Goal: Information Seeking & Learning: Find specific page/section

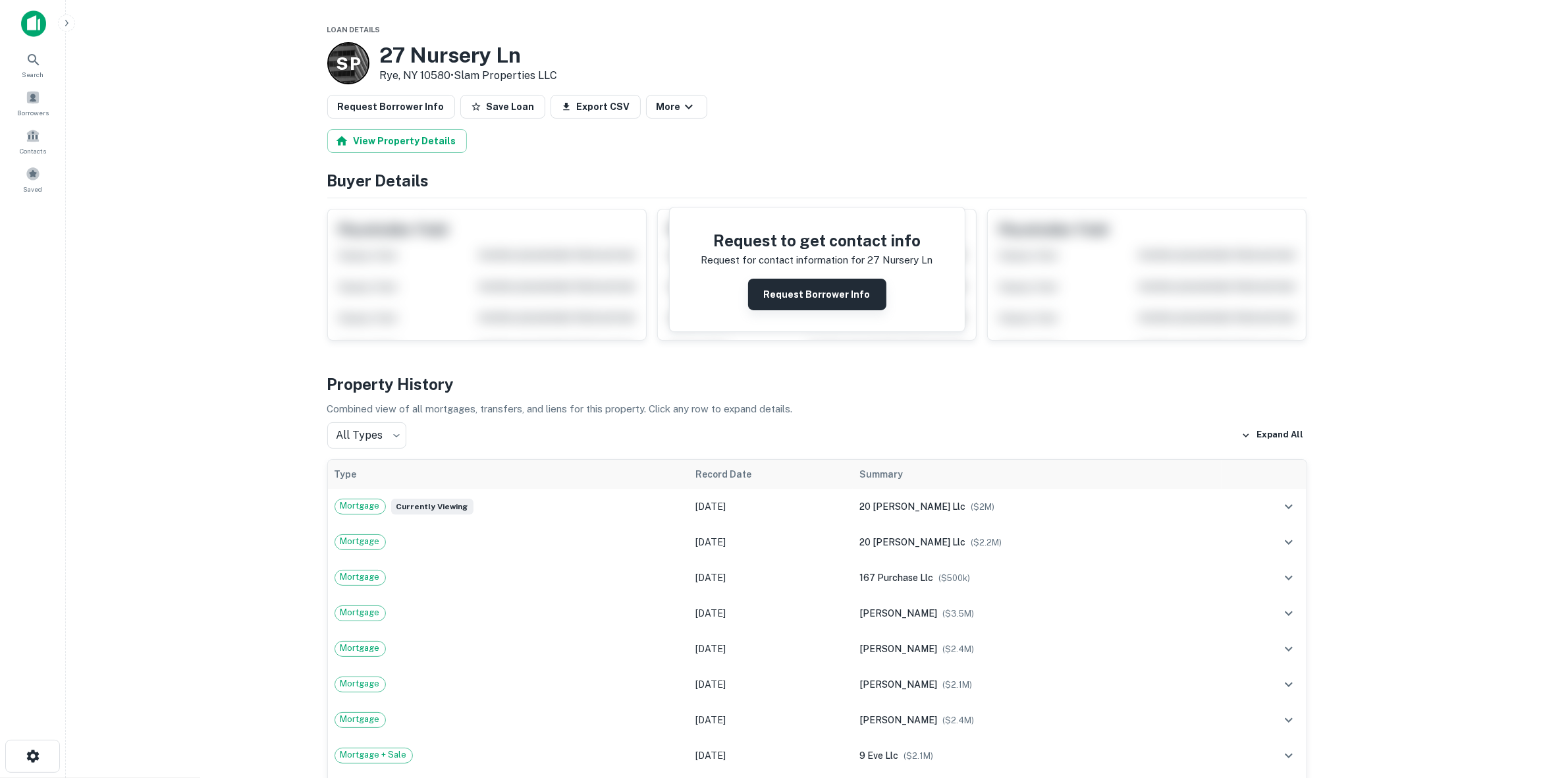
click at [813, 293] on button "Request Borrower Info" at bounding box center [817, 293] width 139 height 32
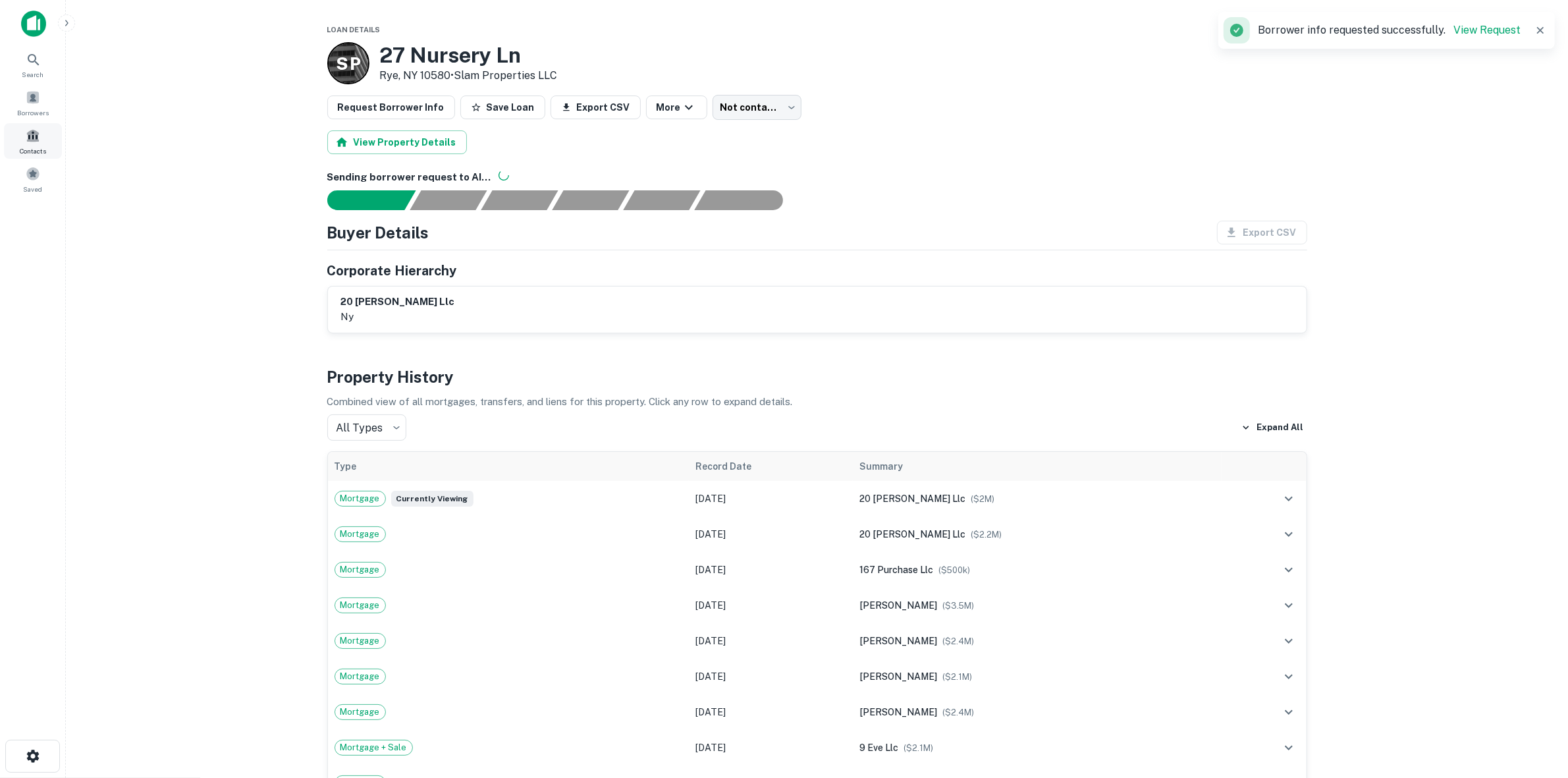
click at [48, 129] on div "Contacts" at bounding box center [32, 140] width 58 height 35
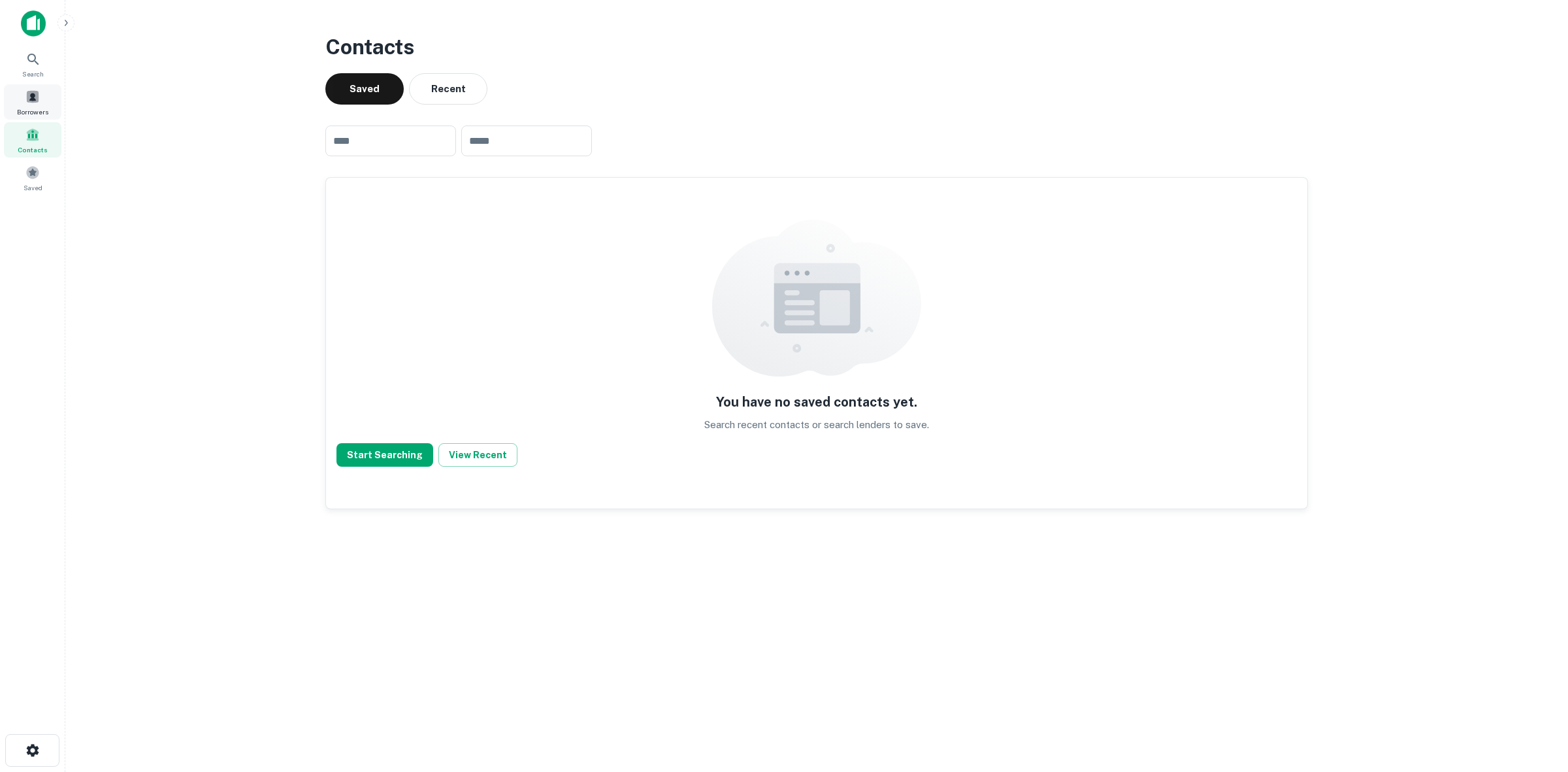
click at [8, 87] on div "Borrowers" at bounding box center [32, 101] width 58 height 35
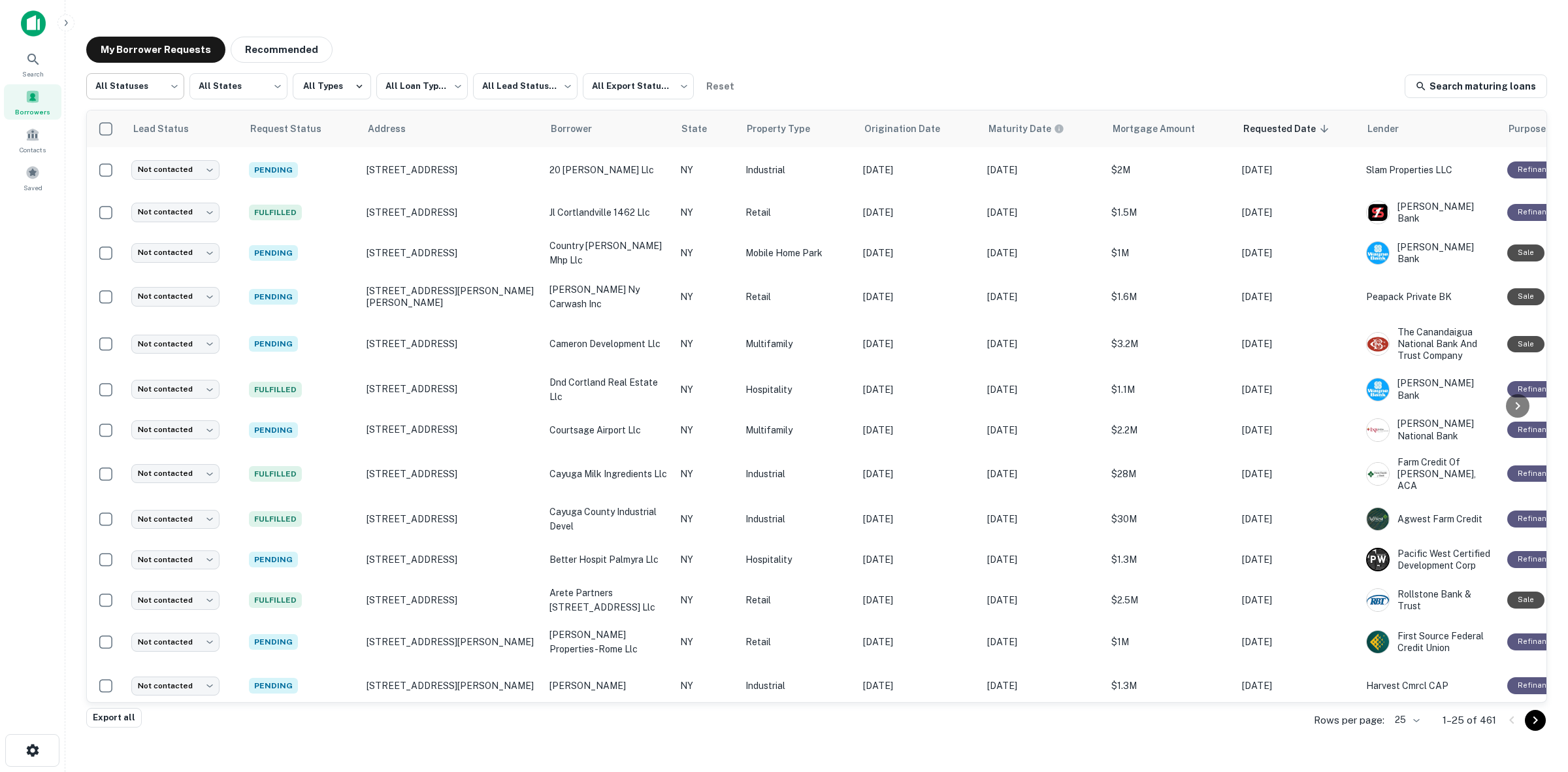
click at [168, 95] on body "**********" at bounding box center [784, 386] width 1568 height 772
click at [154, 164] on li "Fulfilled" at bounding box center [135, 167] width 98 height 24
type input "*********"
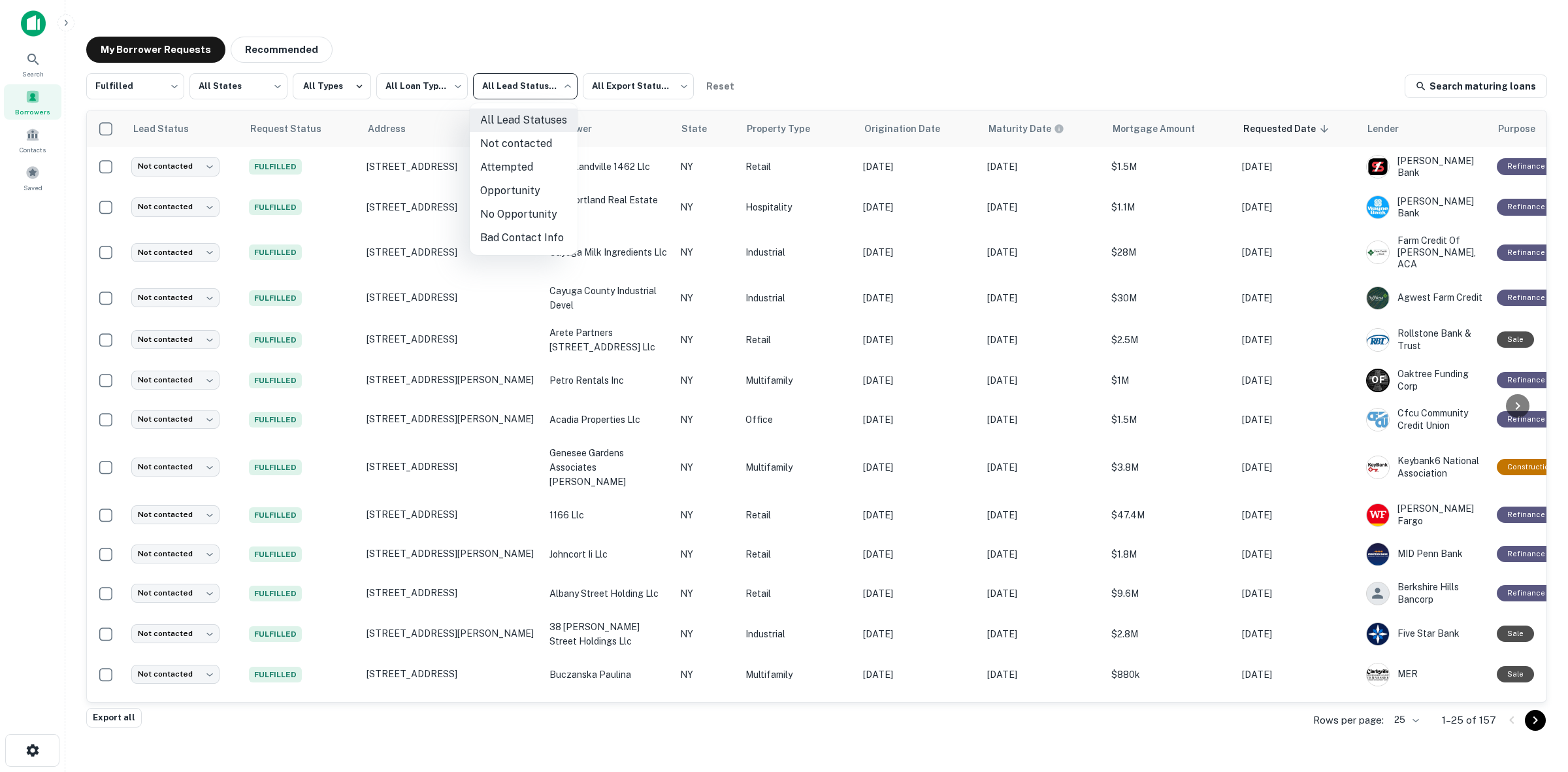
click at [526, 90] on body "**********" at bounding box center [784, 386] width 1568 height 772
click at [530, 152] on li "Not contacted" at bounding box center [523, 143] width 108 height 24
type input "****"
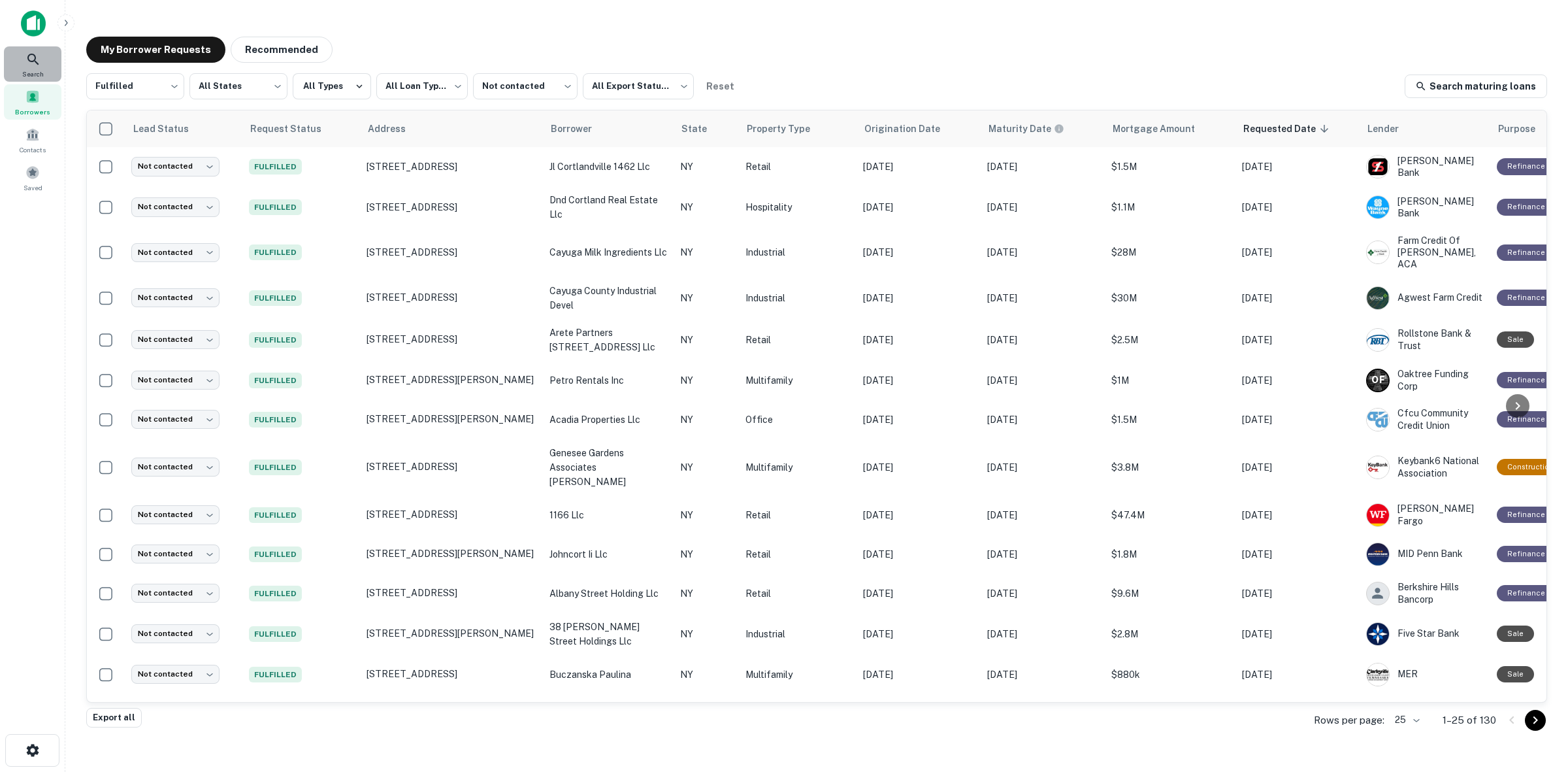
click at [37, 59] on icon at bounding box center [33, 59] width 16 height 16
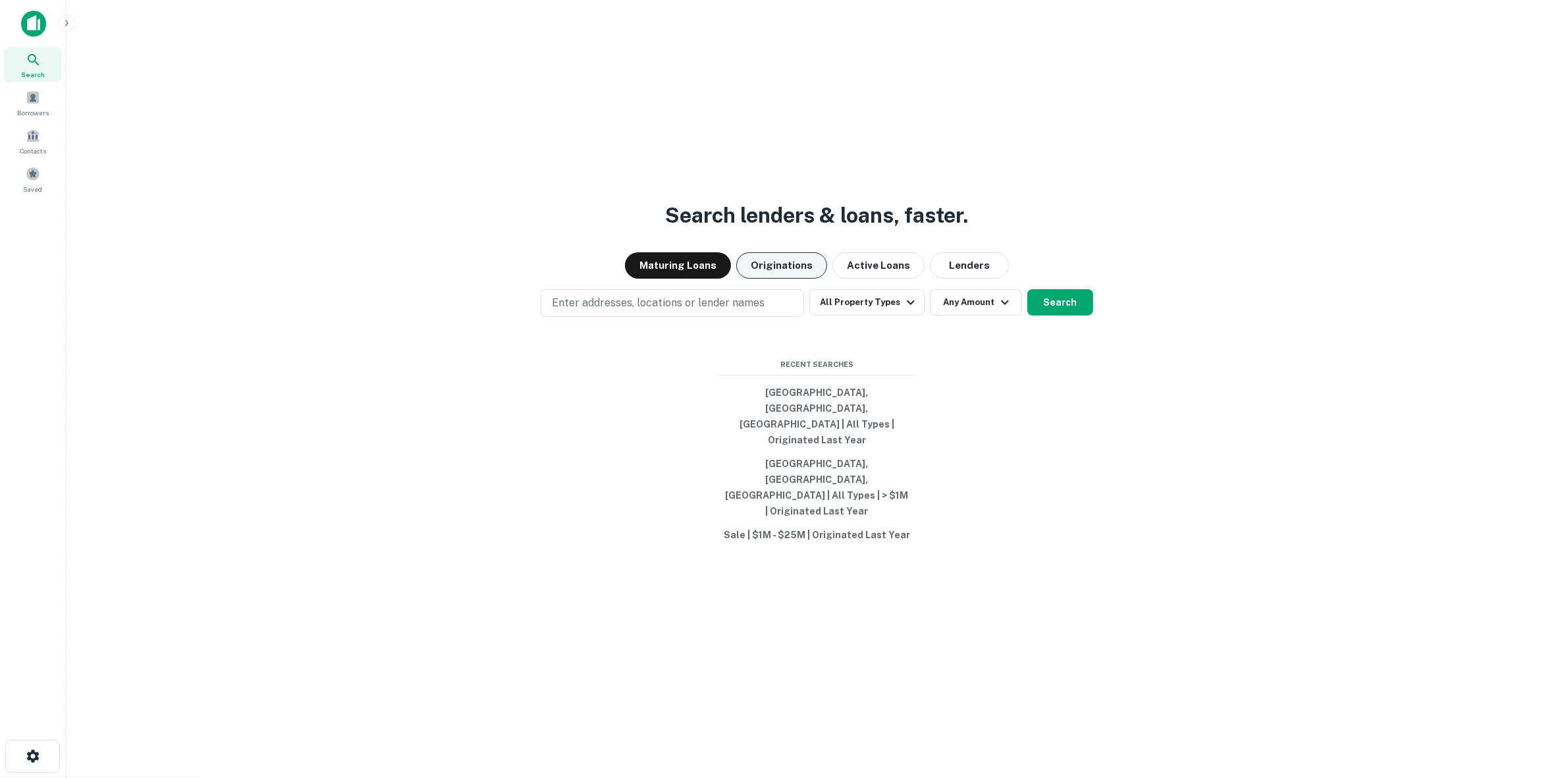
click at [785, 278] on button "Originations" at bounding box center [781, 266] width 91 height 27
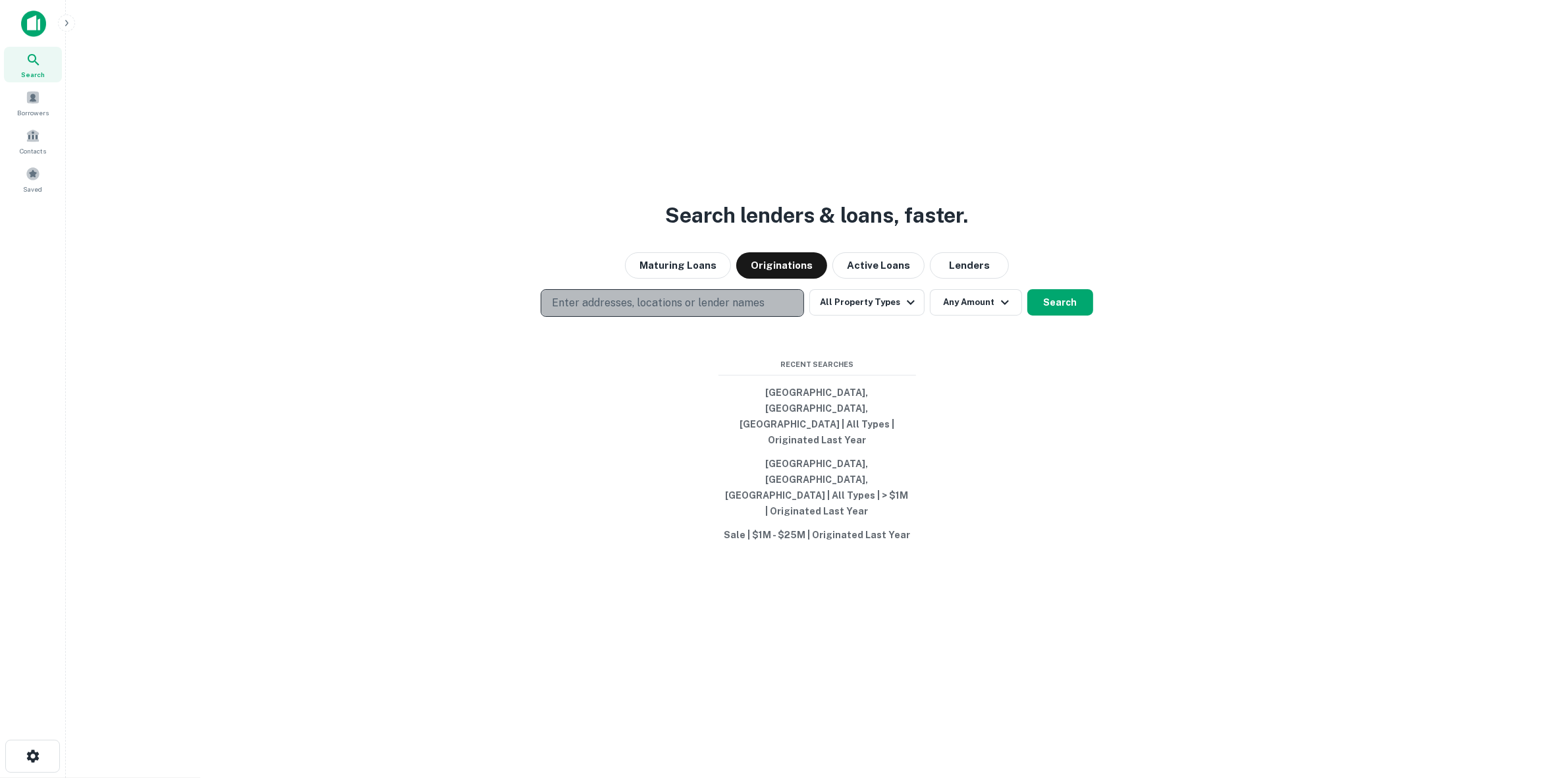
click at [713, 311] on p "Enter addresses, locations or lender names" at bounding box center [657, 303] width 213 height 16
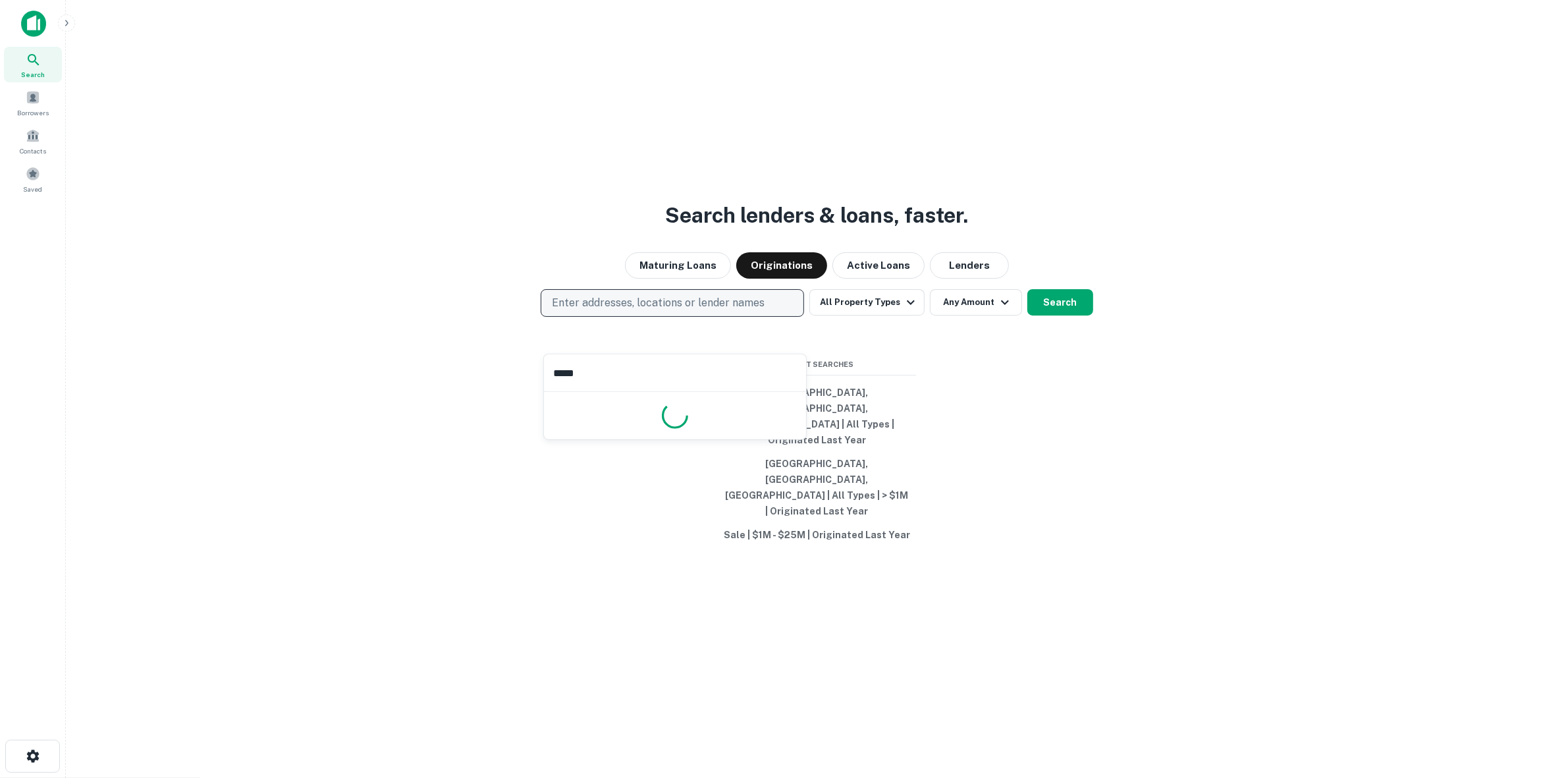
type input "******"
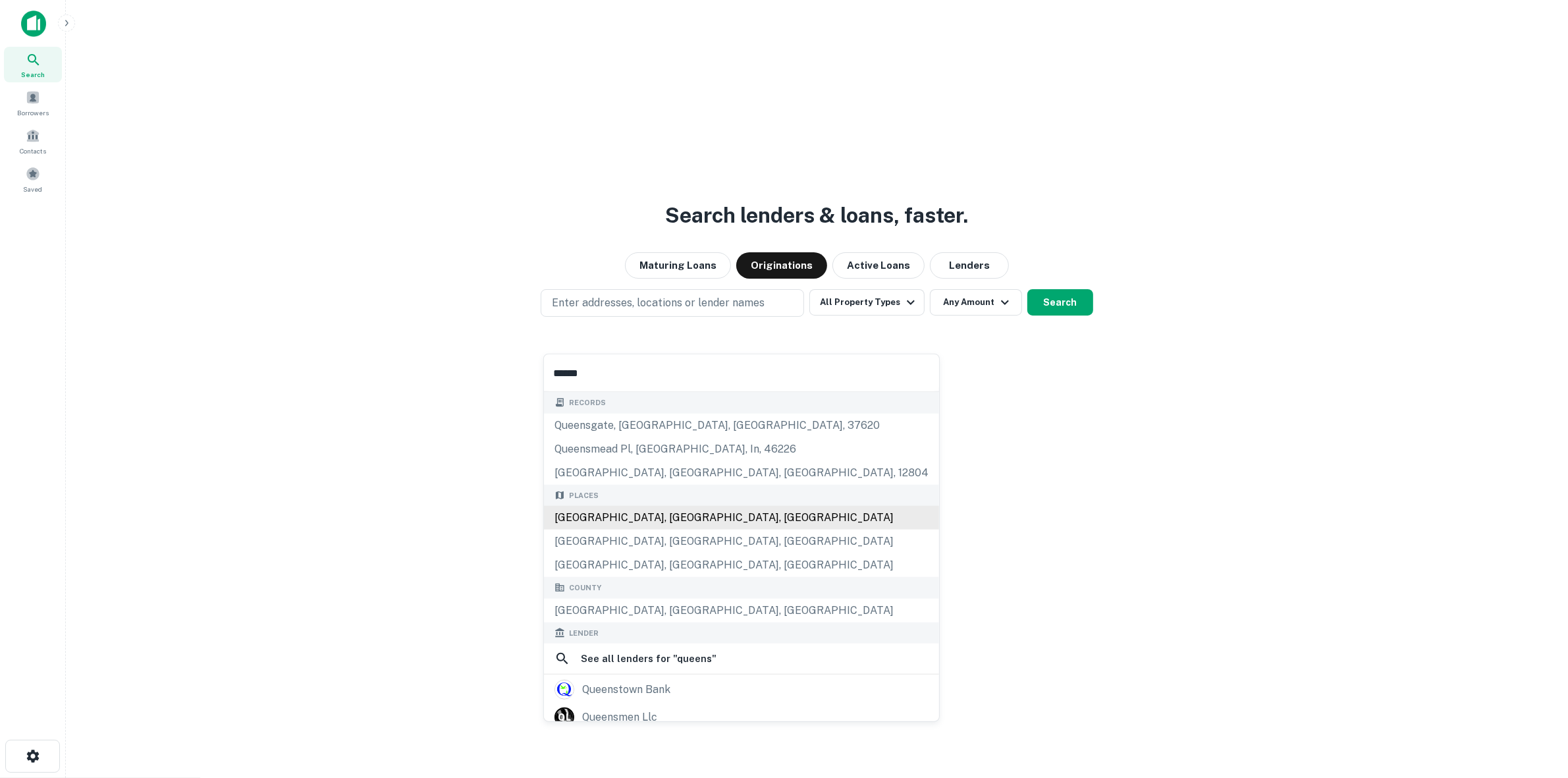
click at [685, 522] on div "Places Queens, NY, USA Queens County, NY, USA Queenstown, MD, USA" at bounding box center [741, 529] width 395 height 93
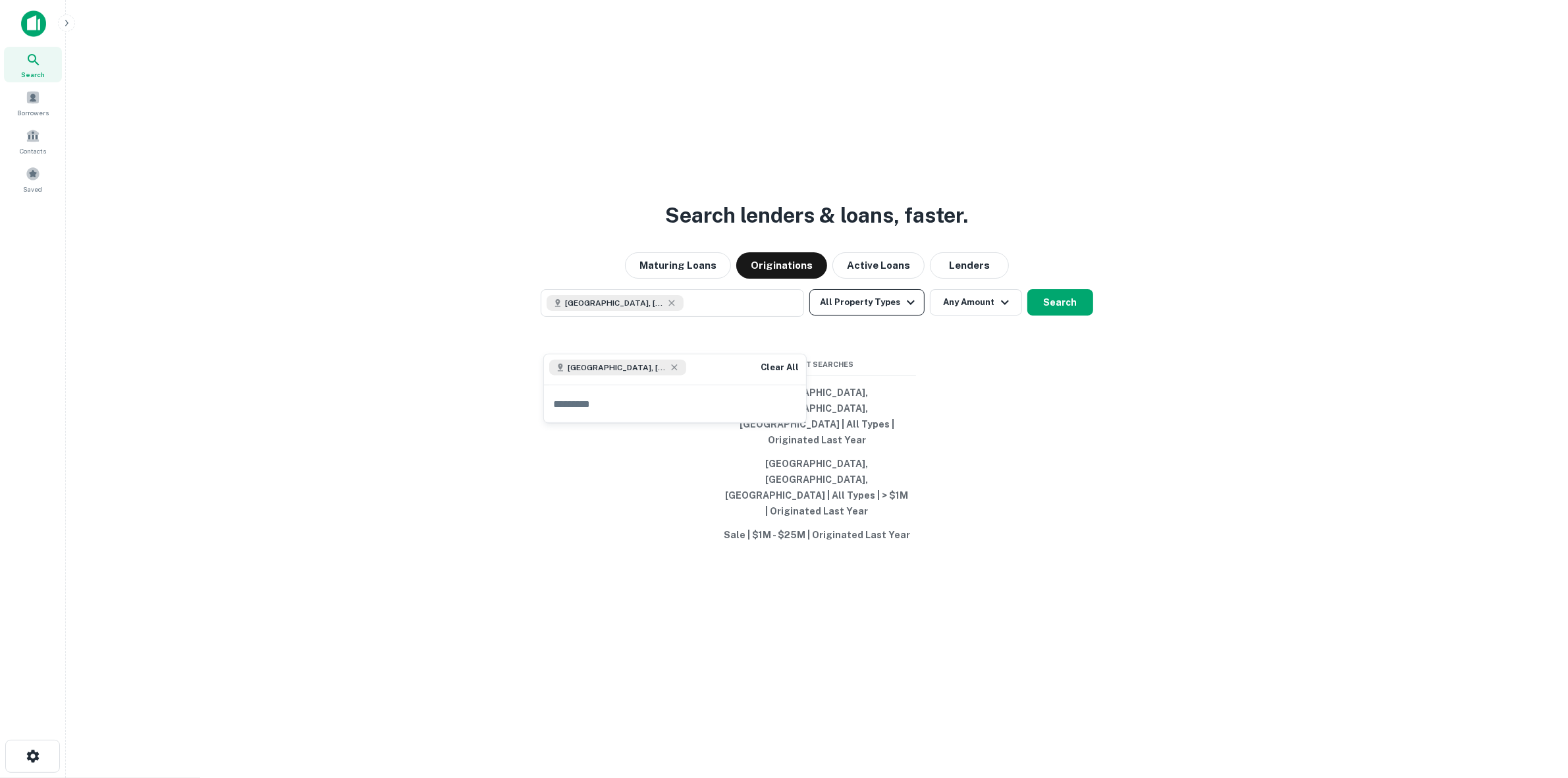
click at [910, 315] on button "All Property Types" at bounding box center [867, 302] width 115 height 27
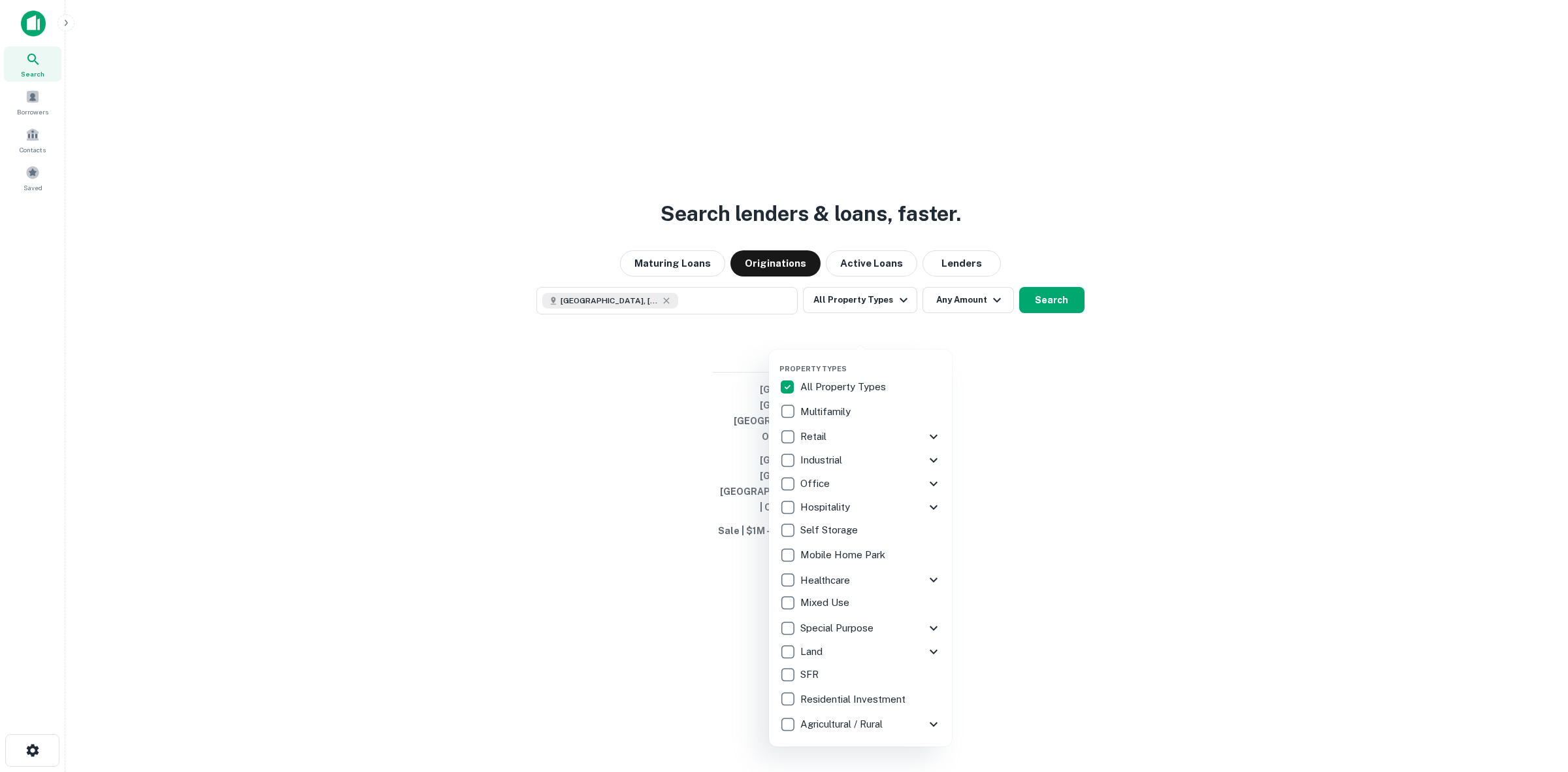
click at [903, 338] on div at bounding box center [784, 386] width 1568 height 772
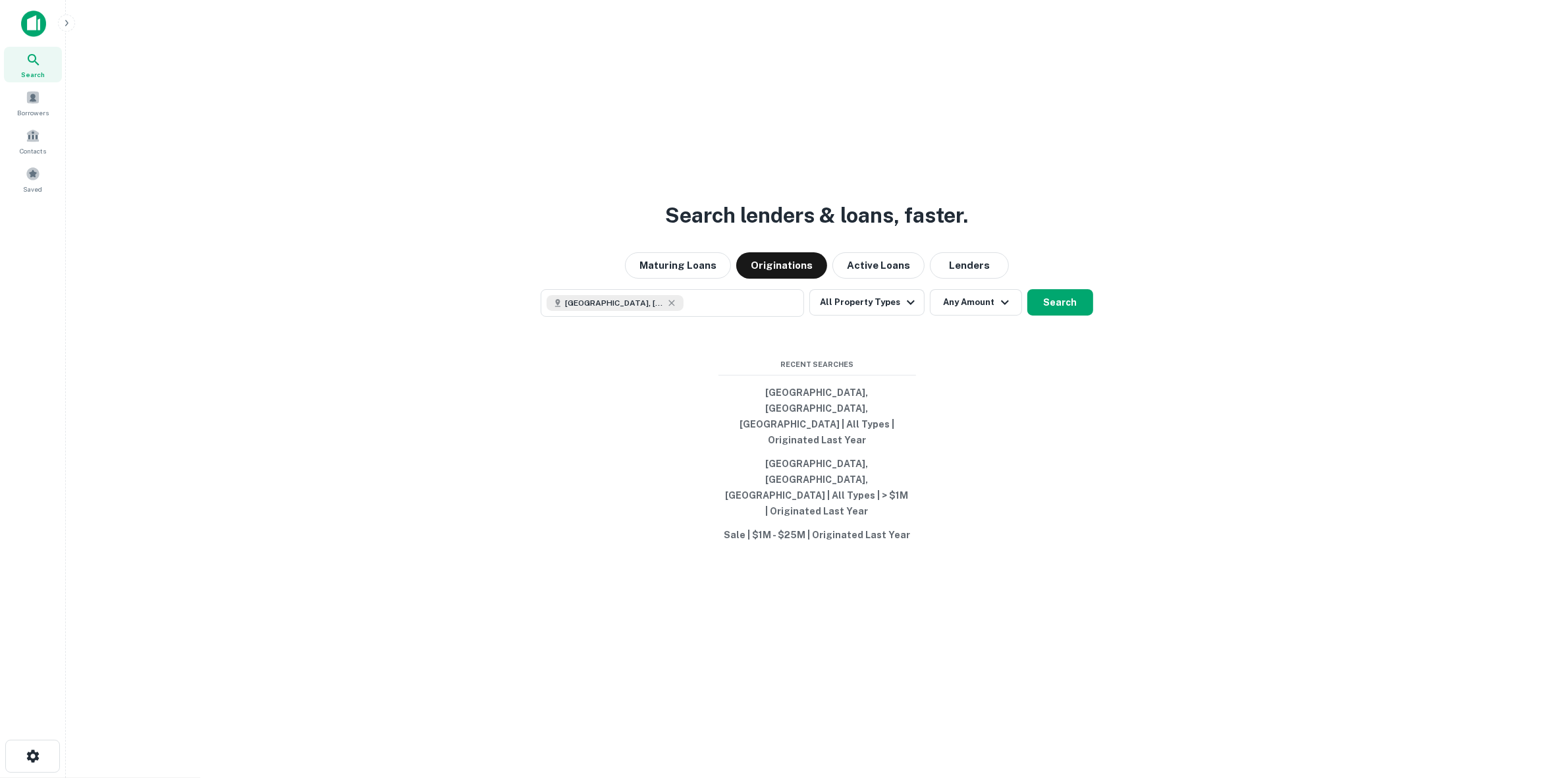
click at [945, 327] on div "Property Types All Property Types Multifamily Retail Storefront Auto Shop Bar S…" at bounding box center [784, 389] width 1568 height 778
click at [956, 315] on button "Any Amount" at bounding box center [976, 302] width 92 height 27
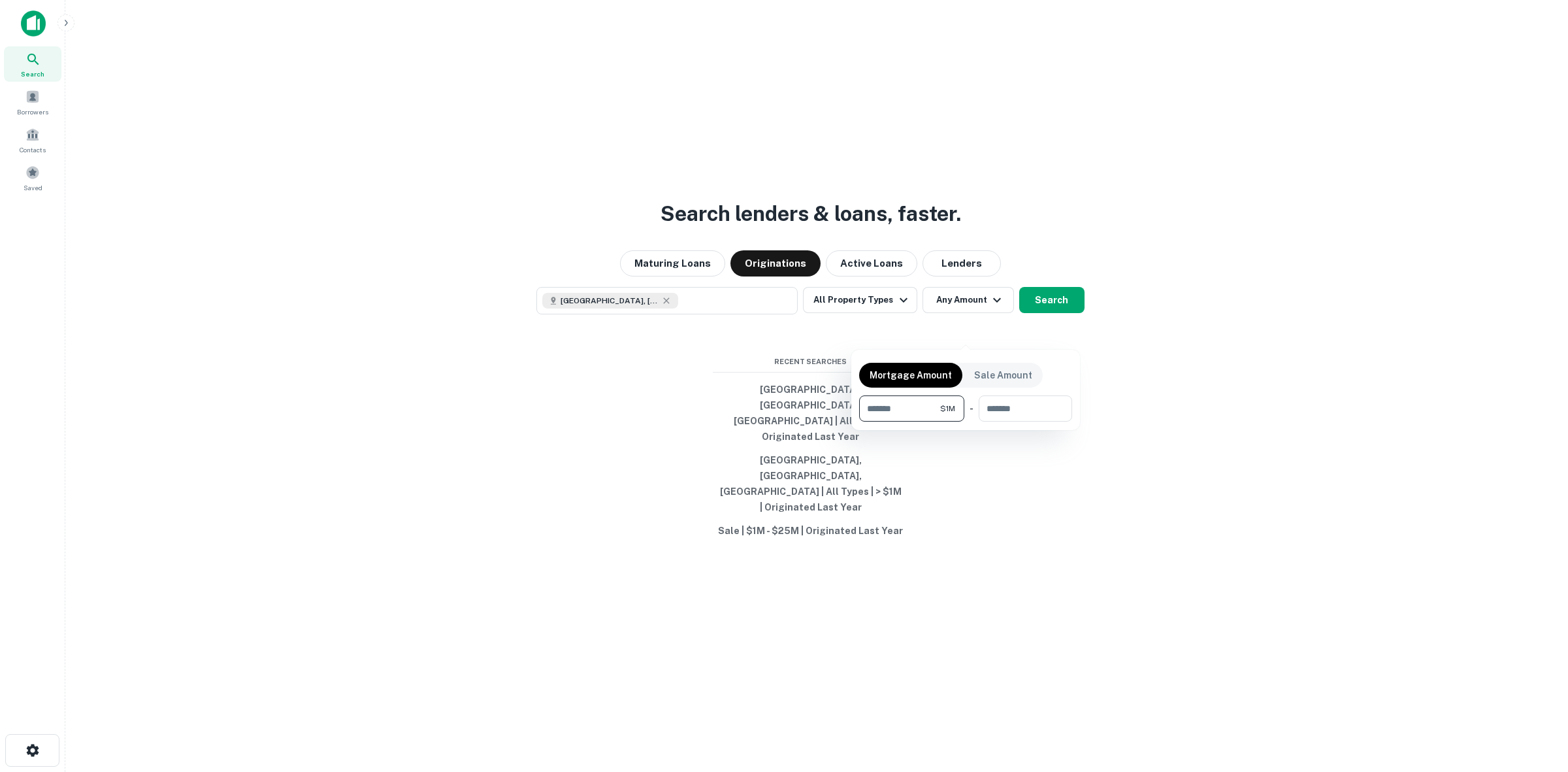
type input "*******"
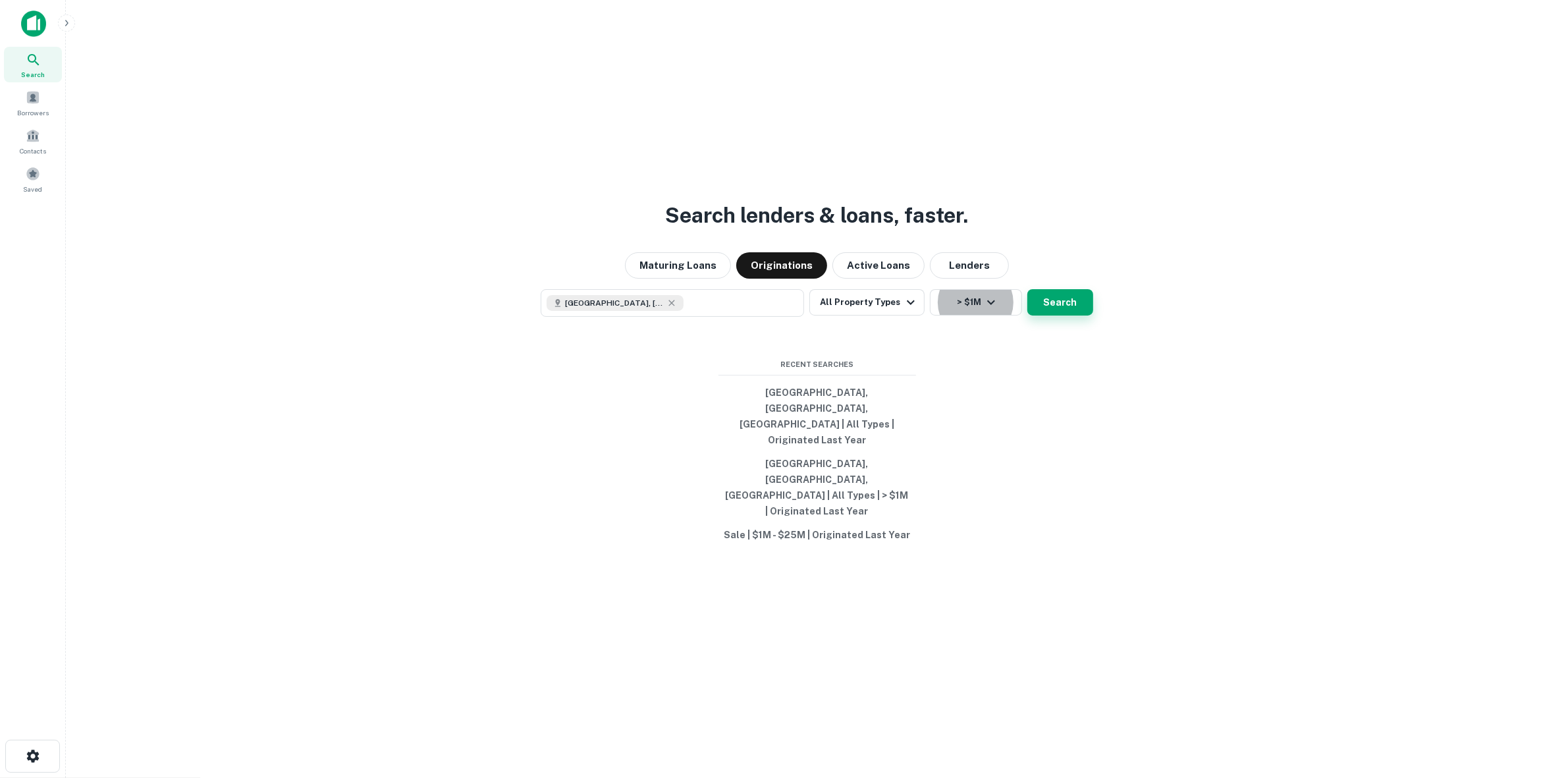
click at [1060, 315] on button "Search" at bounding box center [1060, 302] width 66 height 27
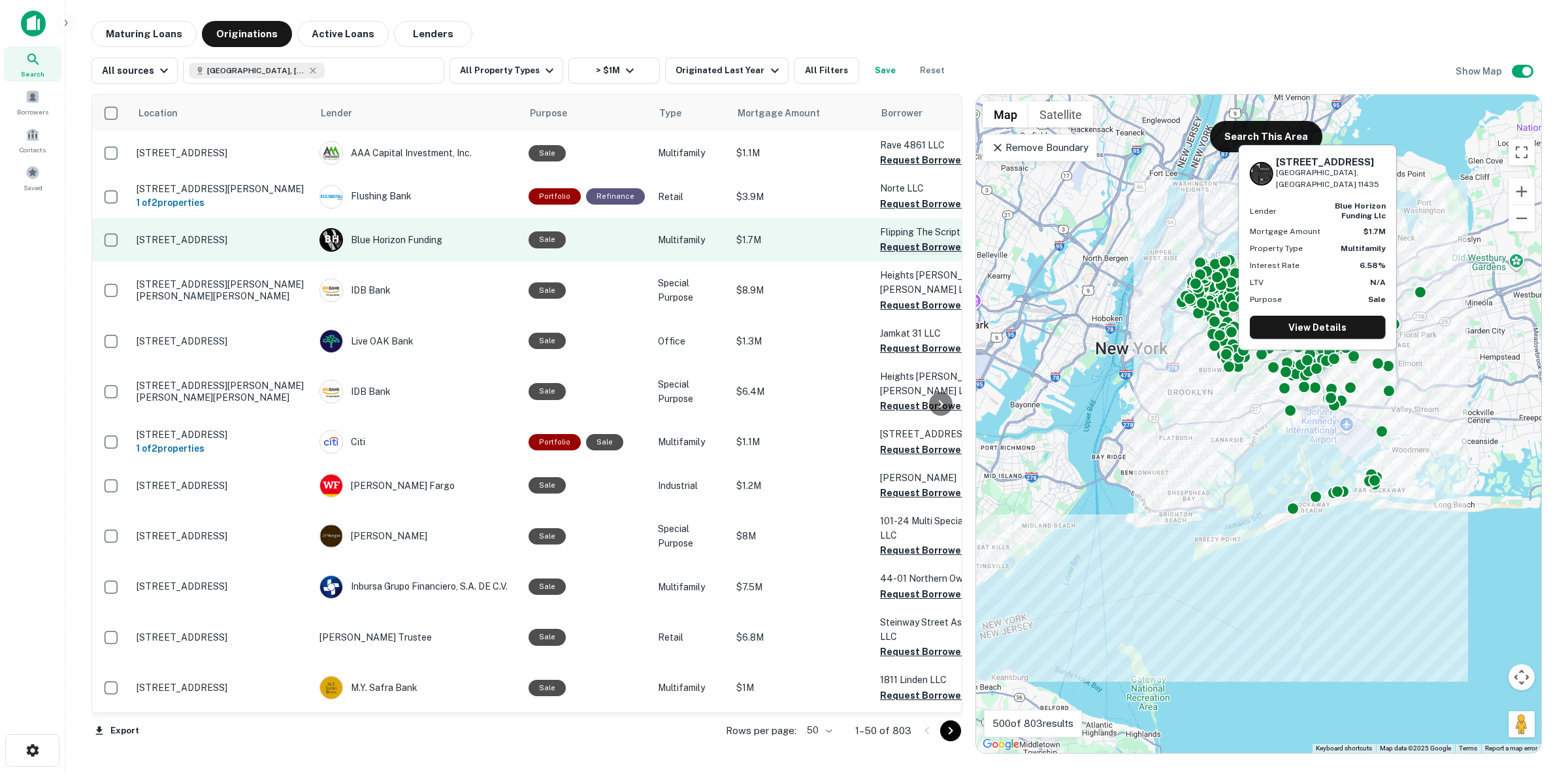
click at [887, 253] on button "Request Borrower Info" at bounding box center [933, 247] width 106 height 16
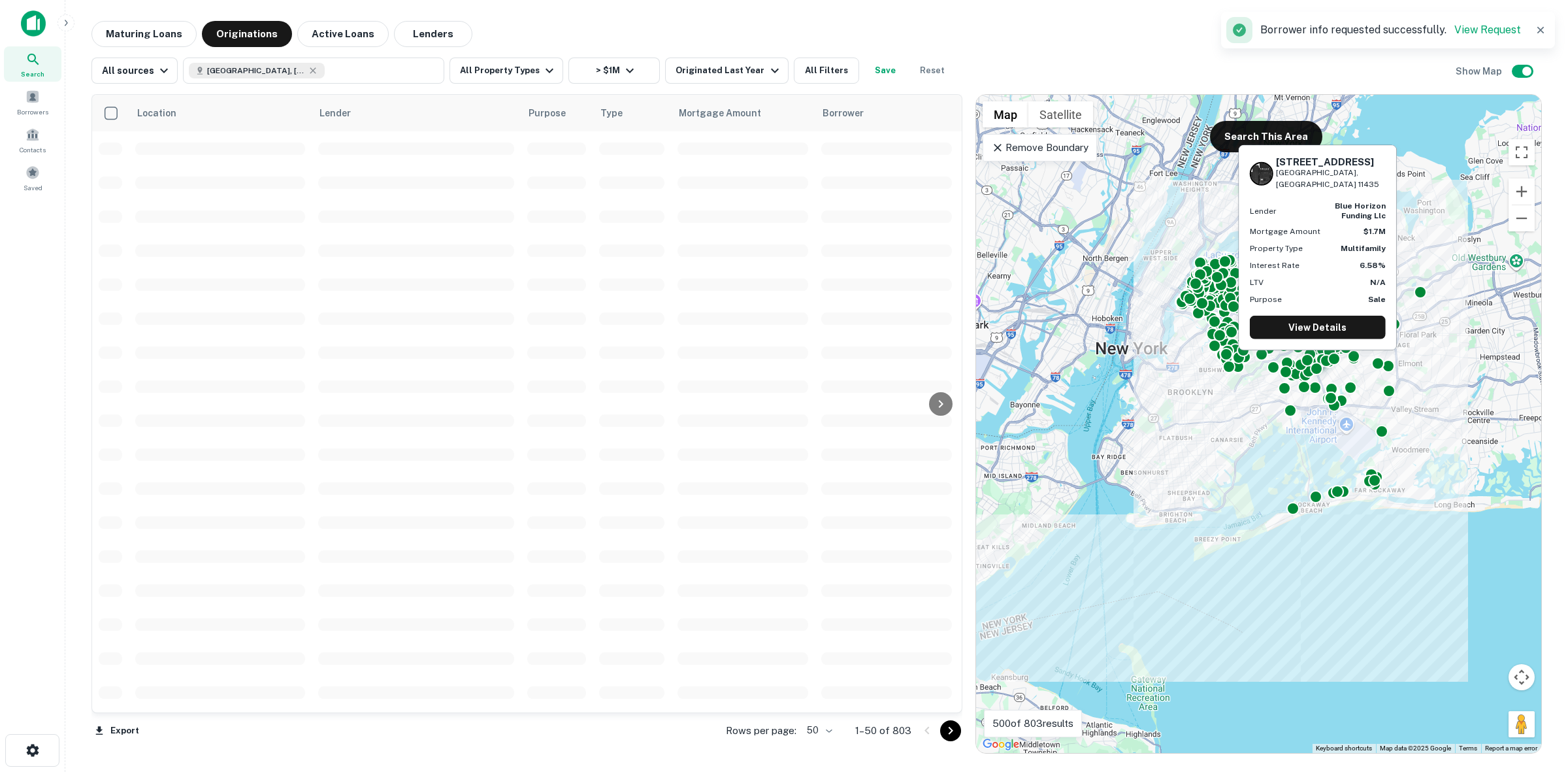
click at [904, 206] on td at bounding box center [886, 216] width 144 height 34
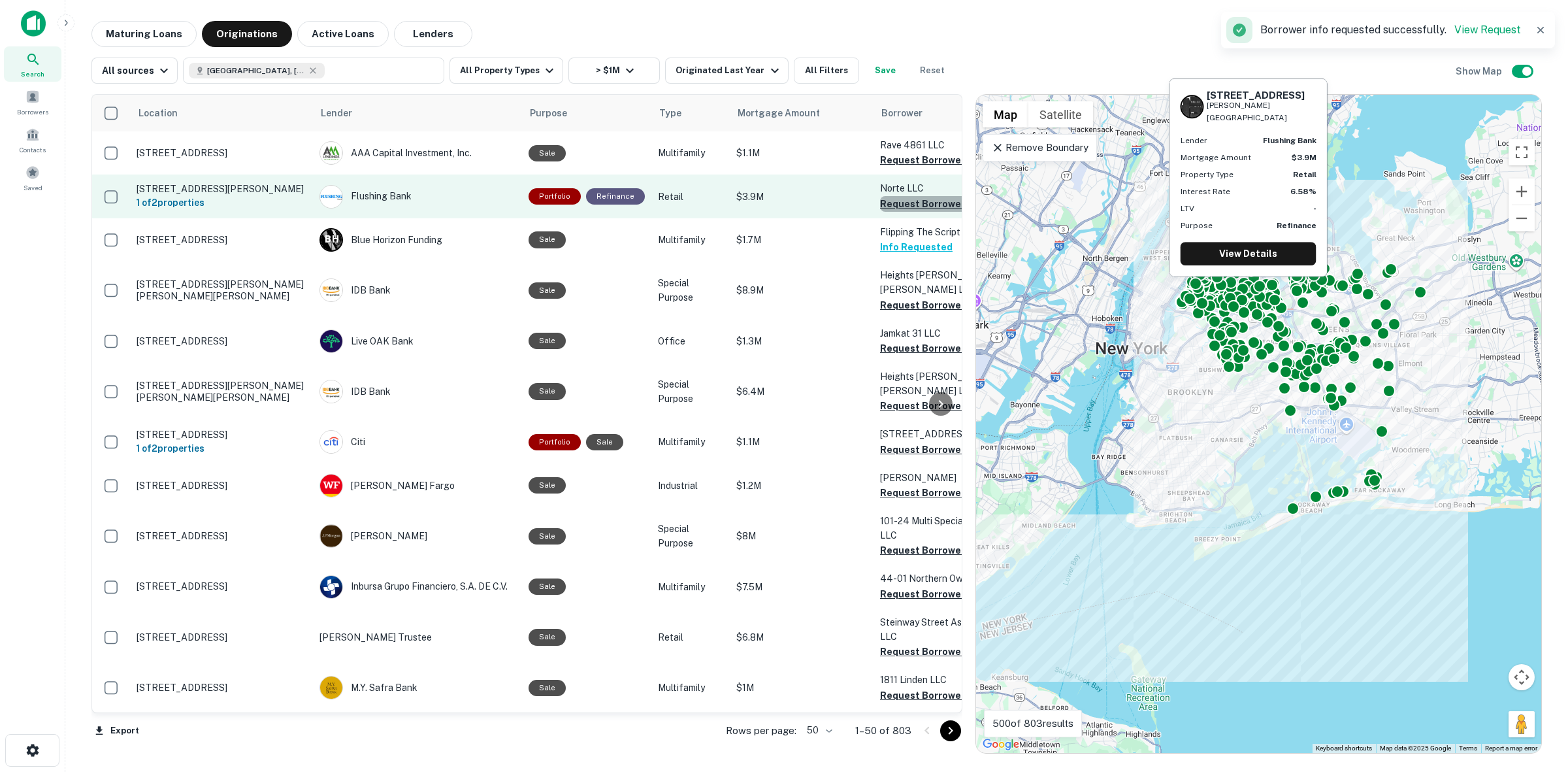
click at [912, 203] on button "Request Borrower Info" at bounding box center [933, 204] width 106 height 16
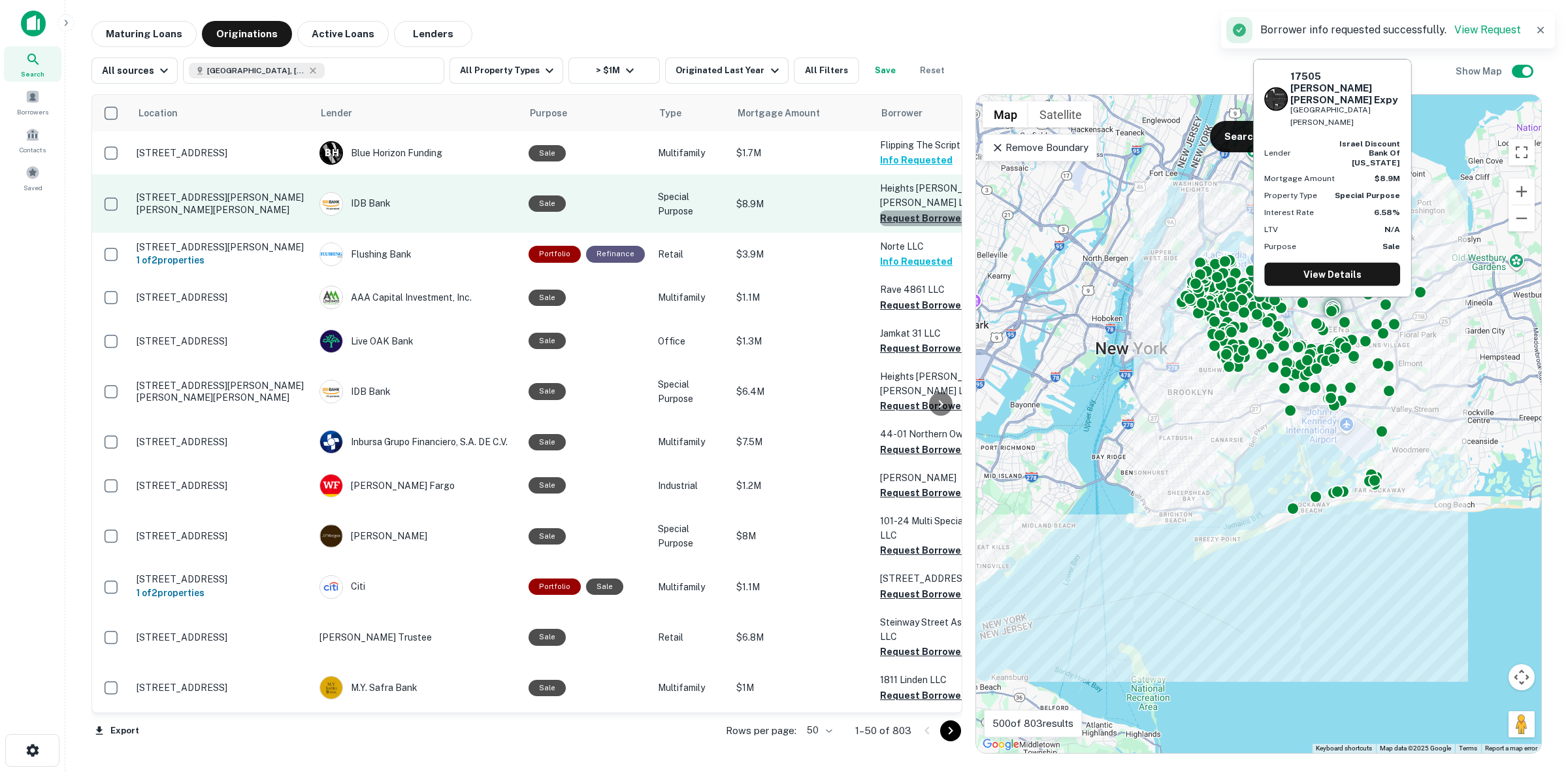
click at [898, 211] on button "Request Borrower Info" at bounding box center [933, 218] width 106 height 16
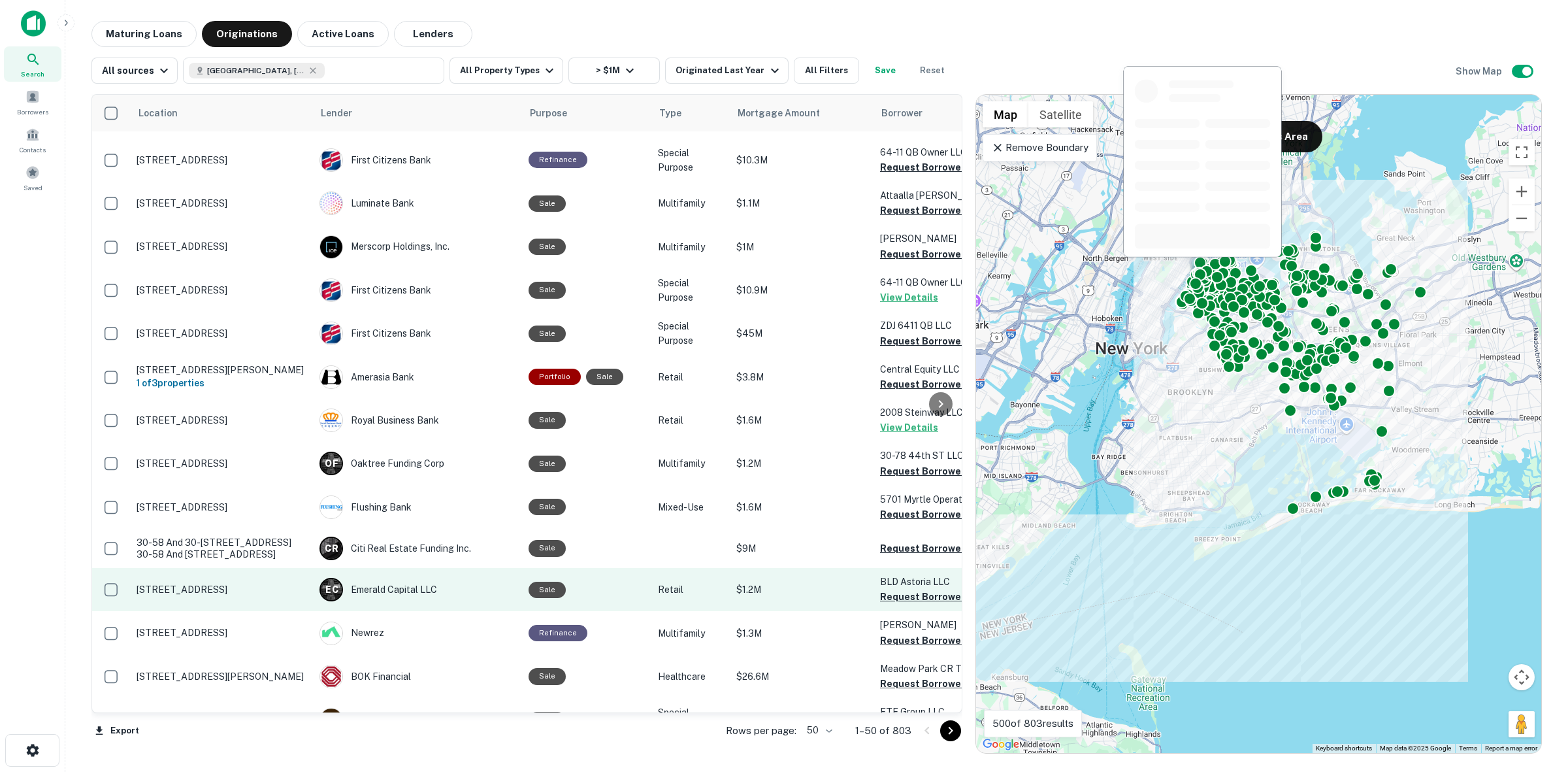
scroll to position [1704, 0]
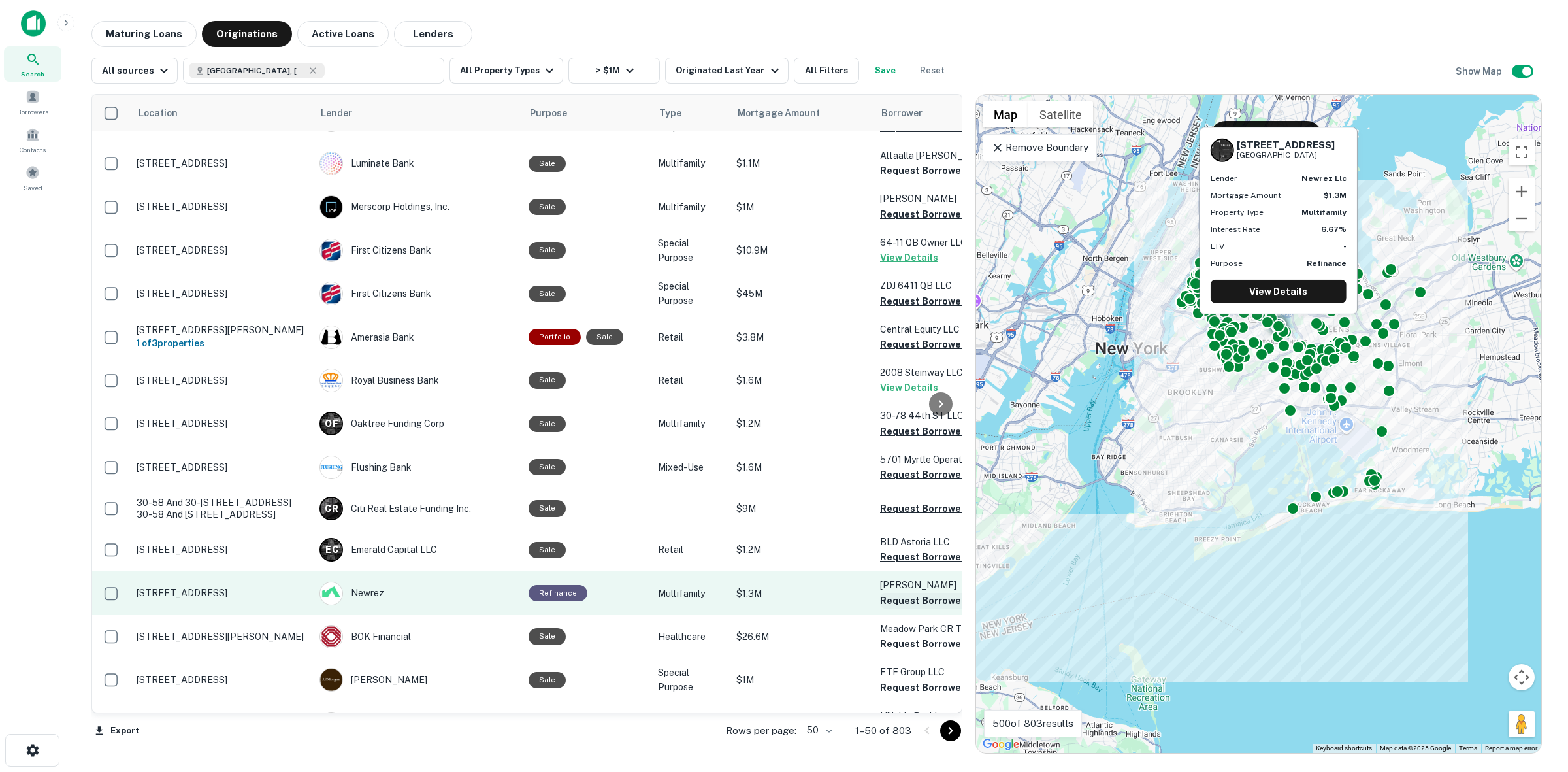
click at [893, 593] on button "Request Borrower Info" at bounding box center [933, 600] width 106 height 16
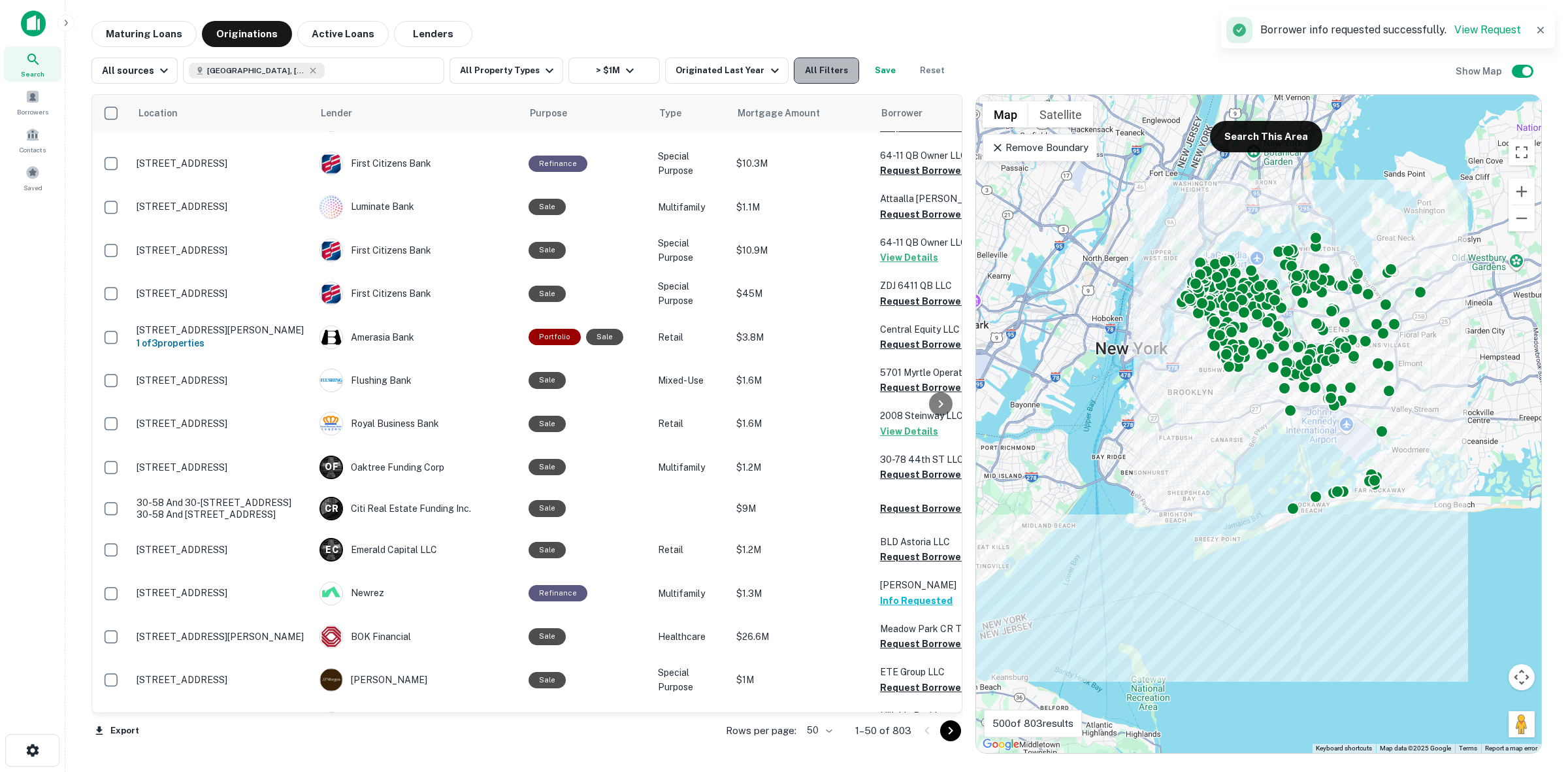
click at [834, 68] on button "All Filters" at bounding box center [826, 71] width 65 height 27
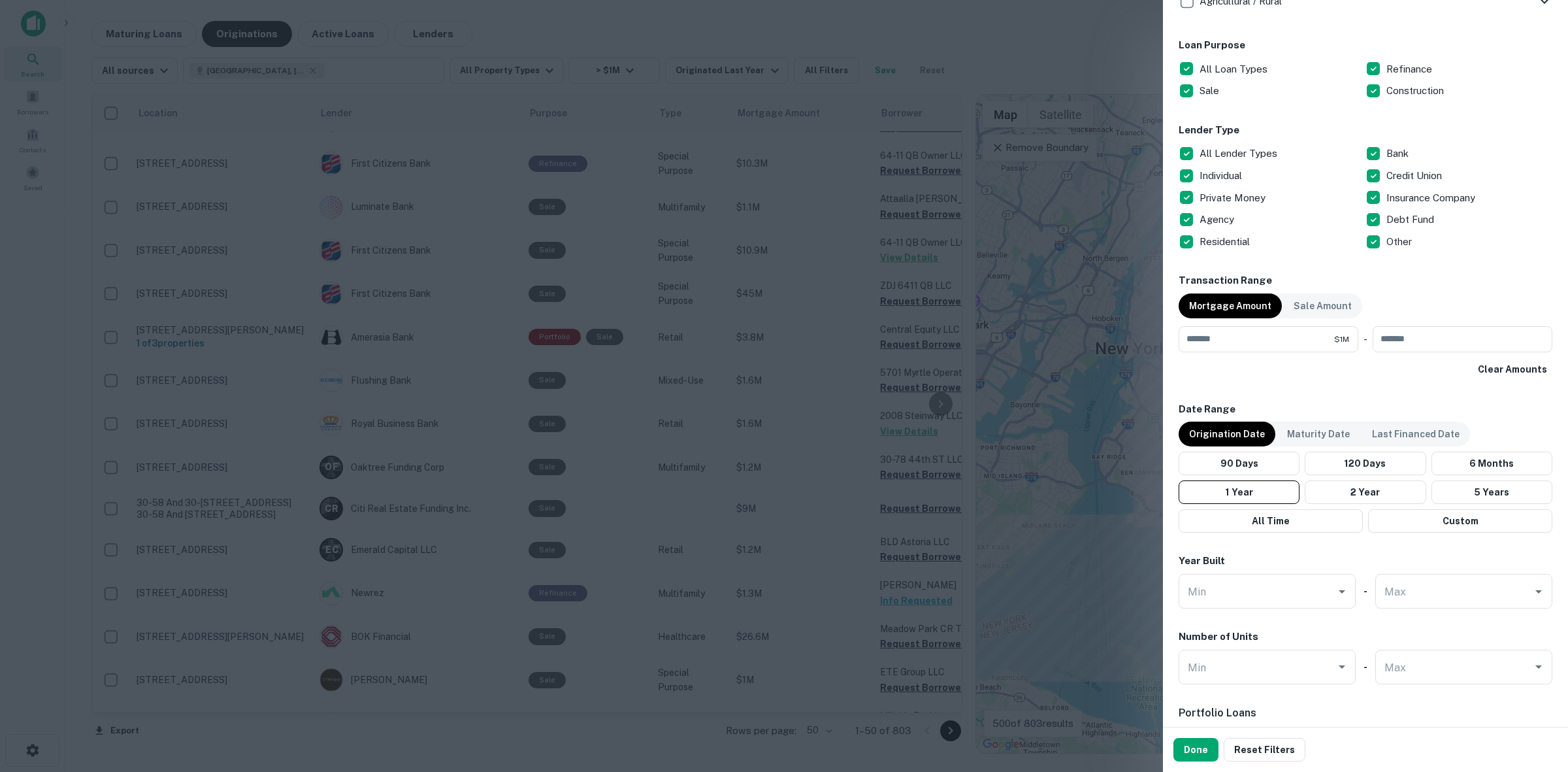
scroll to position [735, 0]
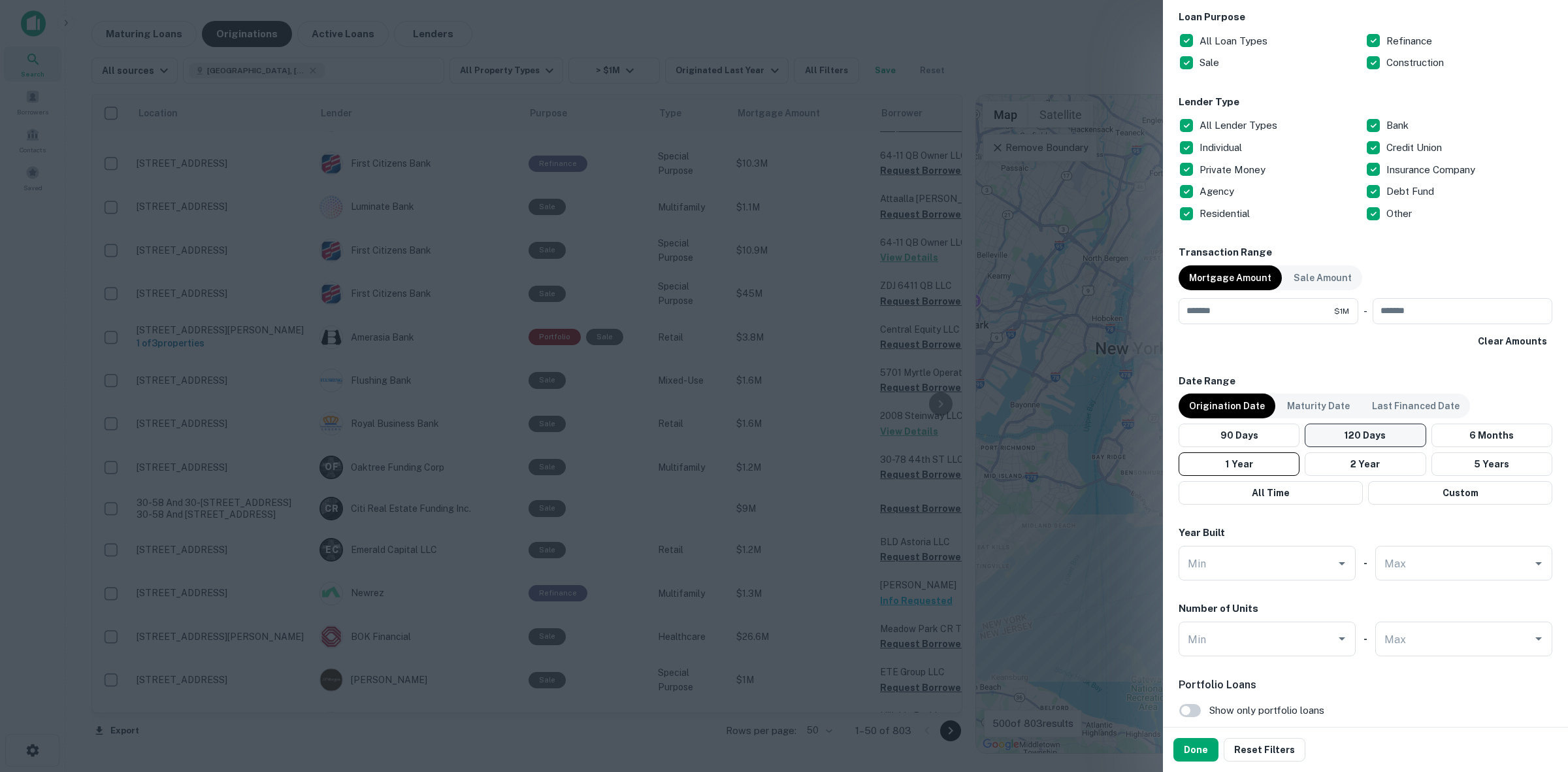
click at [1367, 432] on button "120 Days" at bounding box center [1364, 434] width 120 height 24
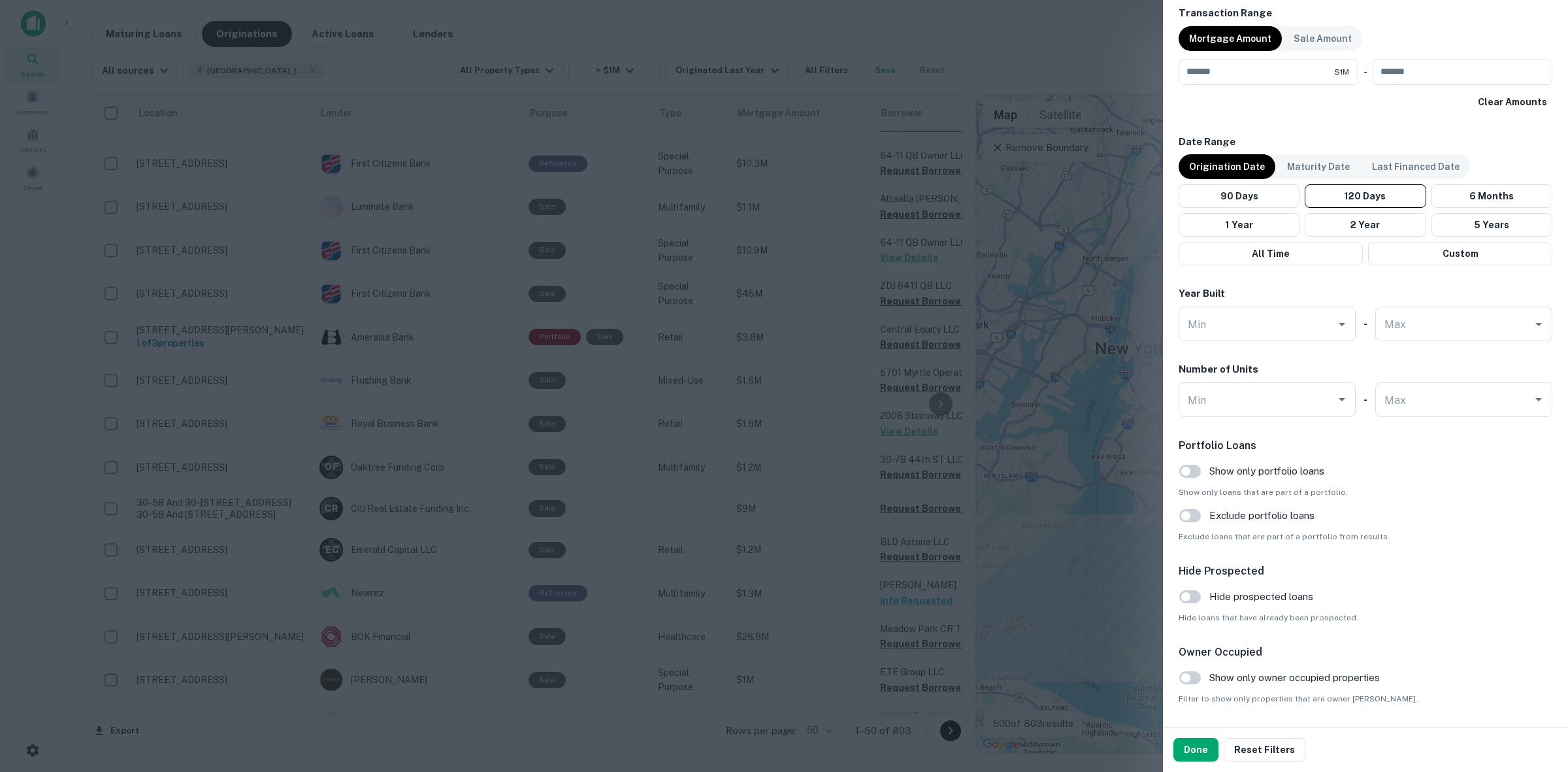
scroll to position [1015, 0]
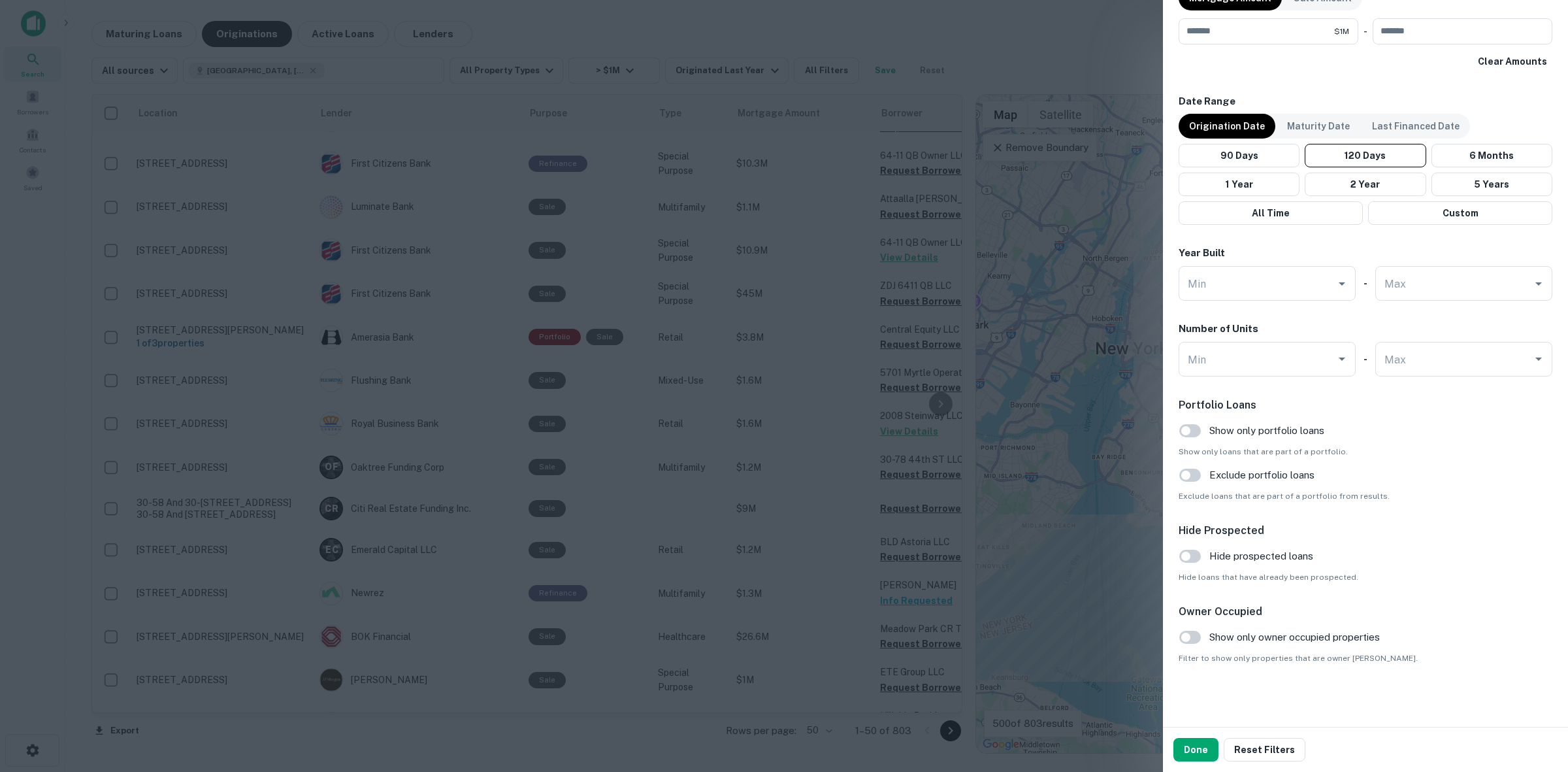
click at [1255, 559] on span "Hide prospected loans" at bounding box center [1261, 556] width 104 height 16
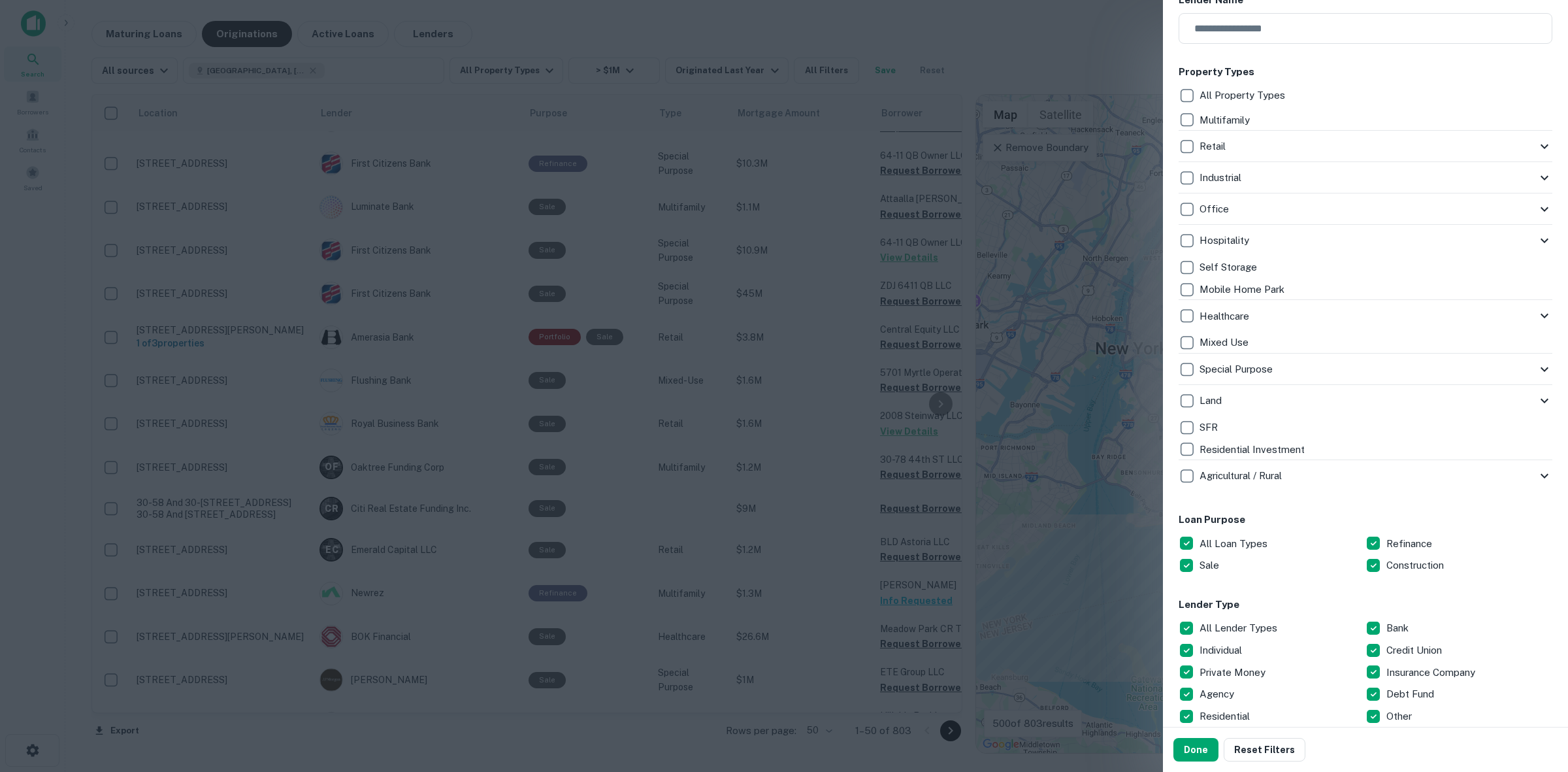
scroll to position [409, 0]
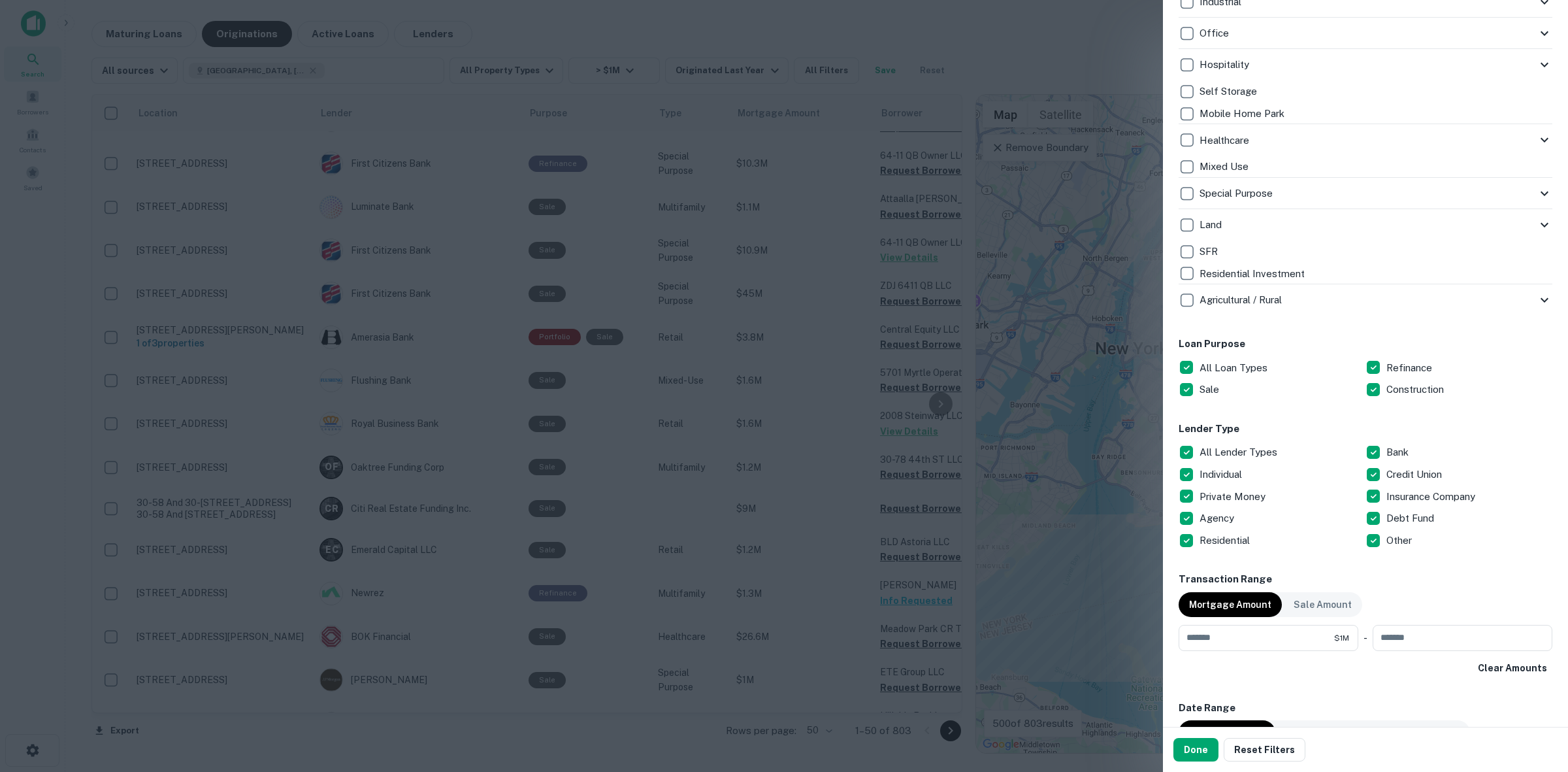
click at [1230, 367] on p "All Loan Types" at bounding box center [1234, 368] width 70 height 16
click at [1221, 391] on p "Sale" at bounding box center [1210, 389] width 22 height 16
click at [1220, 374] on p "All Loan Types" at bounding box center [1234, 368] width 70 height 16
click at [1227, 371] on p "All Loan Types" at bounding box center [1234, 368] width 70 height 16
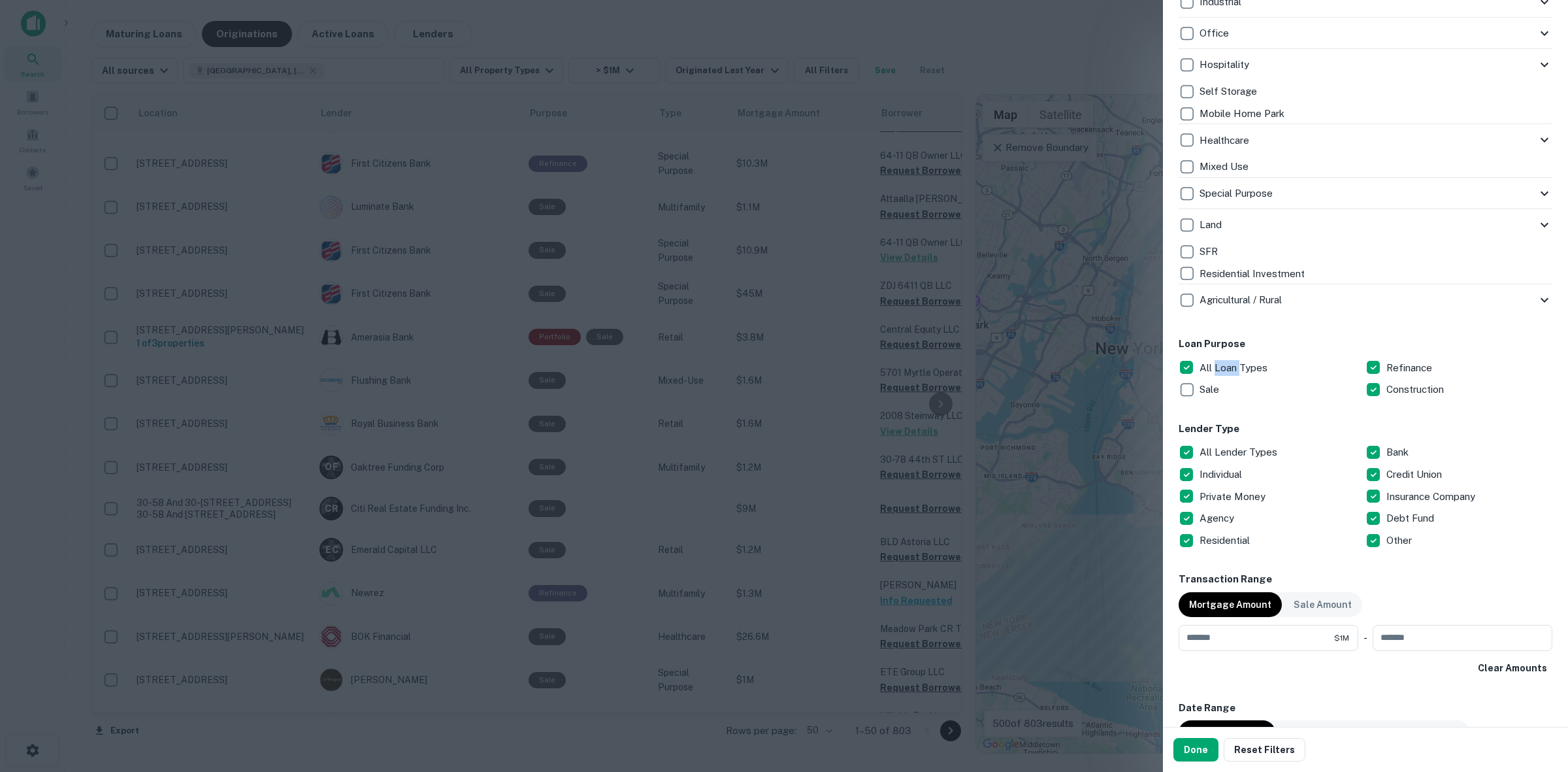
click at [1227, 371] on p "All Loan Types" at bounding box center [1234, 368] width 70 height 16
click at [1342, 354] on div "Loan Purpose All Loan Types Refinance Sale Construction" at bounding box center [1365, 369] width 374 height 64
click at [1358, 363] on div "All Loan Types" at bounding box center [1271, 367] width 187 height 22
click at [1238, 402] on div "Locations Queens, NY, USA Location ​ Lender Name ​ Property Types All Property …" at bounding box center [1365, 474] width 374 height 1593
click at [1226, 399] on div "Sale" at bounding box center [1271, 389] width 187 height 22
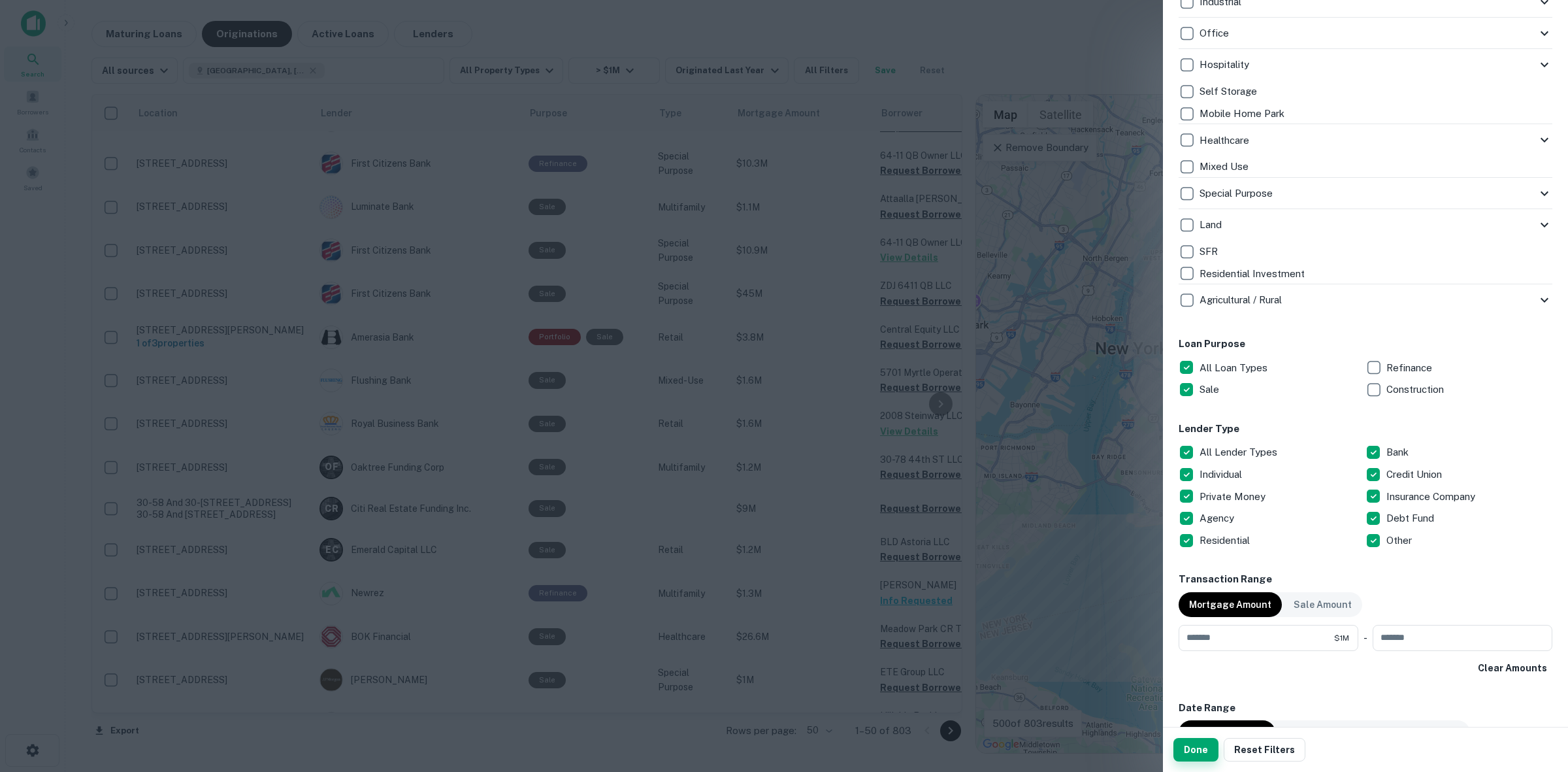
click at [1192, 745] on button "Done" at bounding box center [1195, 749] width 46 height 24
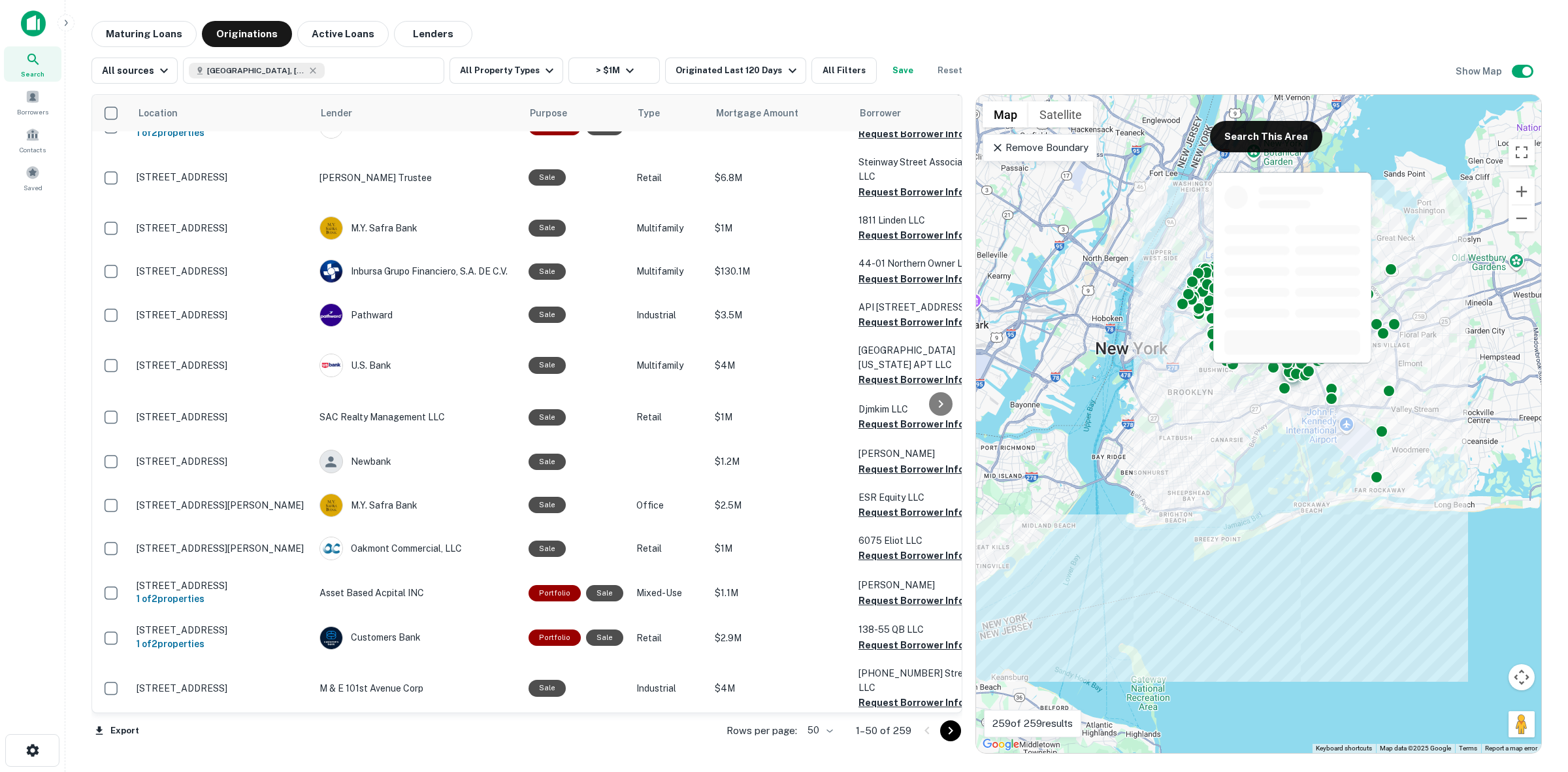
scroll to position [898, 0]
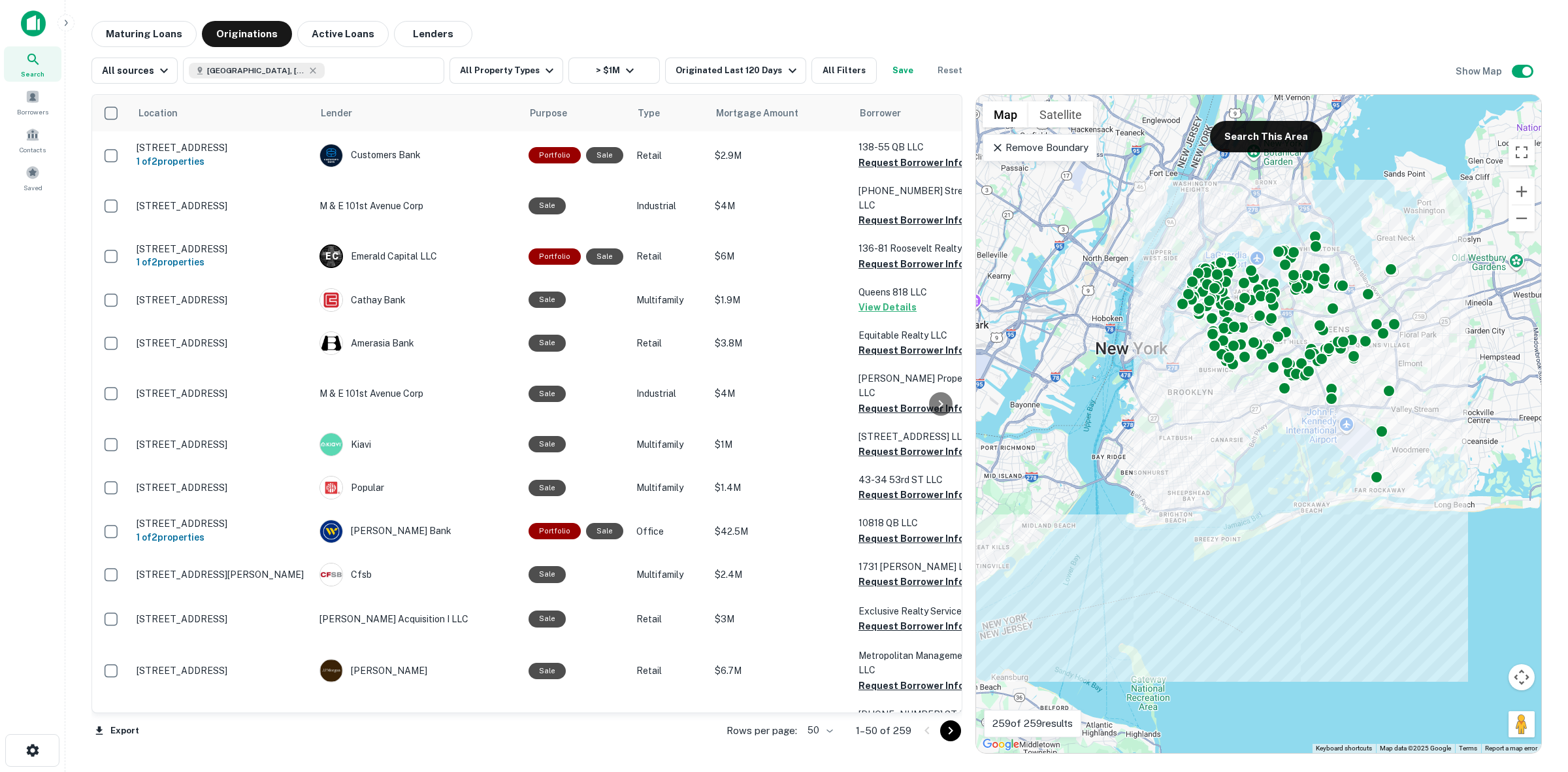
click at [958, 734] on button "Go to next page" at bounding box center [951, 730] width 21 height 21
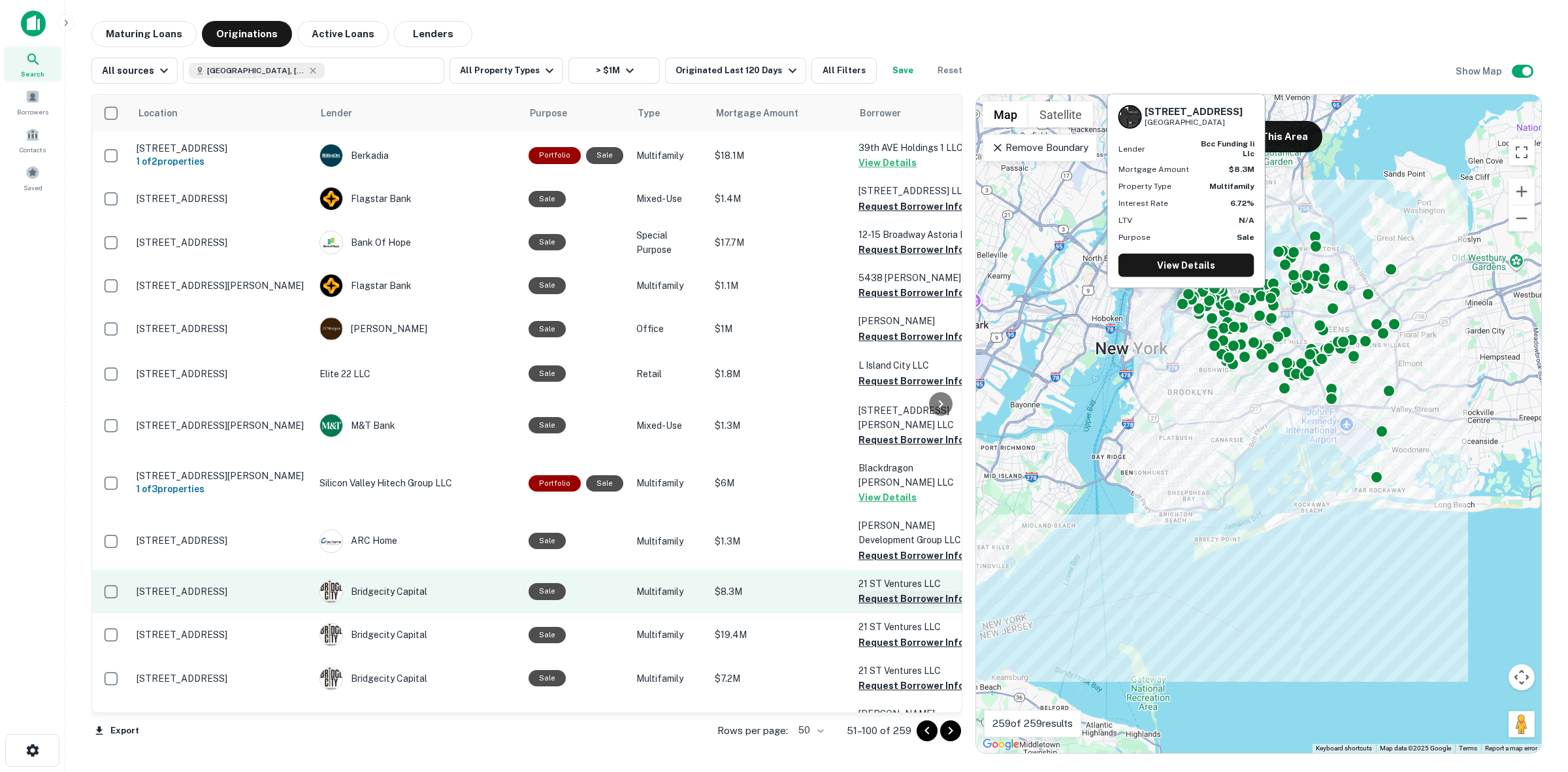
click at [883, 591] on button "Request Borrower Info" at bounding box center [911, 598] width 106 height 16
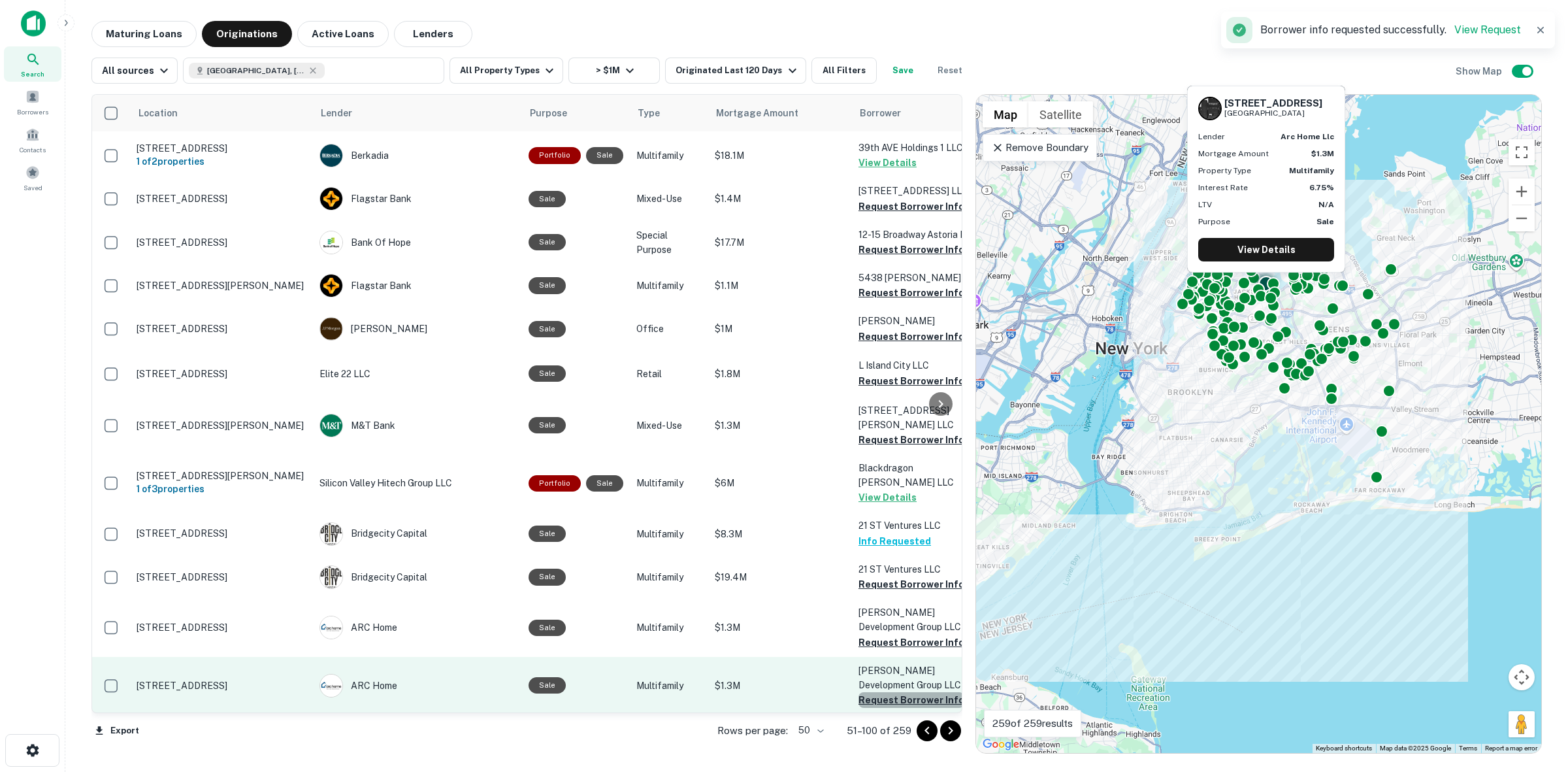
click at [908, 692] on button "Request Borrower Info" at bounding box center [911, 700] width 106 height 16
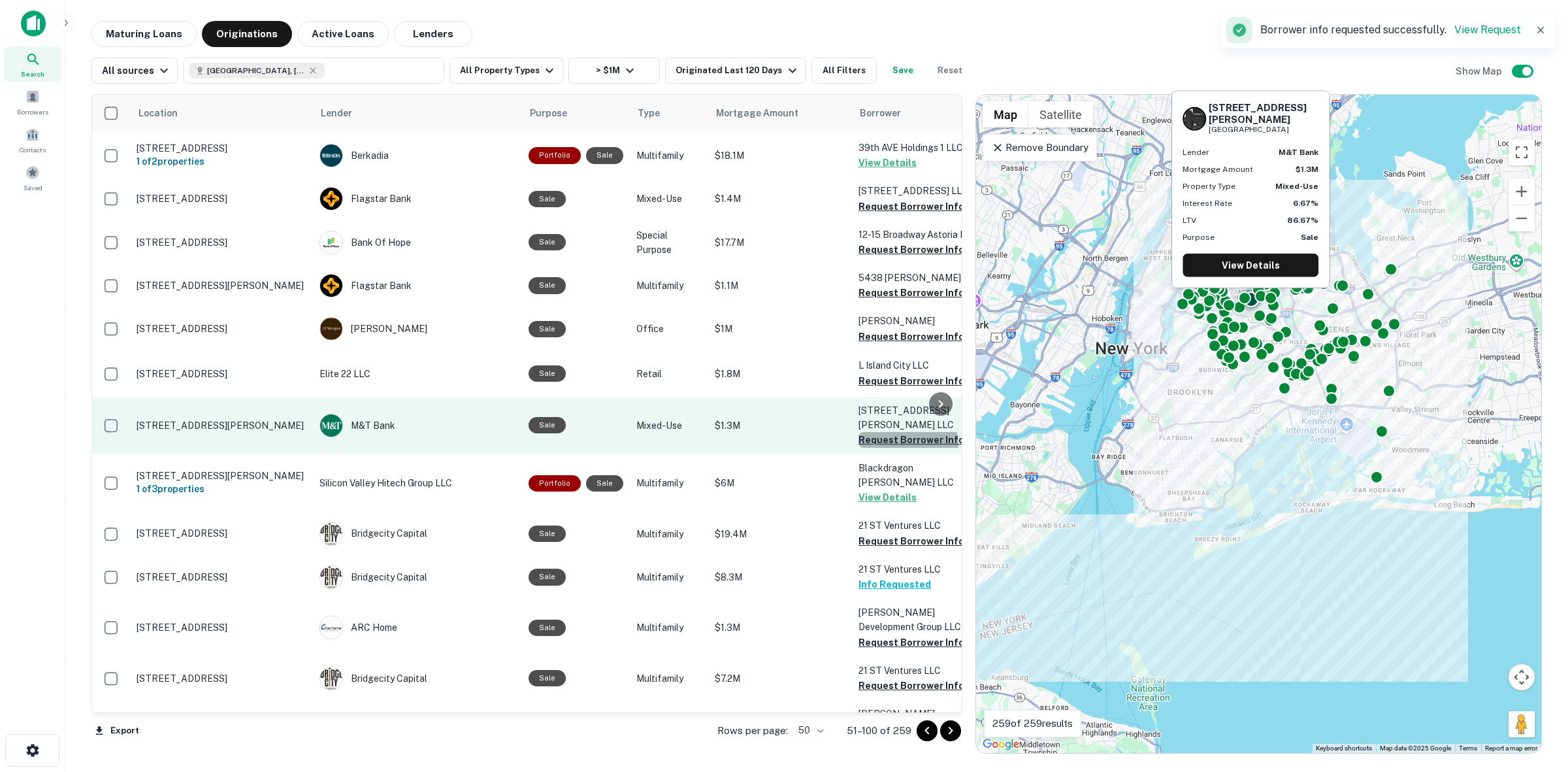
click at [900, 432] on button "Request Borrower Info" at bounding box center [911, 439] width 106 height 16
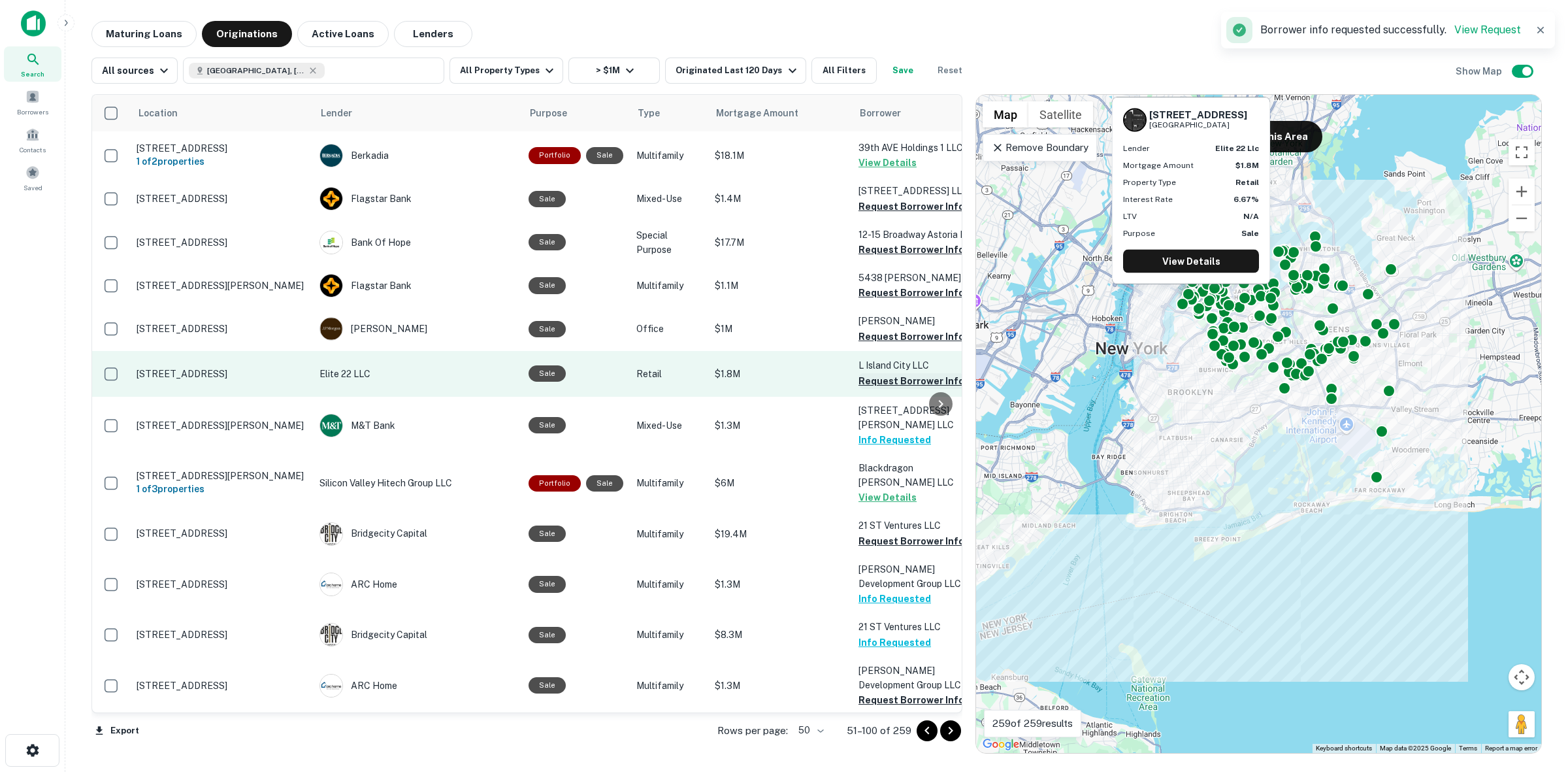
click at [869, 373] on button "Request Borrower Info" at bounding box center [911, 380] width 106 height 16
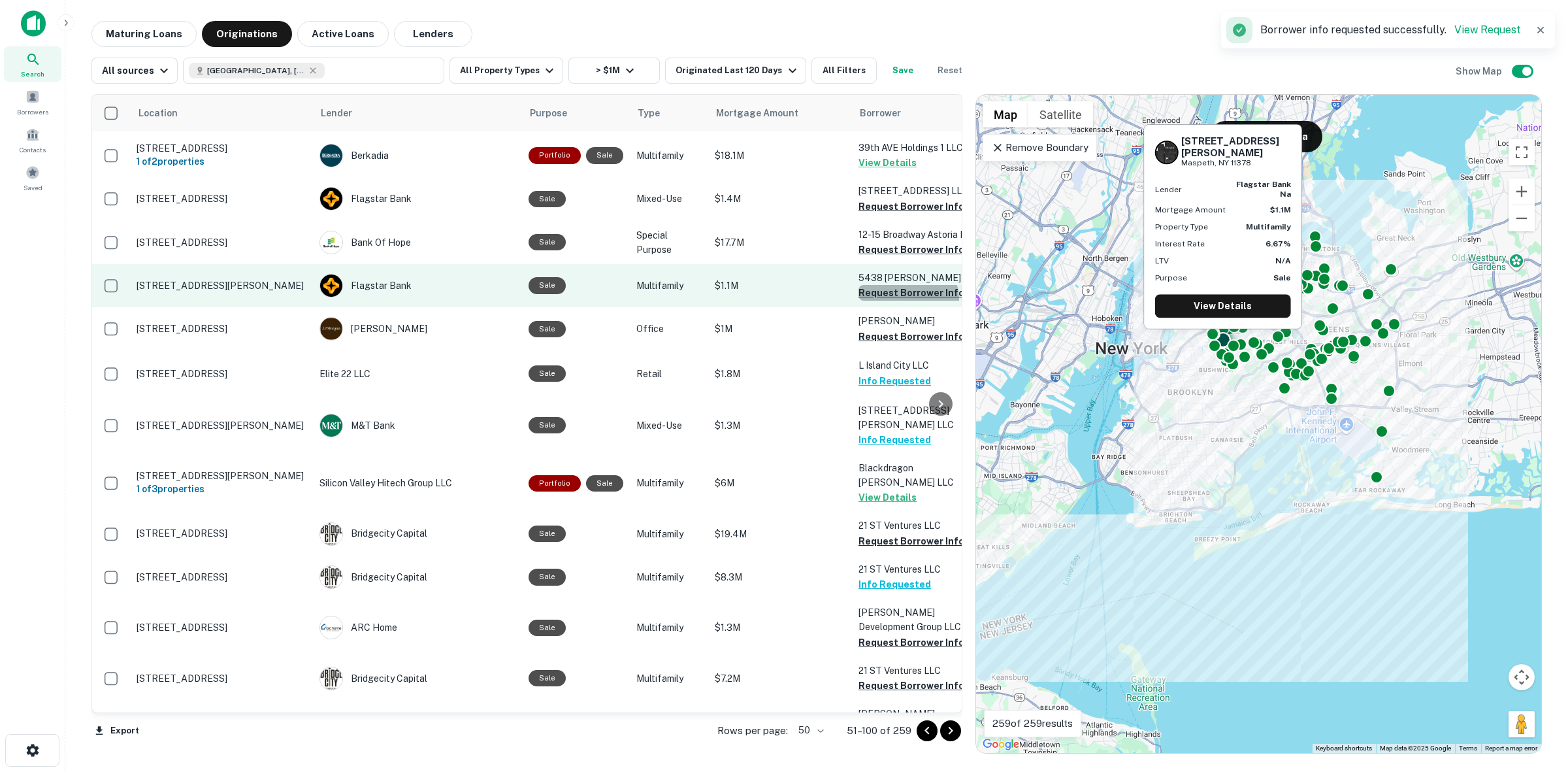
click at [903, 289] on button "Request Borrower Info" at bounding box center [911, 292] width 106 height 16
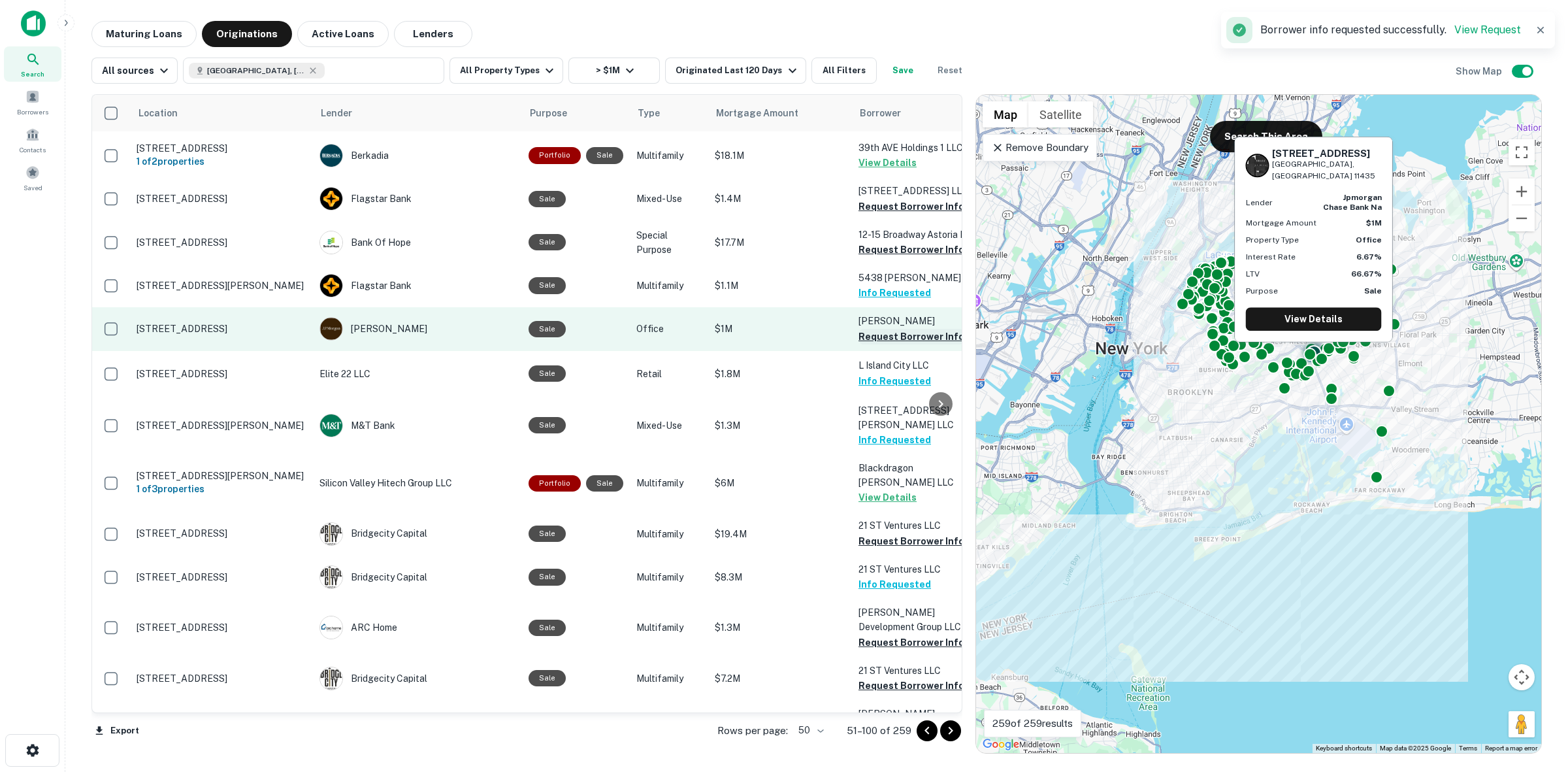
click at [911, 329] on button "Request Borrower Info" at bounding box center [911, 337] width 106 height 16
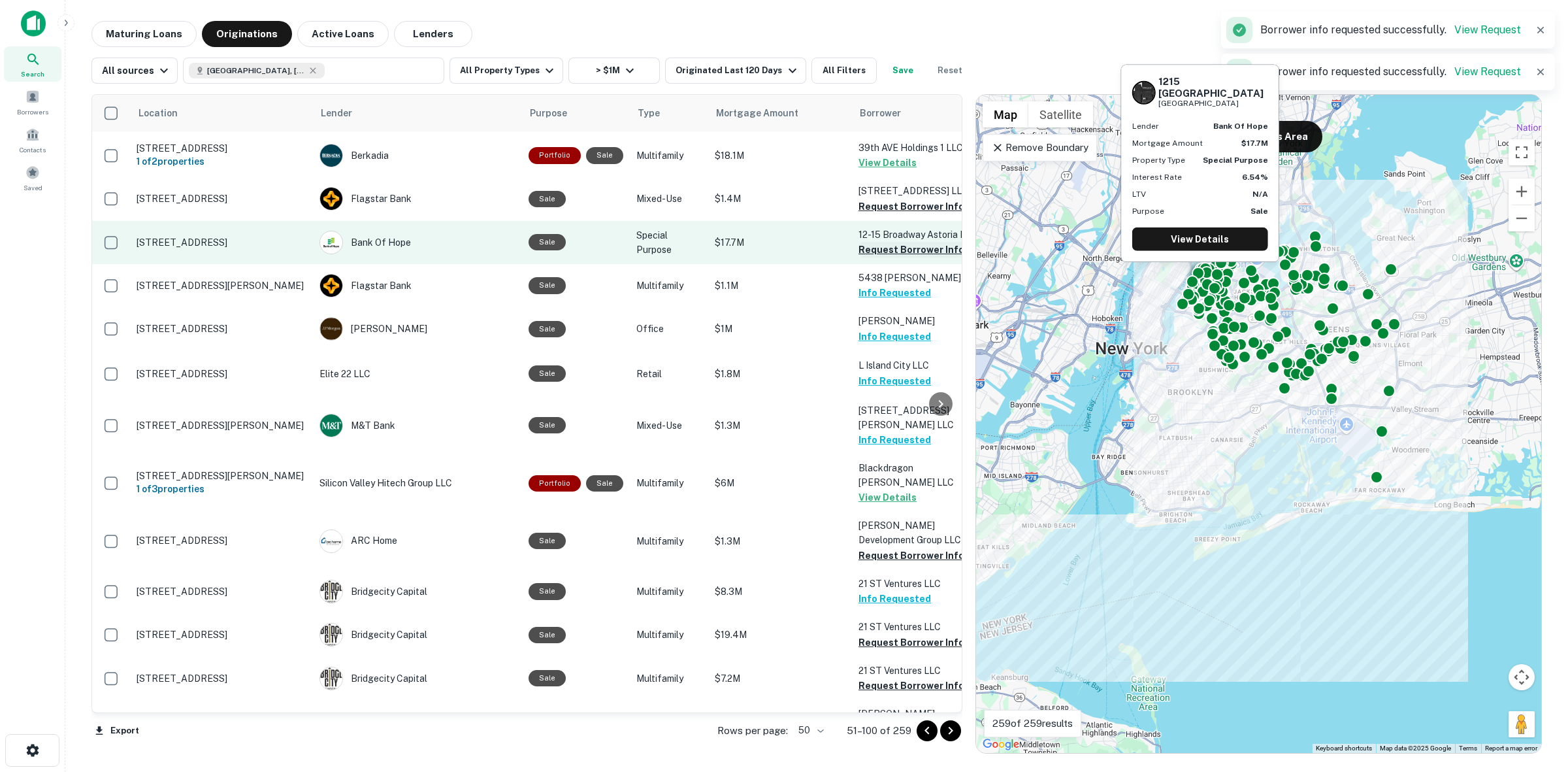
click at [866, 242] on button "Request Borrower Info" at bounding box center [911, 249] width 106 height 16
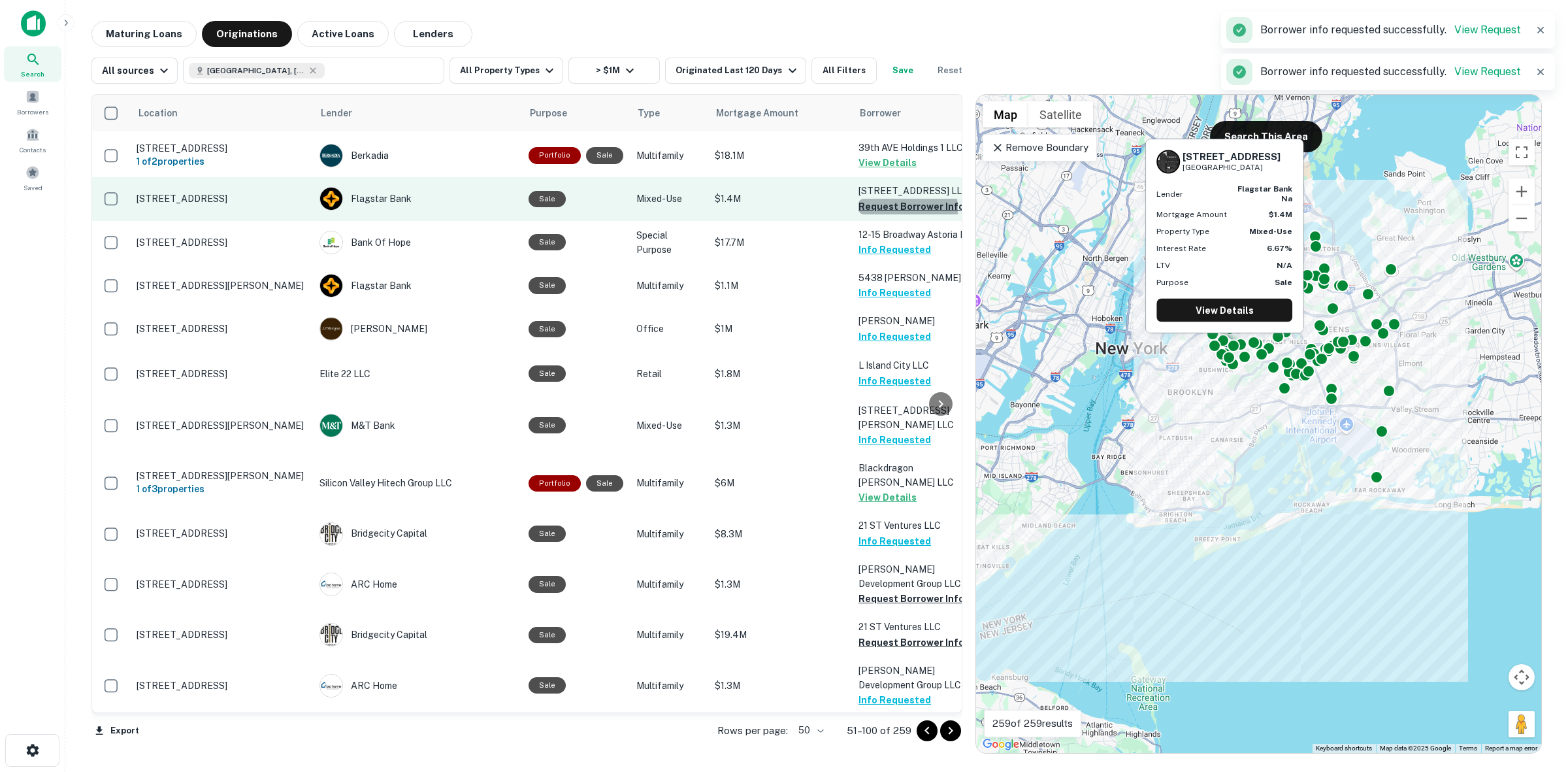
click at [873, 200] on button "Request Borrower Info" at bounding box center [911, 206] width 106 height 16
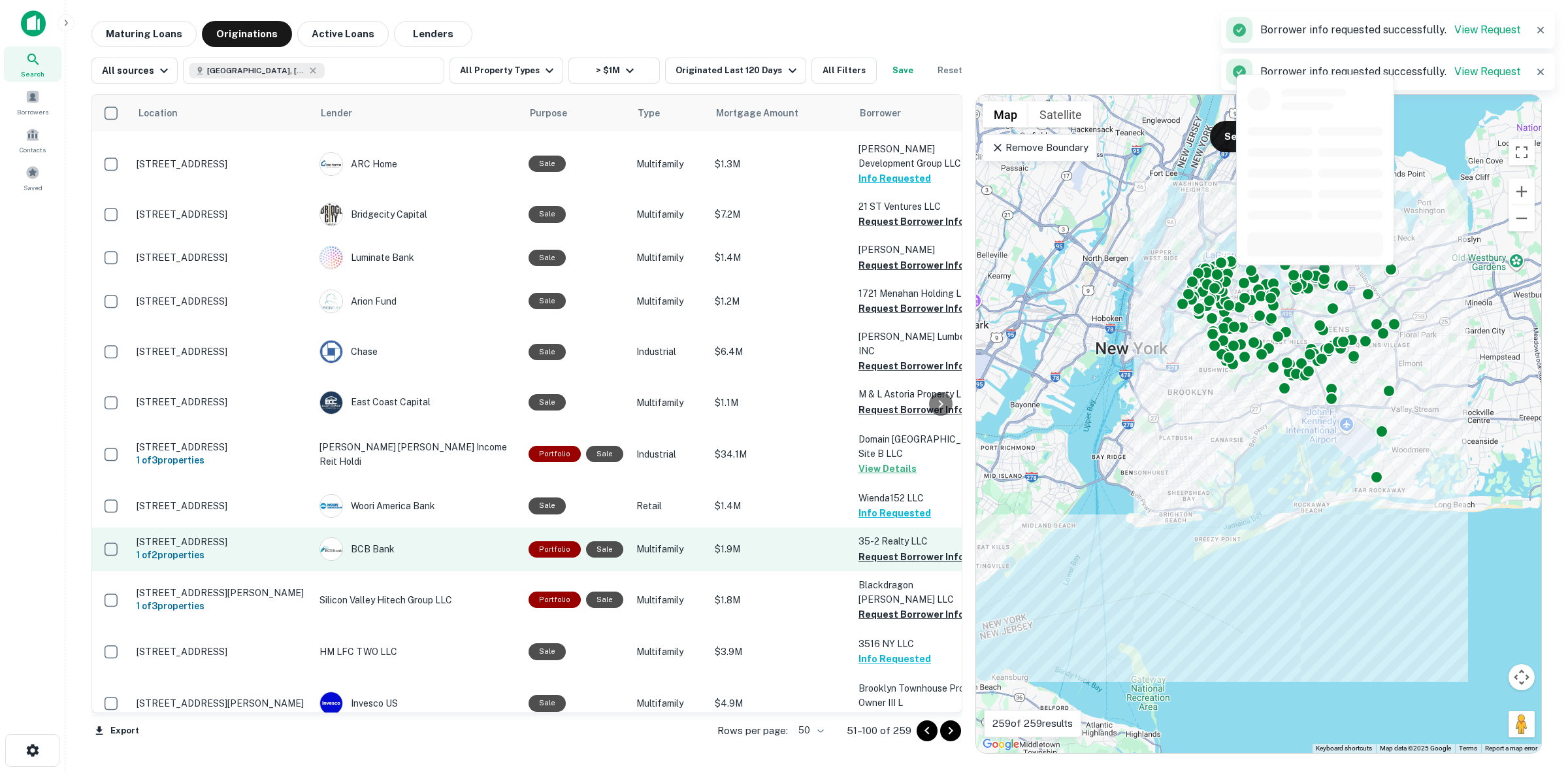
scroll to position [1470, 0]
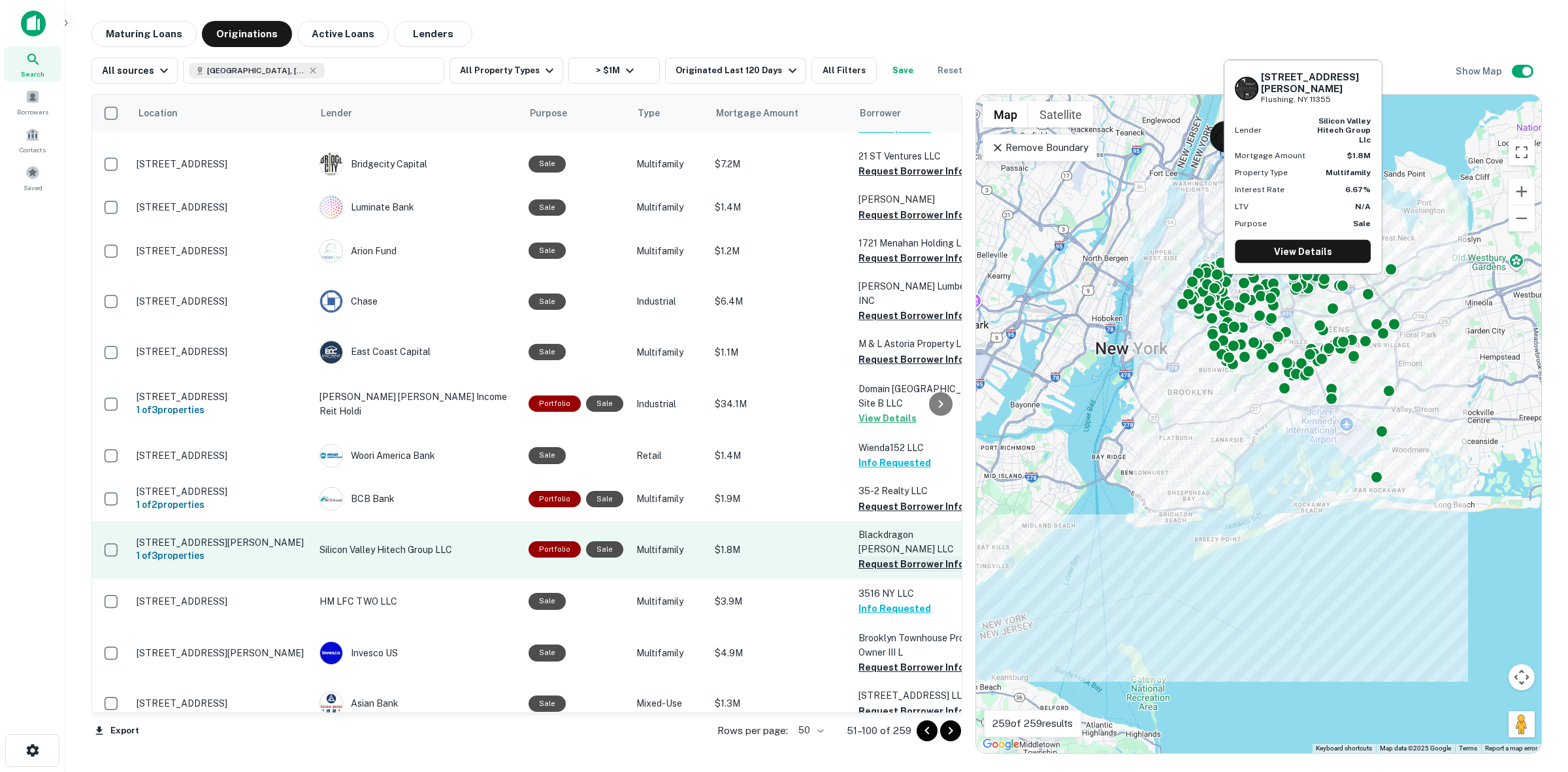
click at [919, 556] on button "Request Borrower Info" at bounding box center [911, 563] width 106 height 16
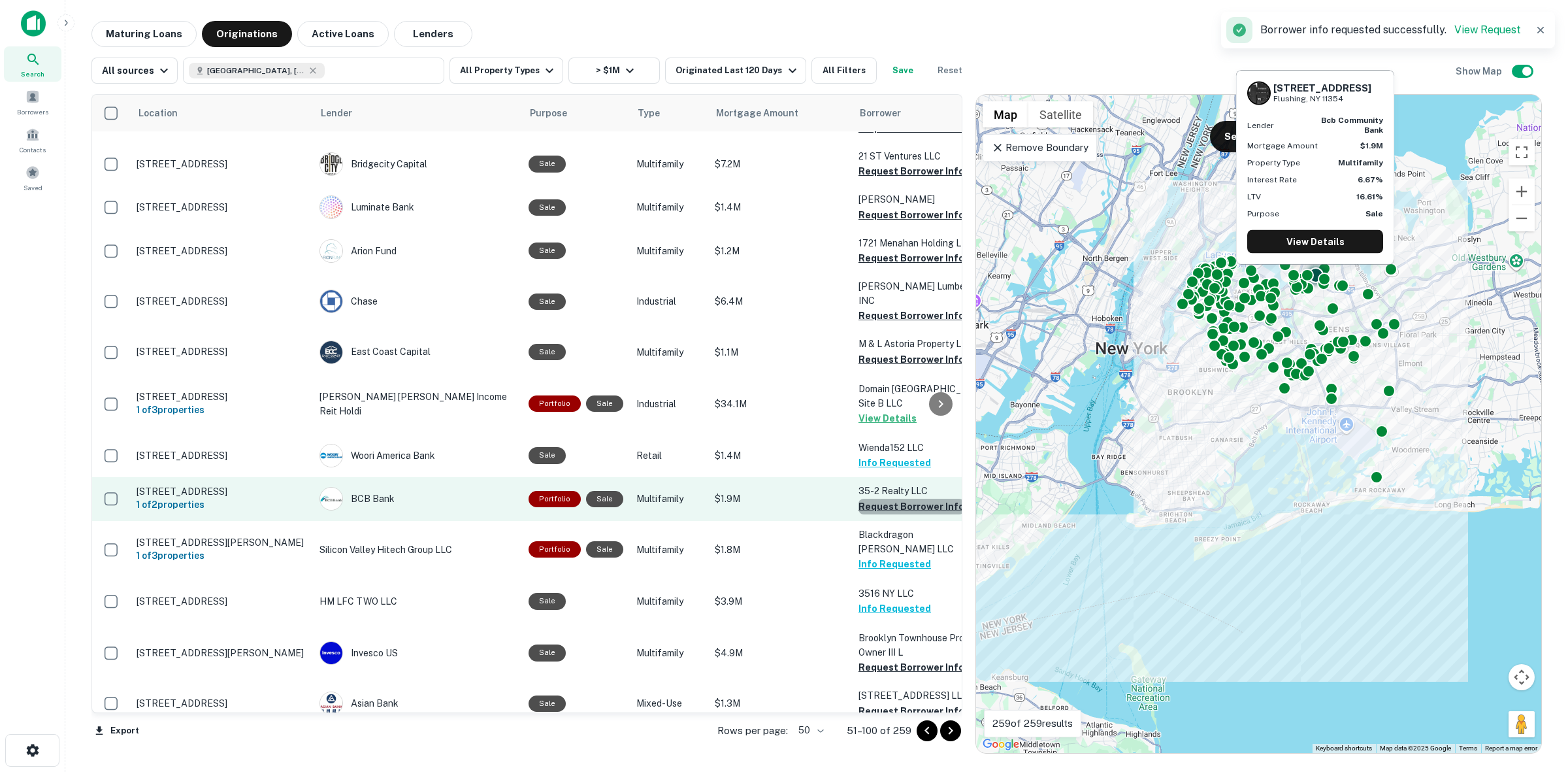
click at [917, 499] on button "Request Borrower Info" at bounding box center [911, 506] width 106 height 16
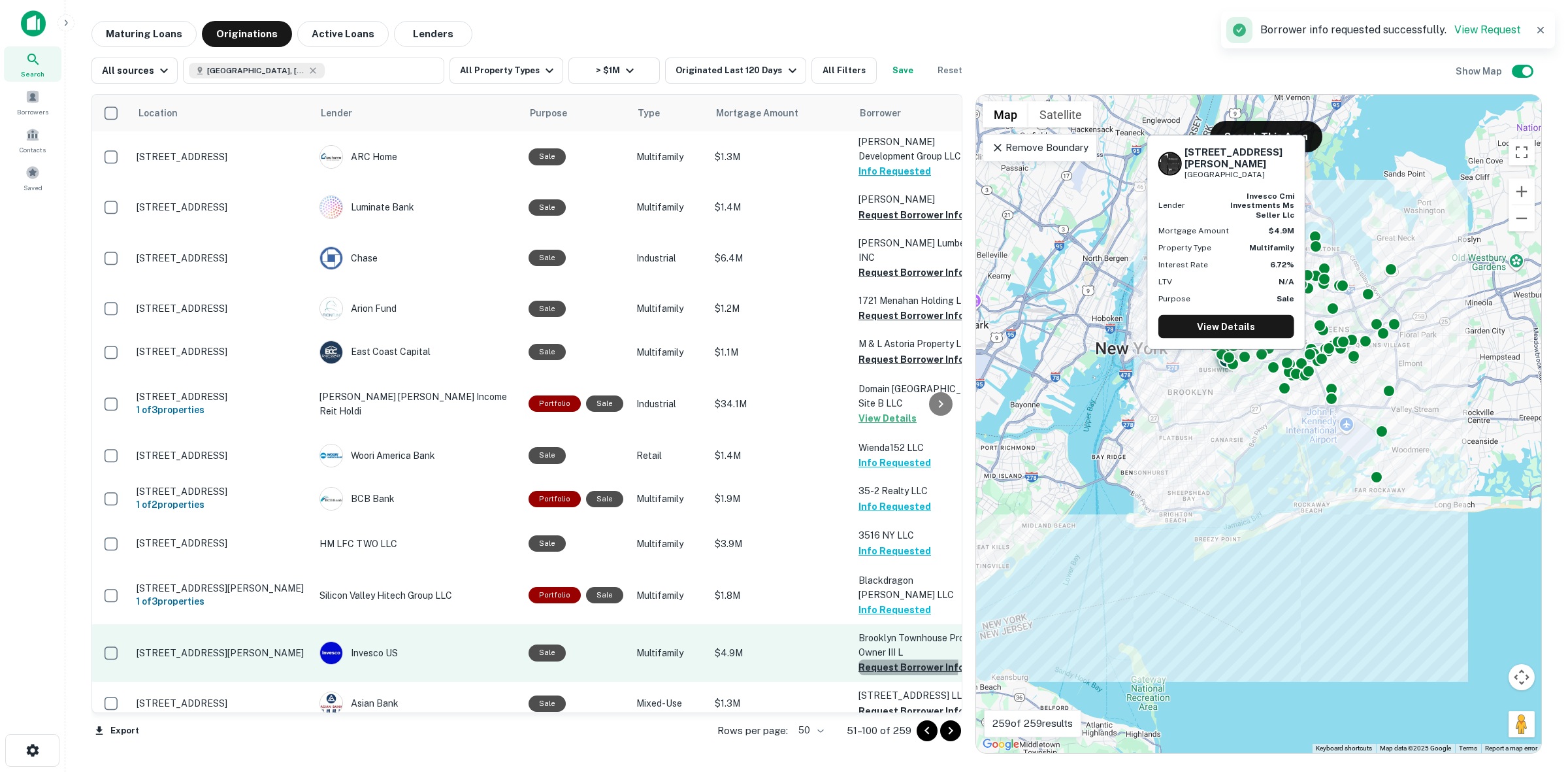
click at [900, 659] on button "Request Borrower Info" at bounding box center [911, 667] width 106 height 16
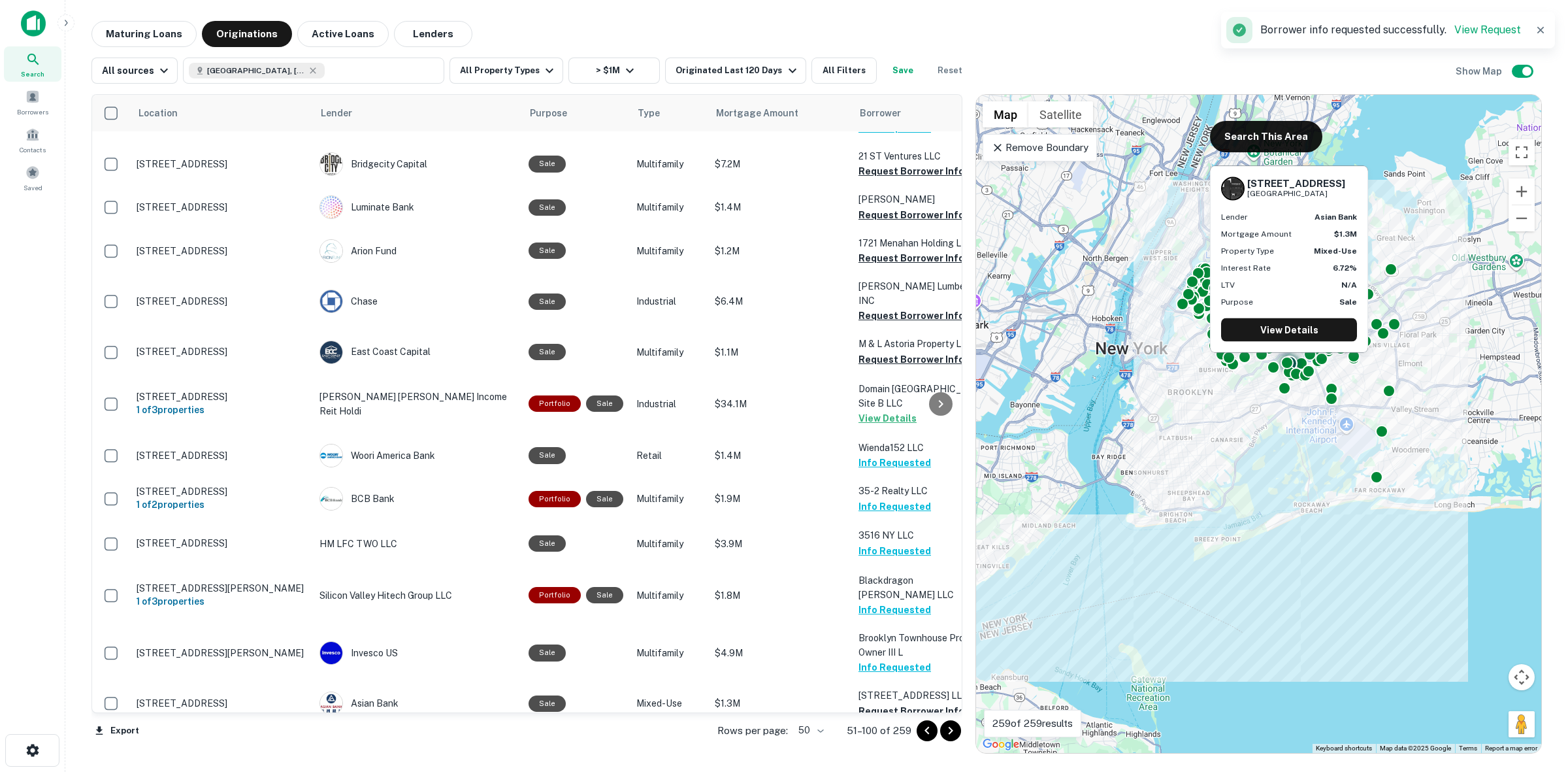
click at [911, 703] on button "Request Borrower Info" at bounding box center [911, 710] width 106 height 16
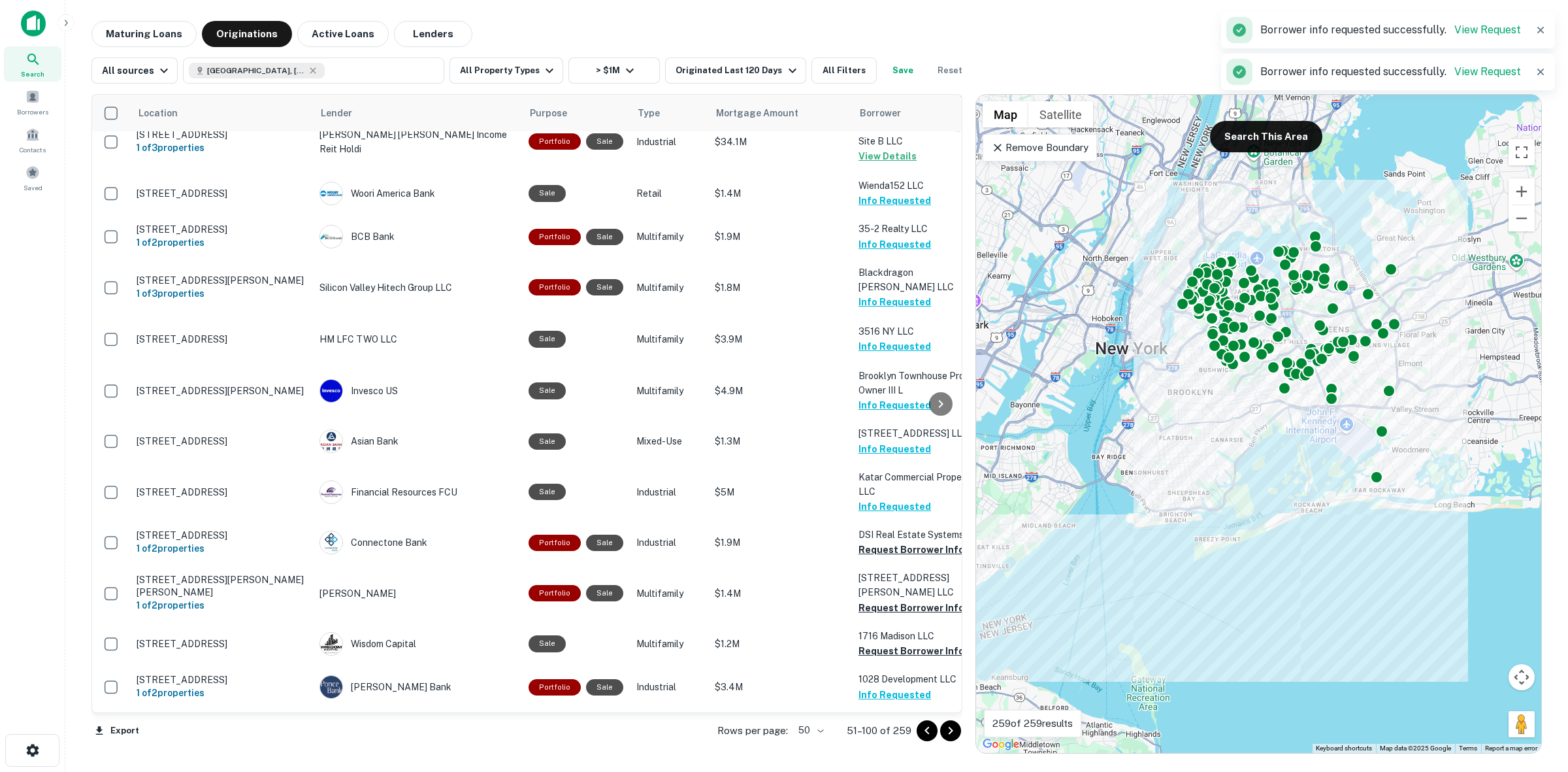
scroll to position [1703, 0]
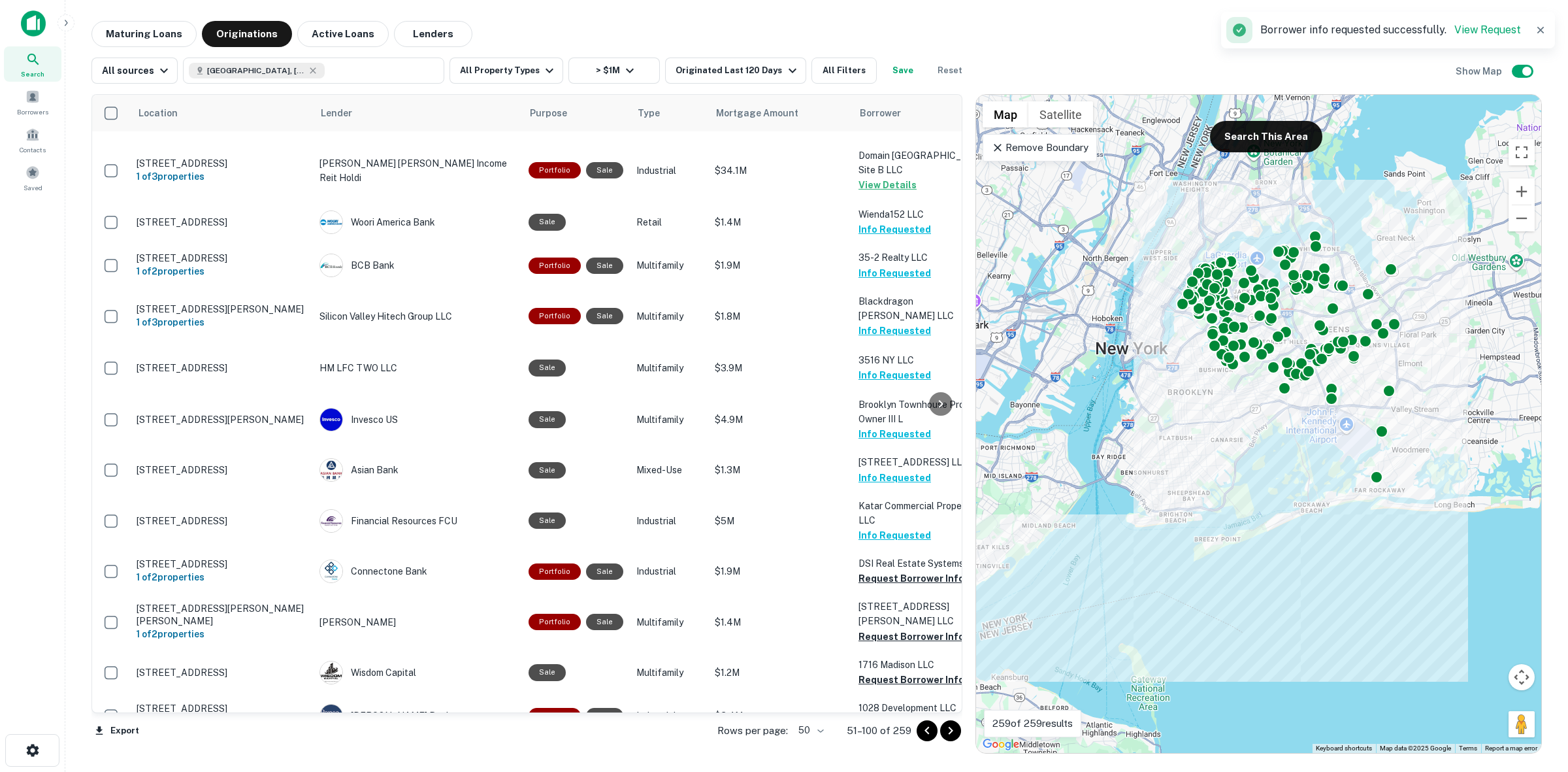
click at [955, 734] on icon "Go to next page" at bounding box center [950, 730] width 16 height 16
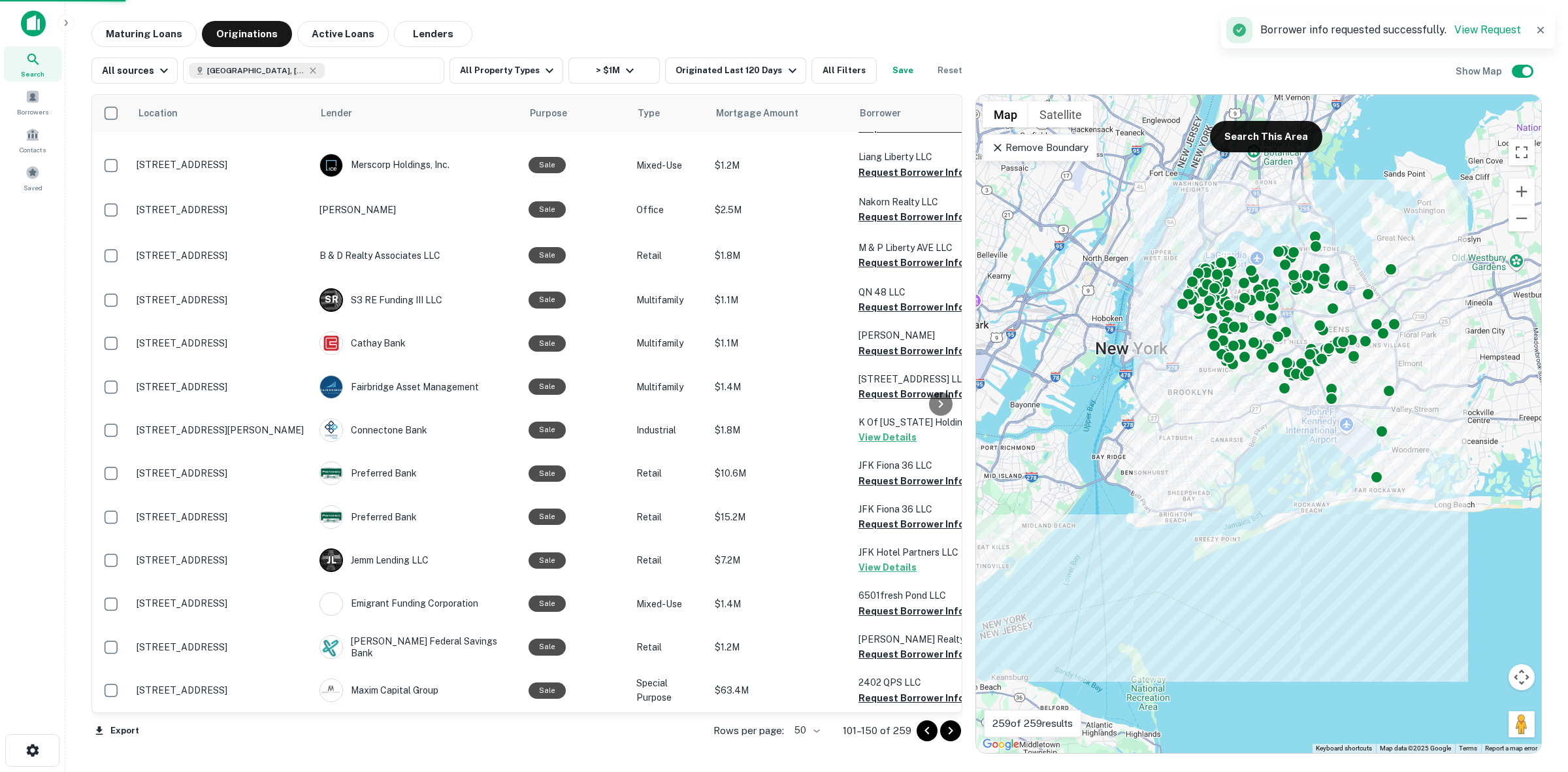
scroll to position [1645, 0]
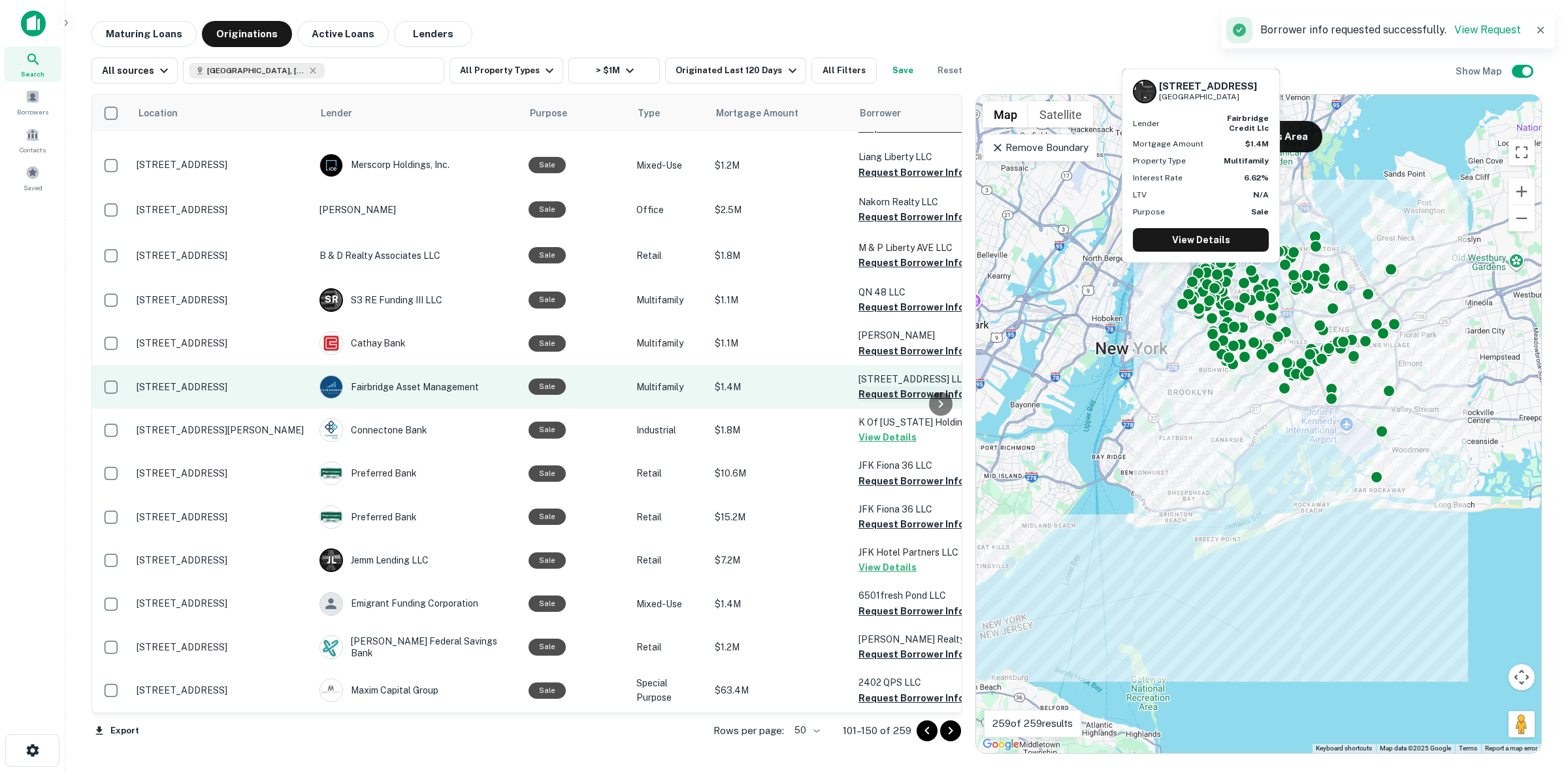
click at [906, 386] on button "Request Borrower Info" at bounding box center [911, 394] width 106 height 16
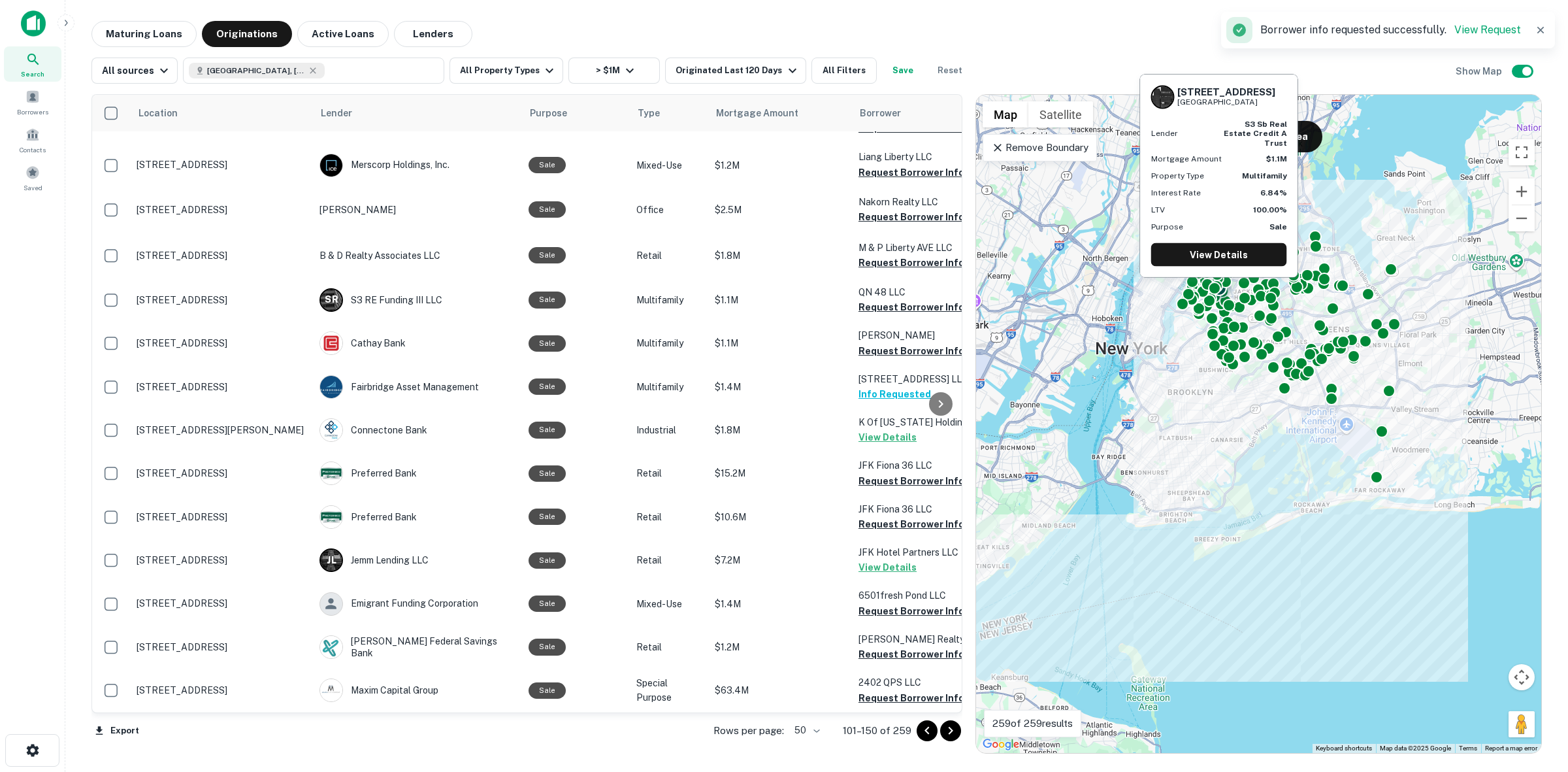
click at [908, 300] on button "Request Borrower Info" at bounding box center [911, 307] width 106 height 16
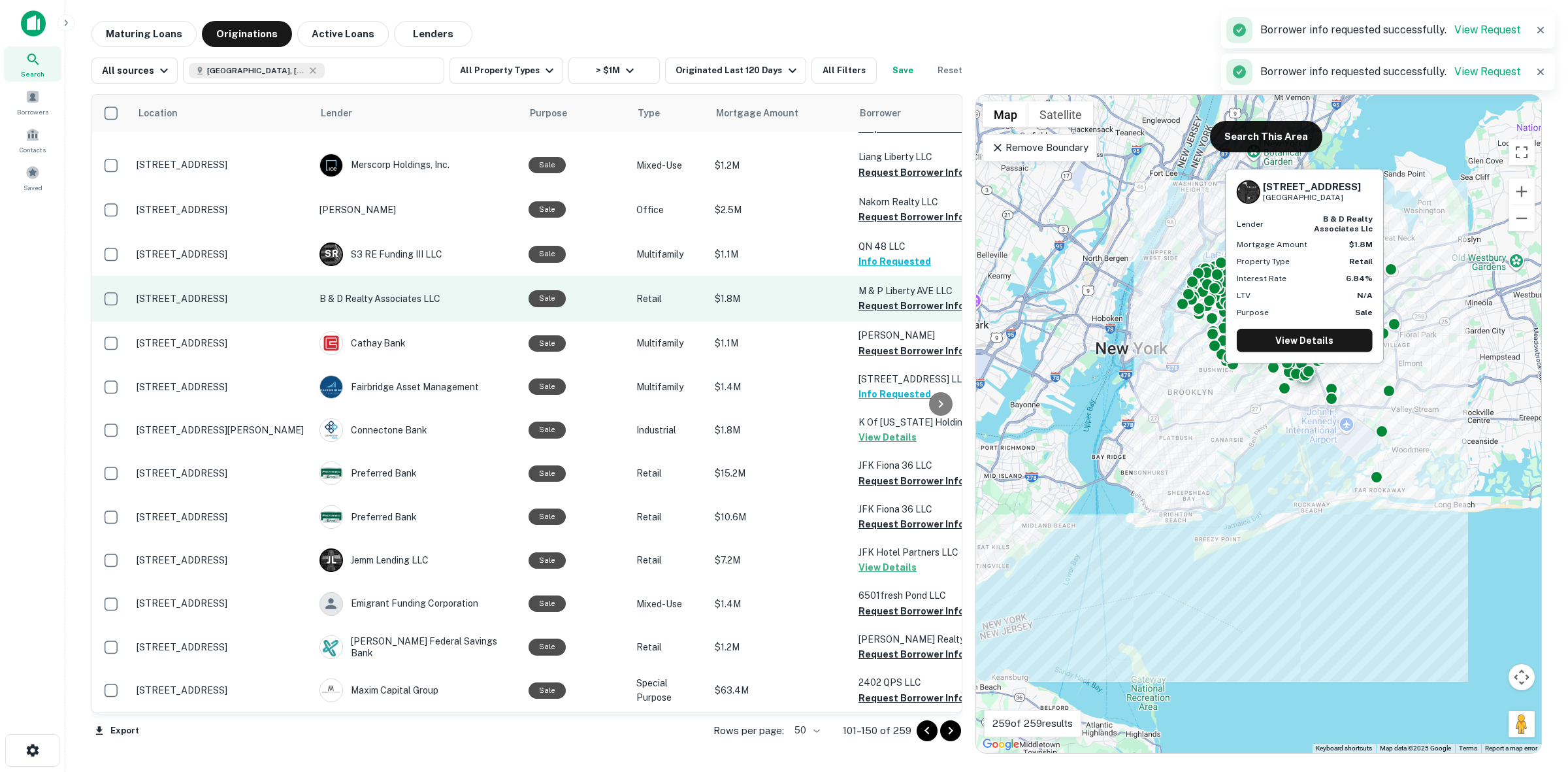
click at [920, 287] on p "M & P Liberty AVE LLC" at bounding box center [923, 290] width 131 height 14
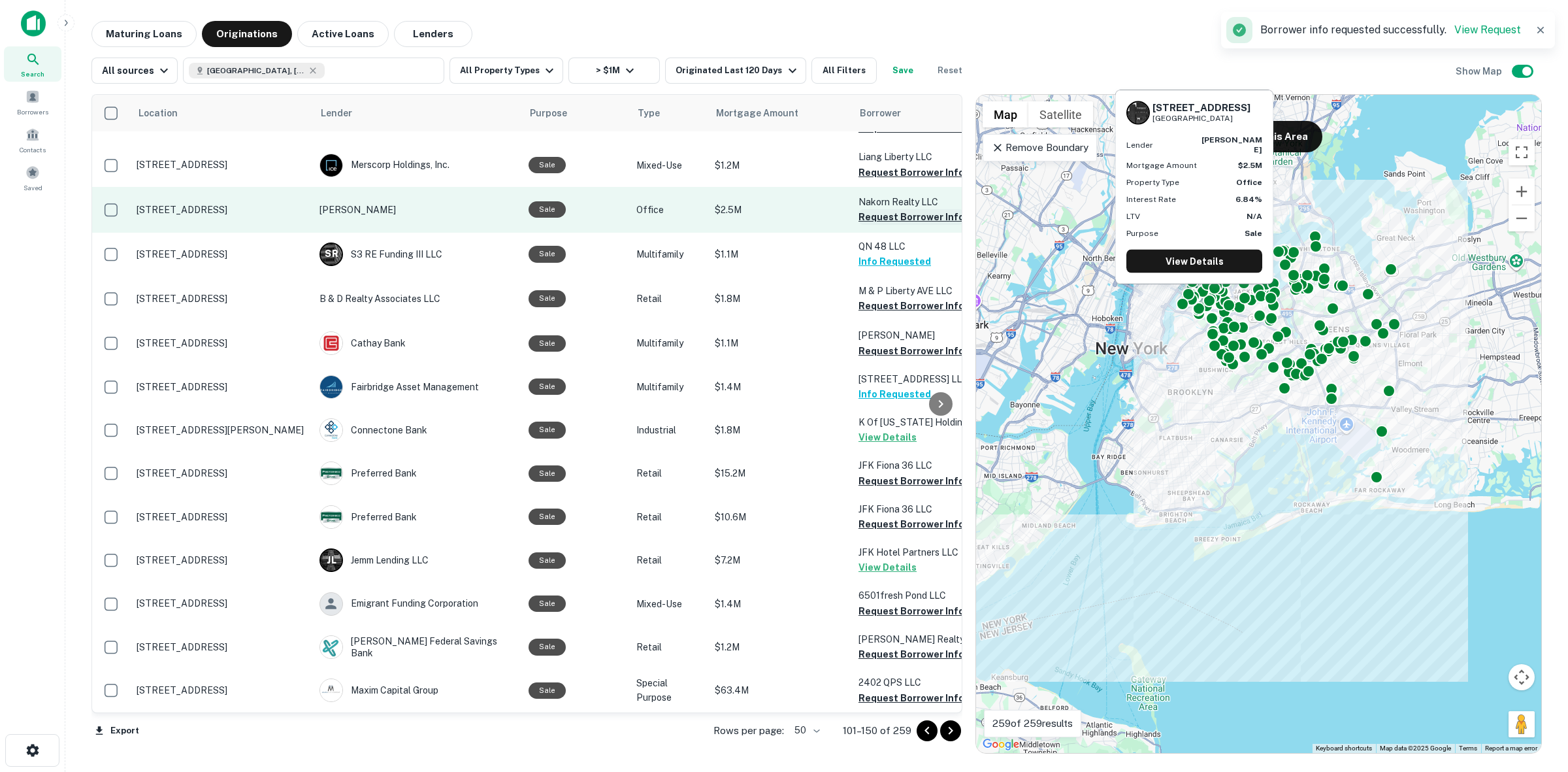
click at [903, 210] on button "Request Borrower Info" at bounding box center [911, 216] width 106 height 16
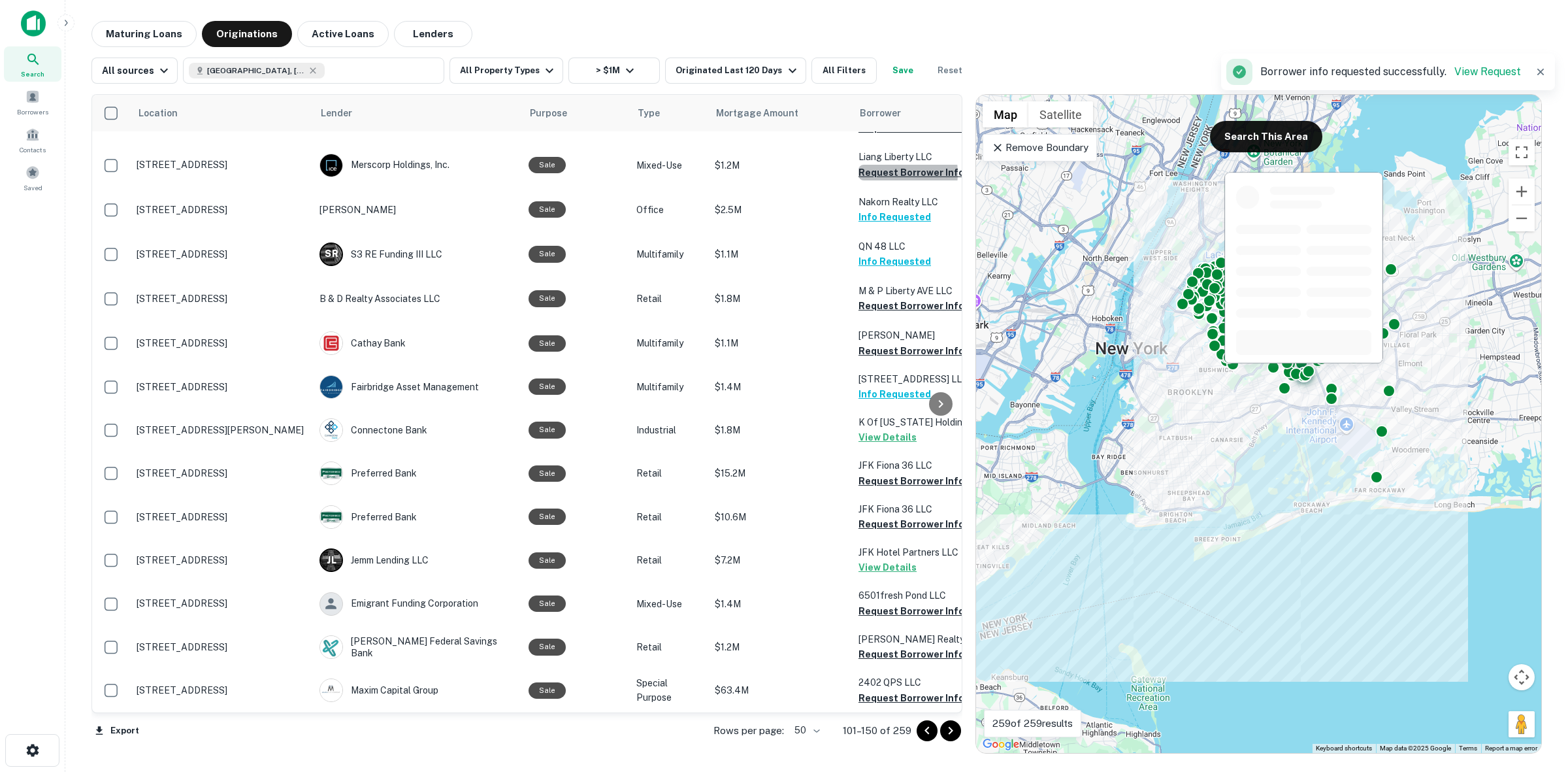
click at [876, 165] on button "Request Borrower Info" at bounding box center [911, 173] width 106 height 16
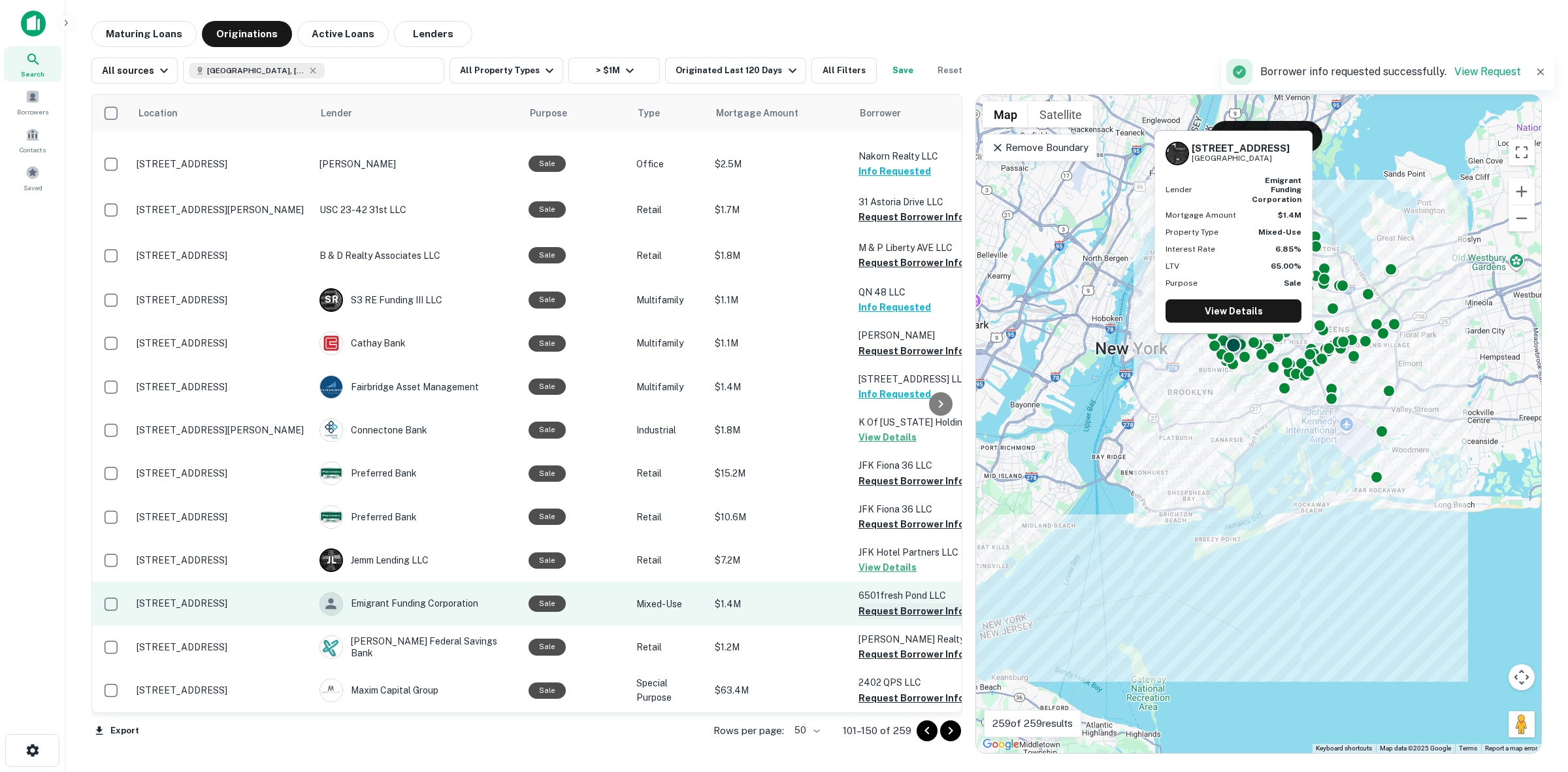
click at [919, 603] on button "Request Borrower Info" at bounding box center [911, 611] width 106 height 16
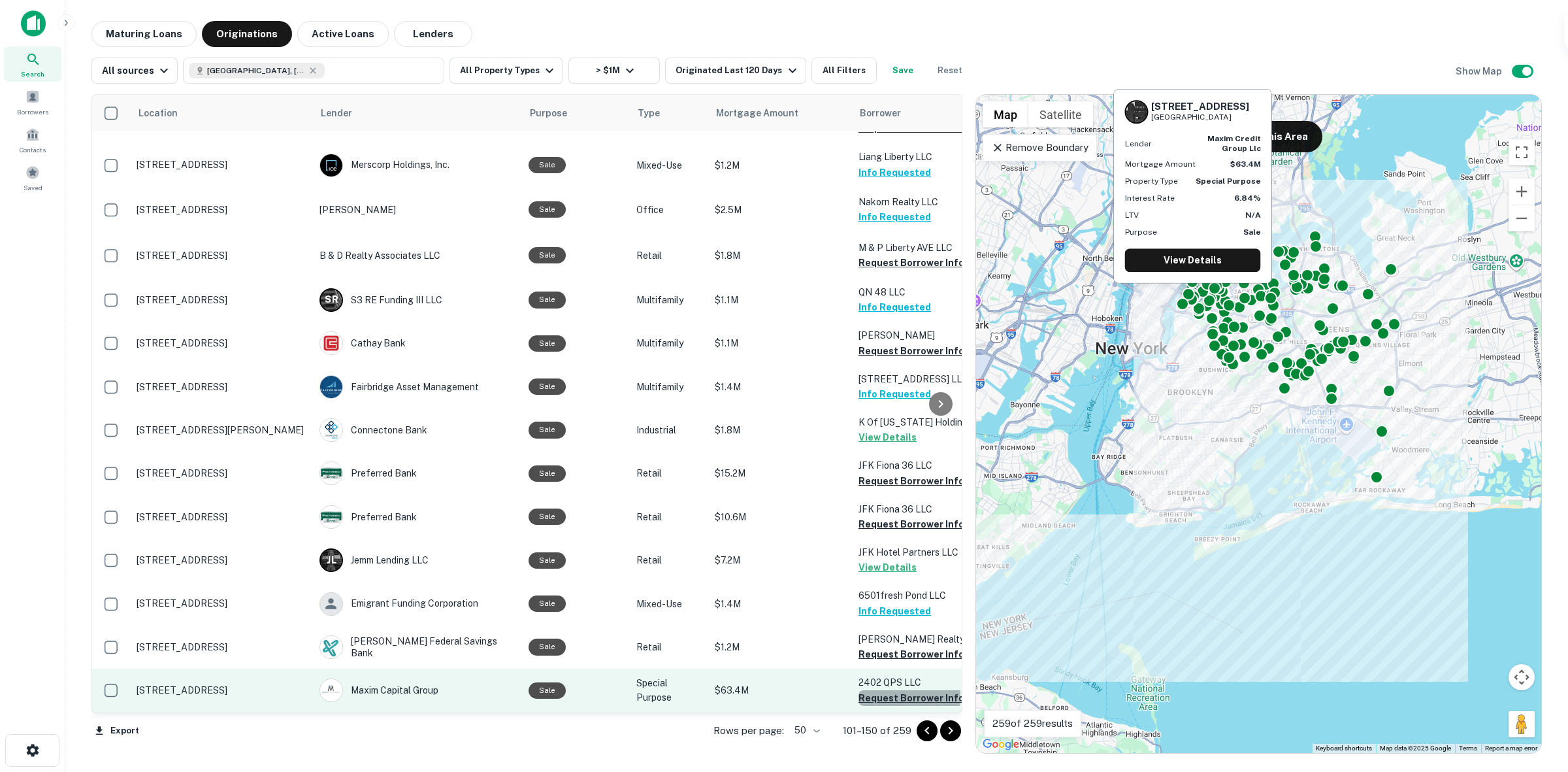
click at [904, 690] on button "Request Borrower Info" at bounding box center [911, 698] width 106 height 16
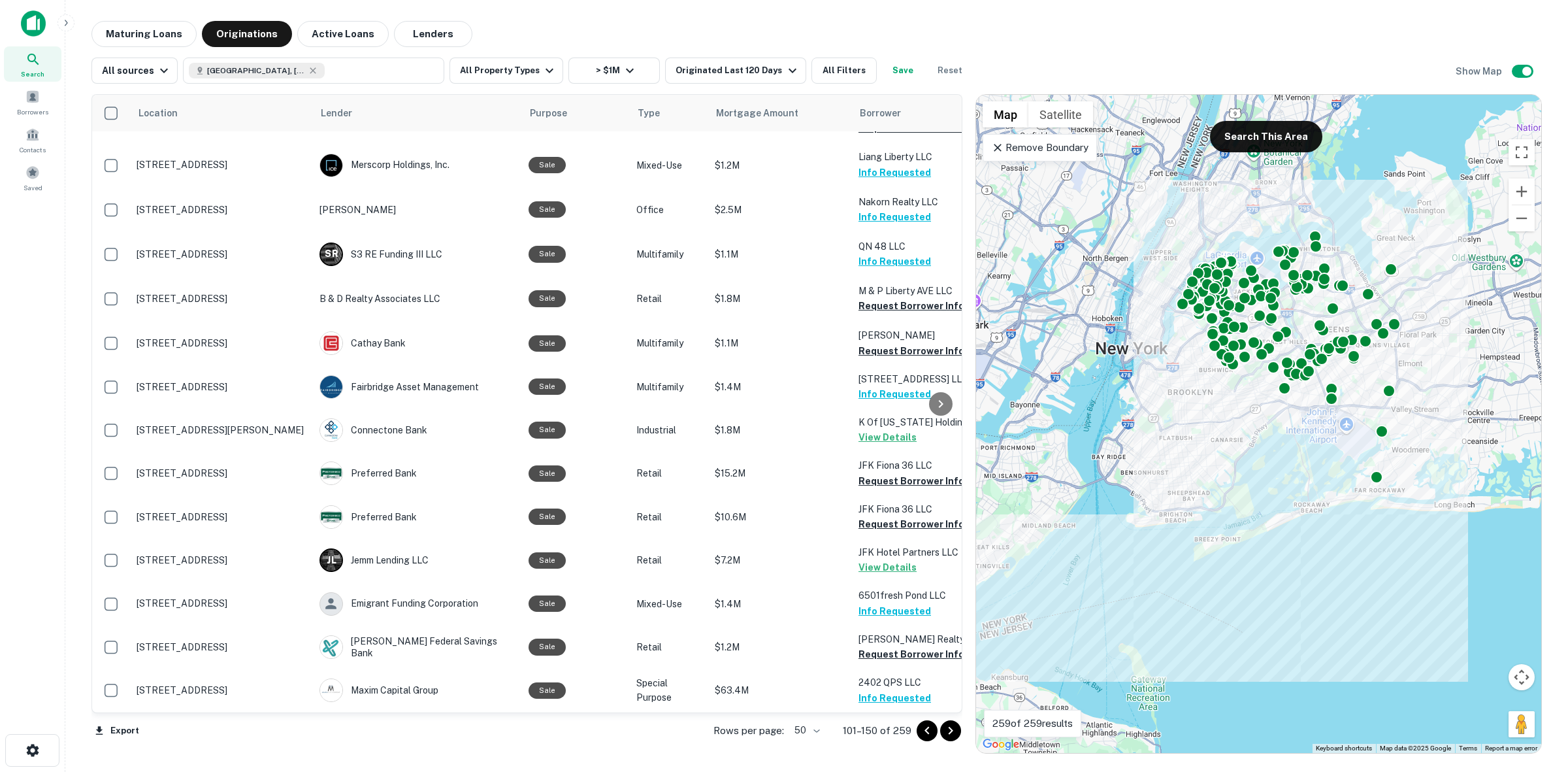
click at [952, 736] on icon "Go to next page" at bounding box center [950, 730] width 16 height 16
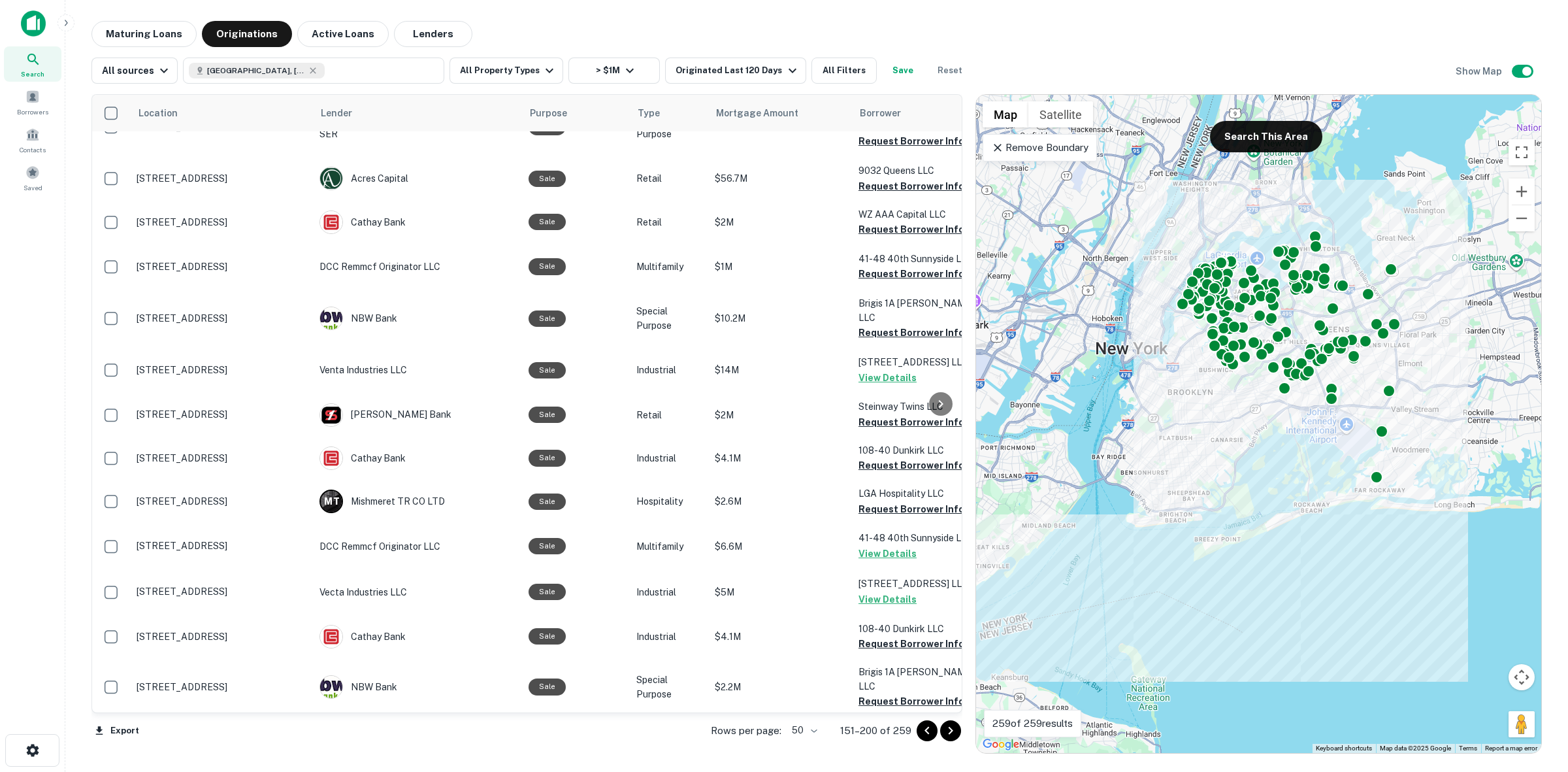
drag, startPoint x: 1168, startPoint y: 83, endPoint x: 1045, endPoint y: 113, distance: 126.6
click at [1160, 83] on div "All sources Queens, NY, USA All Property Types > $1M Originated Last 120 Days A…" at bounding box center [816, 65] width 1450 height 37
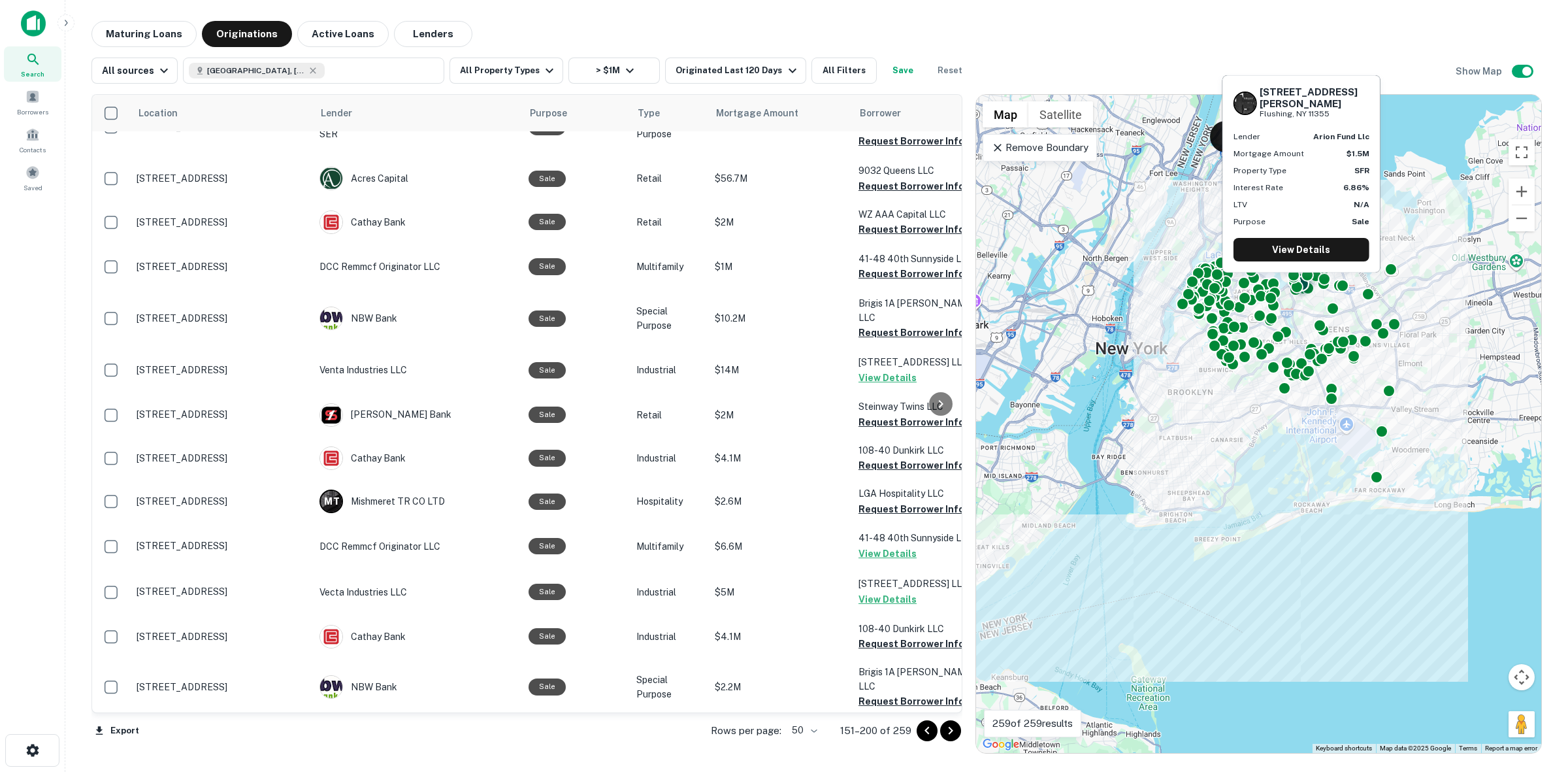
click at [873, 737] on button "Request Borrower Info" at bounding box center [911, 744] width 106 height 16
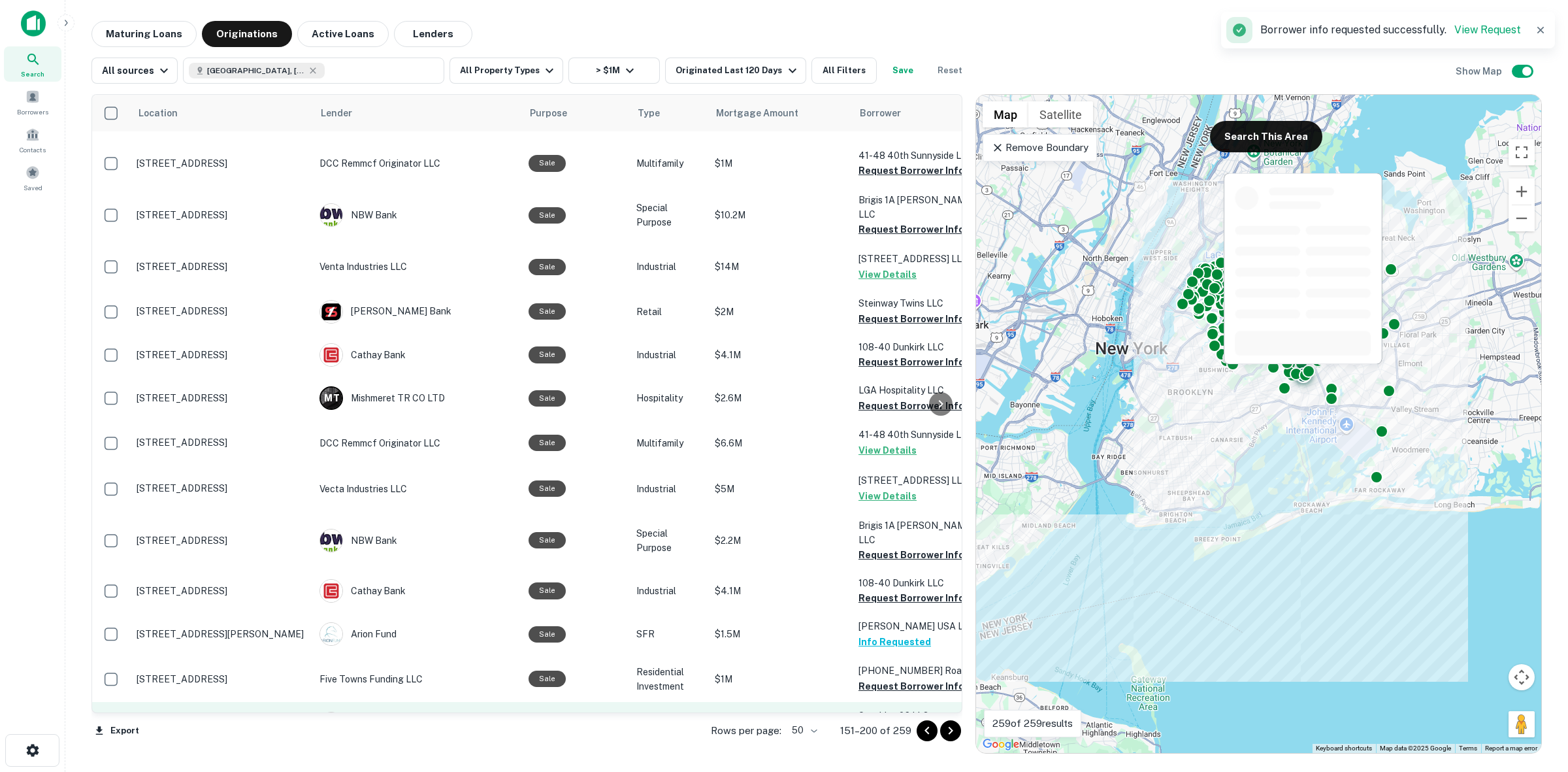
scroll to position [1762, 0]
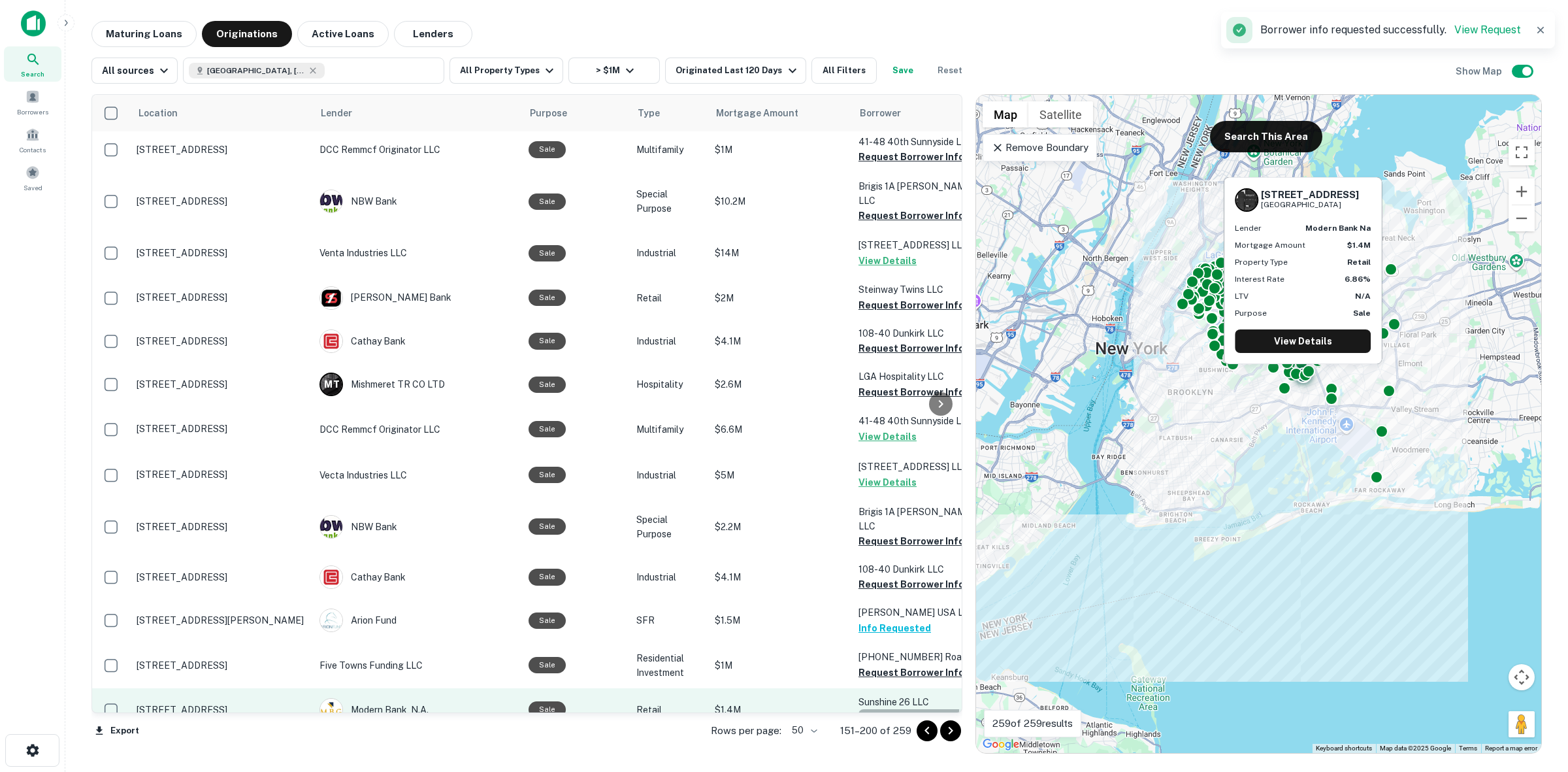
click at [879, 709] on button "Request Borrower Info" at bounding box center [911, 717] width 106 height 16
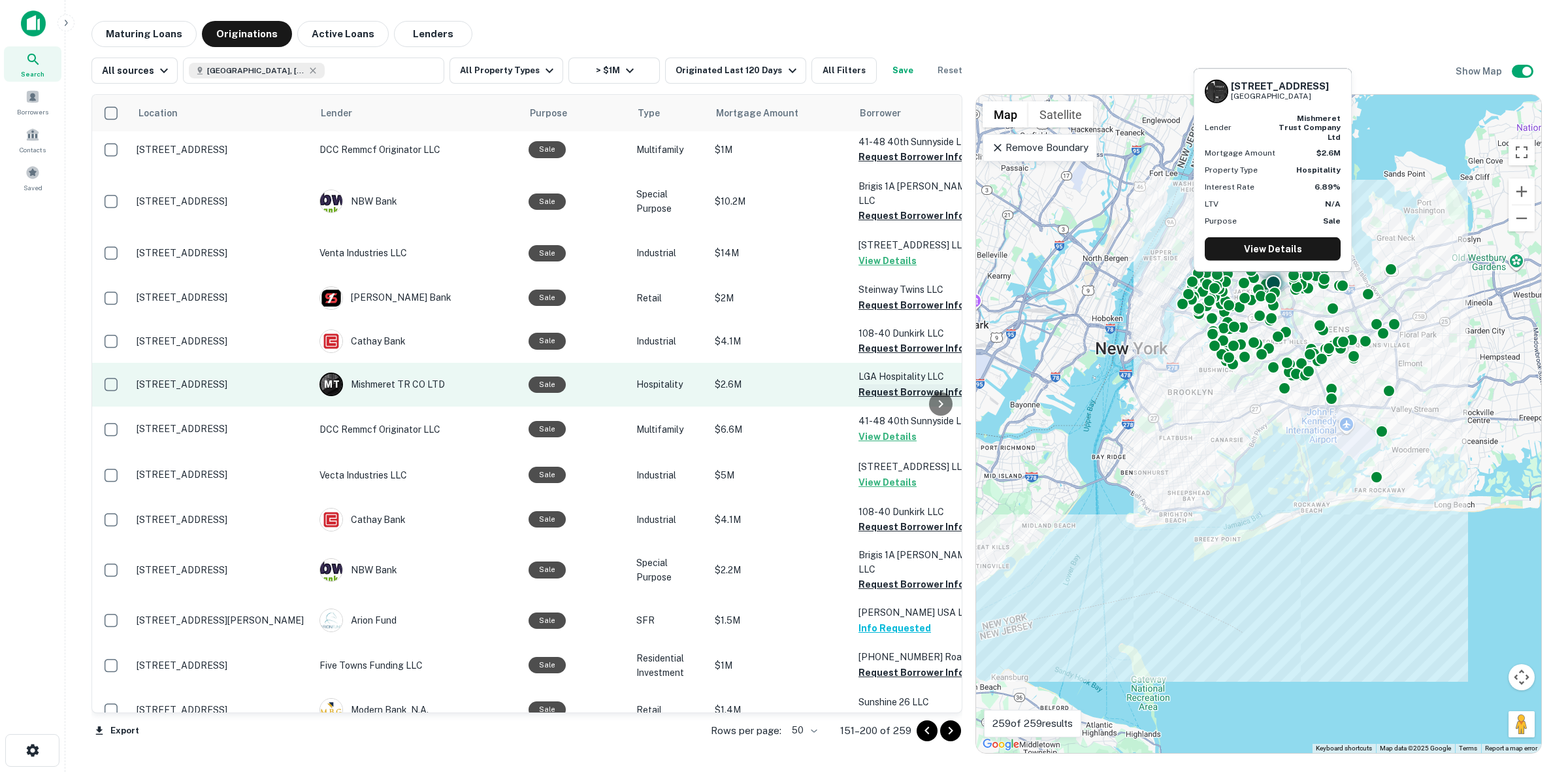
click at [887, 384] on button "Request Borrower Info" at bounding box center [911, 392] width 106 height 16
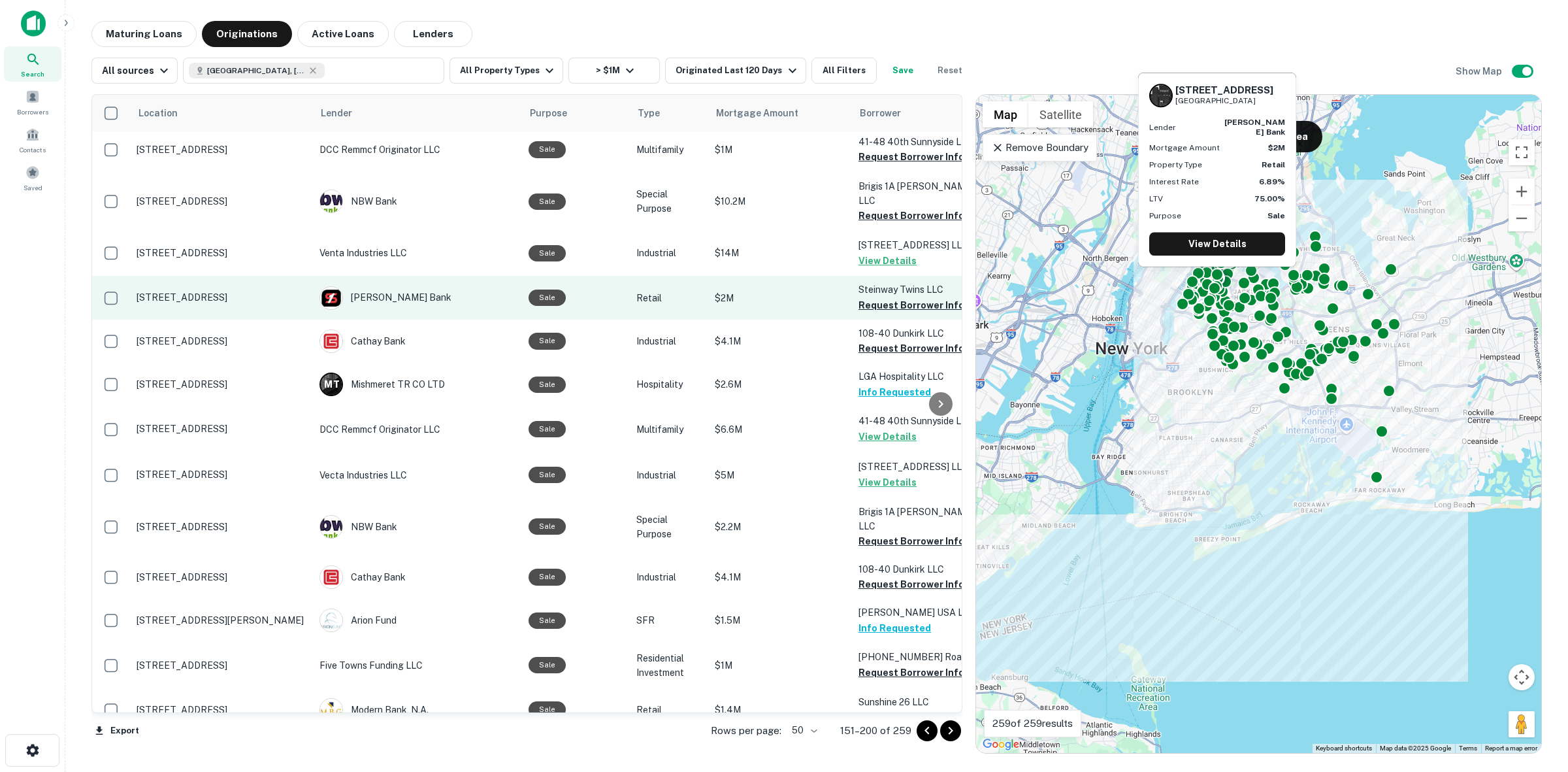
drag, startPoint x: 903, startPoint y: 253, endPoint x: 894, endPoint y: 253, distance: 9.0
click at [903, 298] on button "Request Borrower Info" at bounding box center [911, 305] width 106 height 16
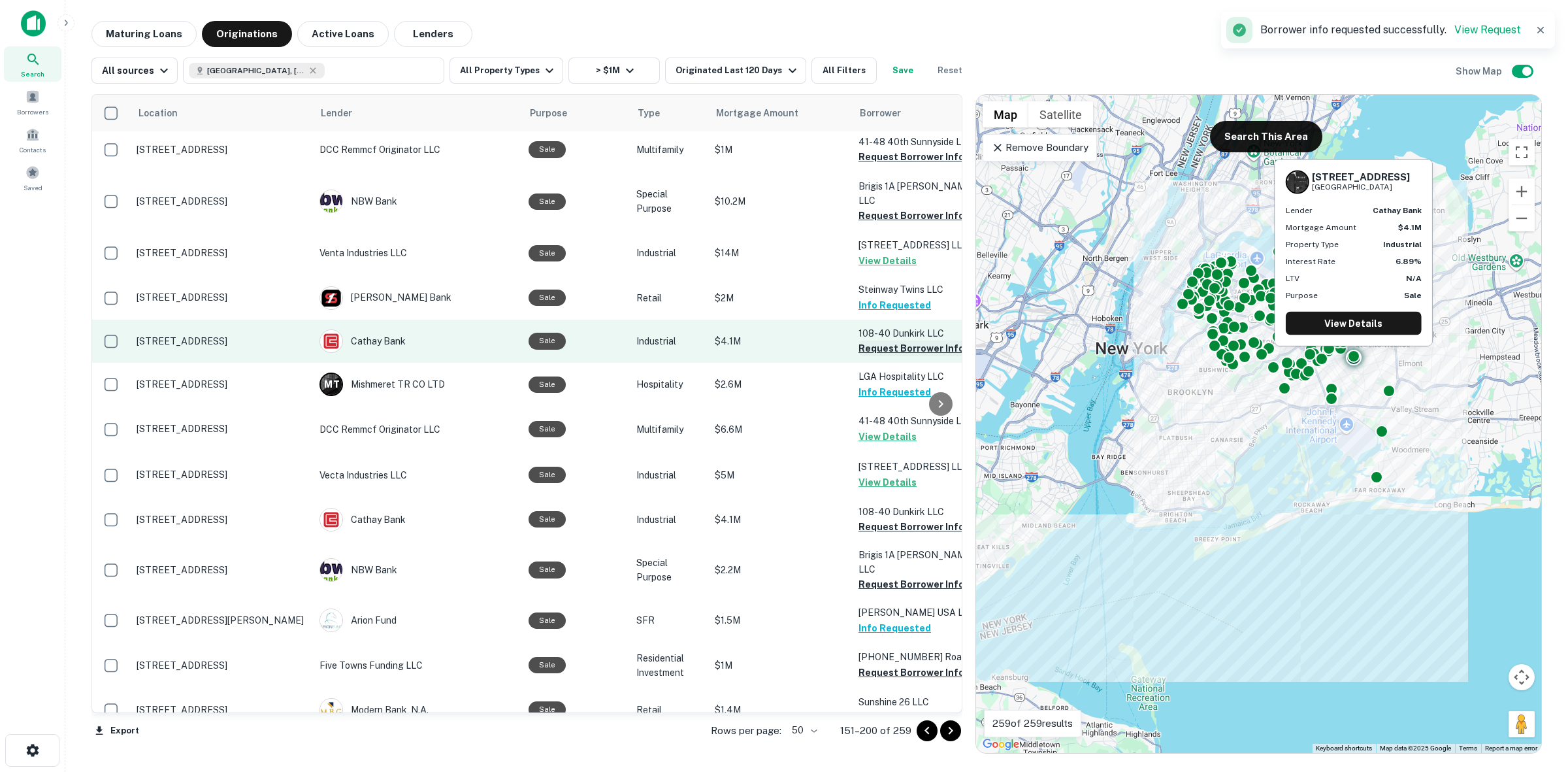
click at [895, 340] on button "Request Borrower Info" at bounding box center [911, 348] width 106 height 16
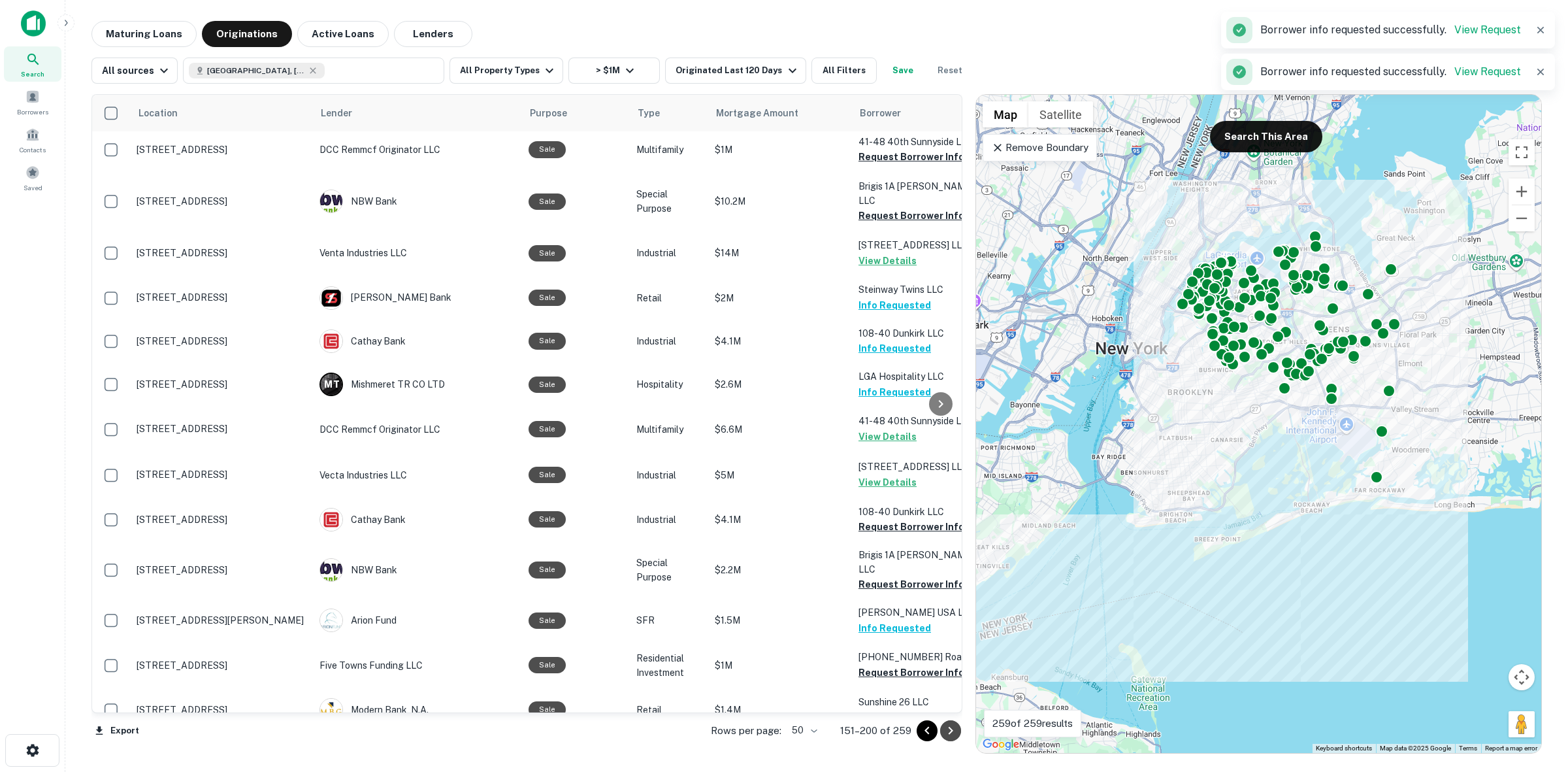
click at [954, 736] on icon "Go to next page" at bounding box center [950, 730] width 16 height 16
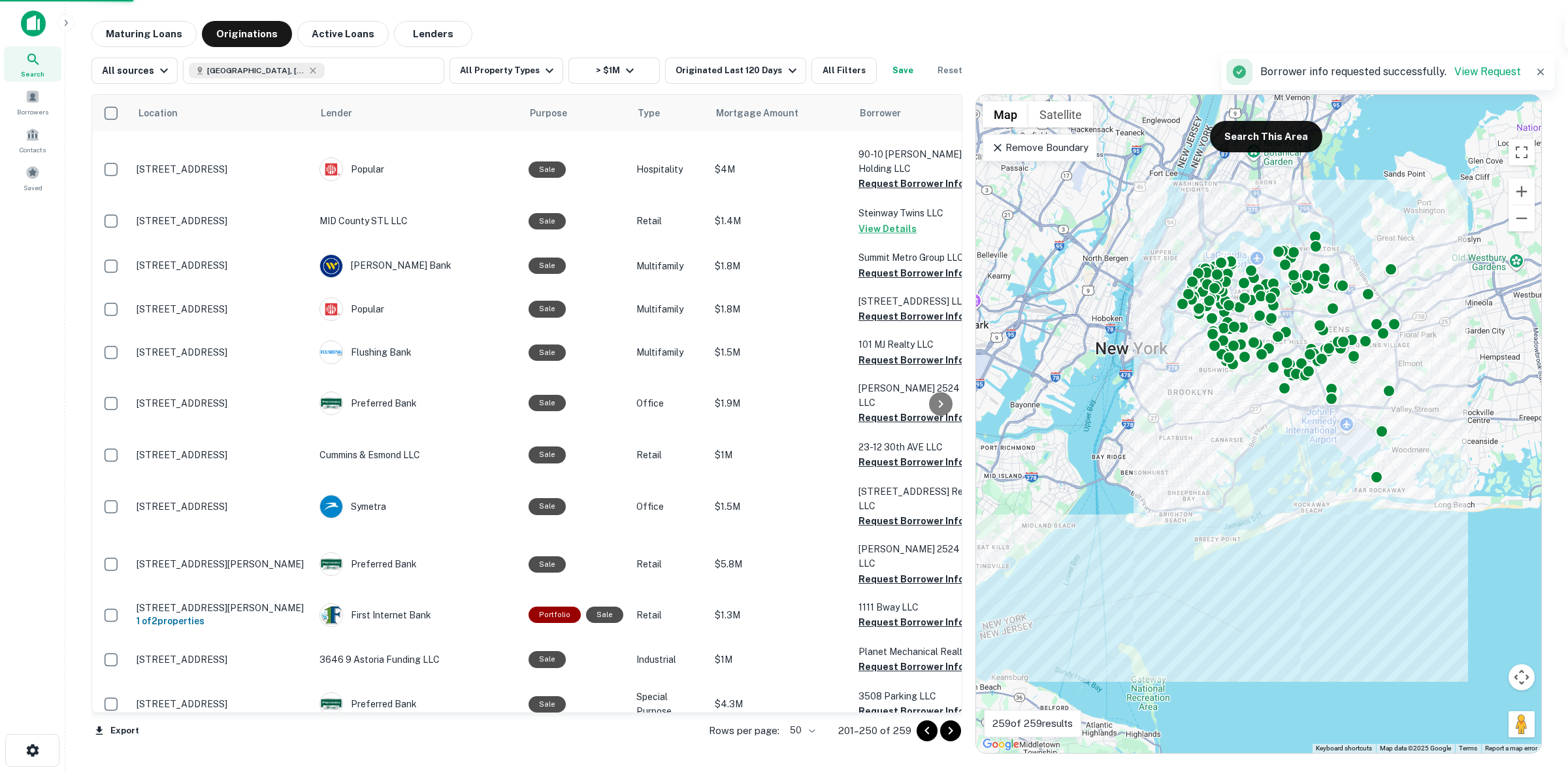
scroll to position [1733, 0]
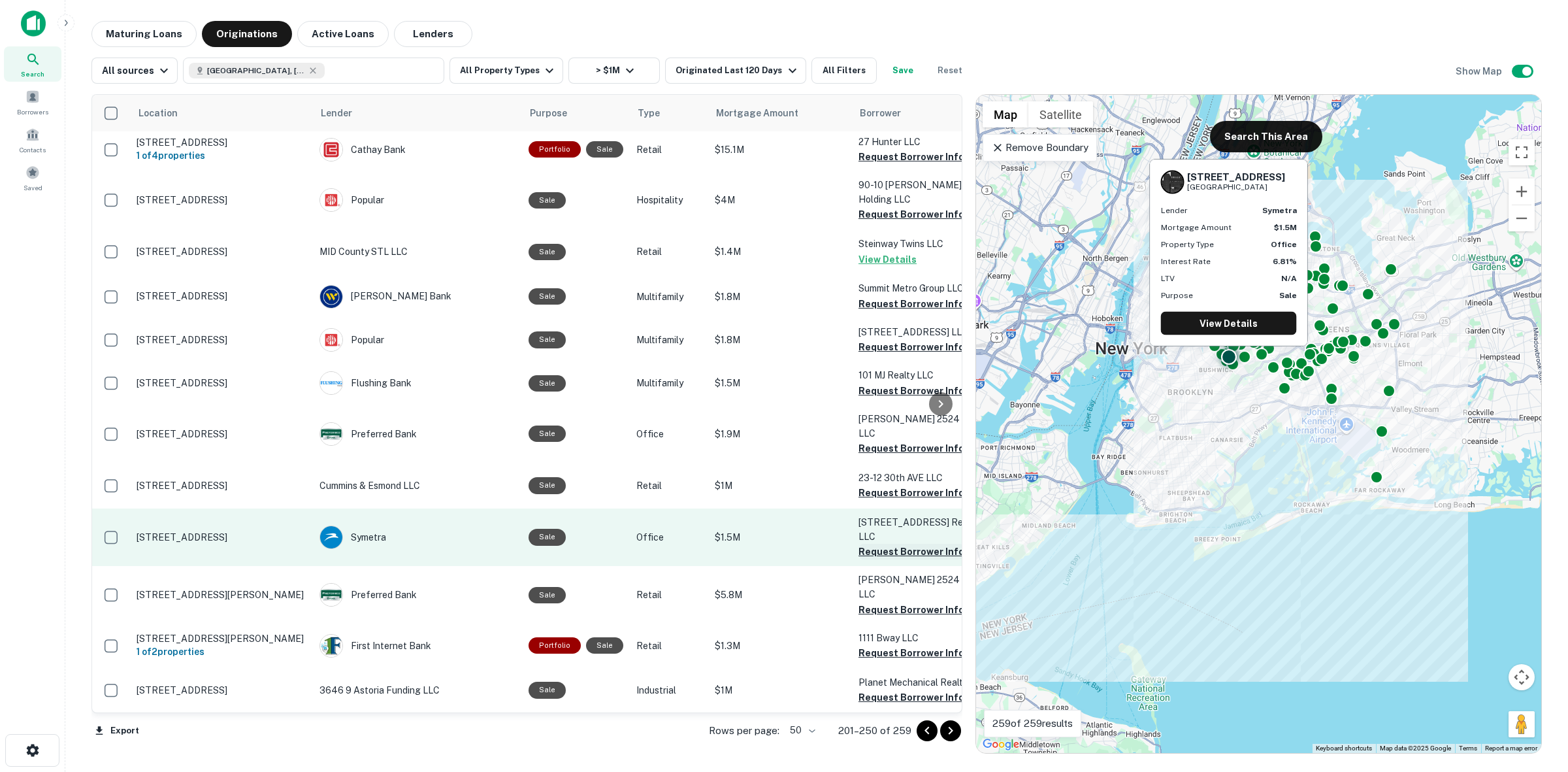
click at [893, 543] on button "Request Borrower Info" at bounding box center [911, 551] width 106 height 16
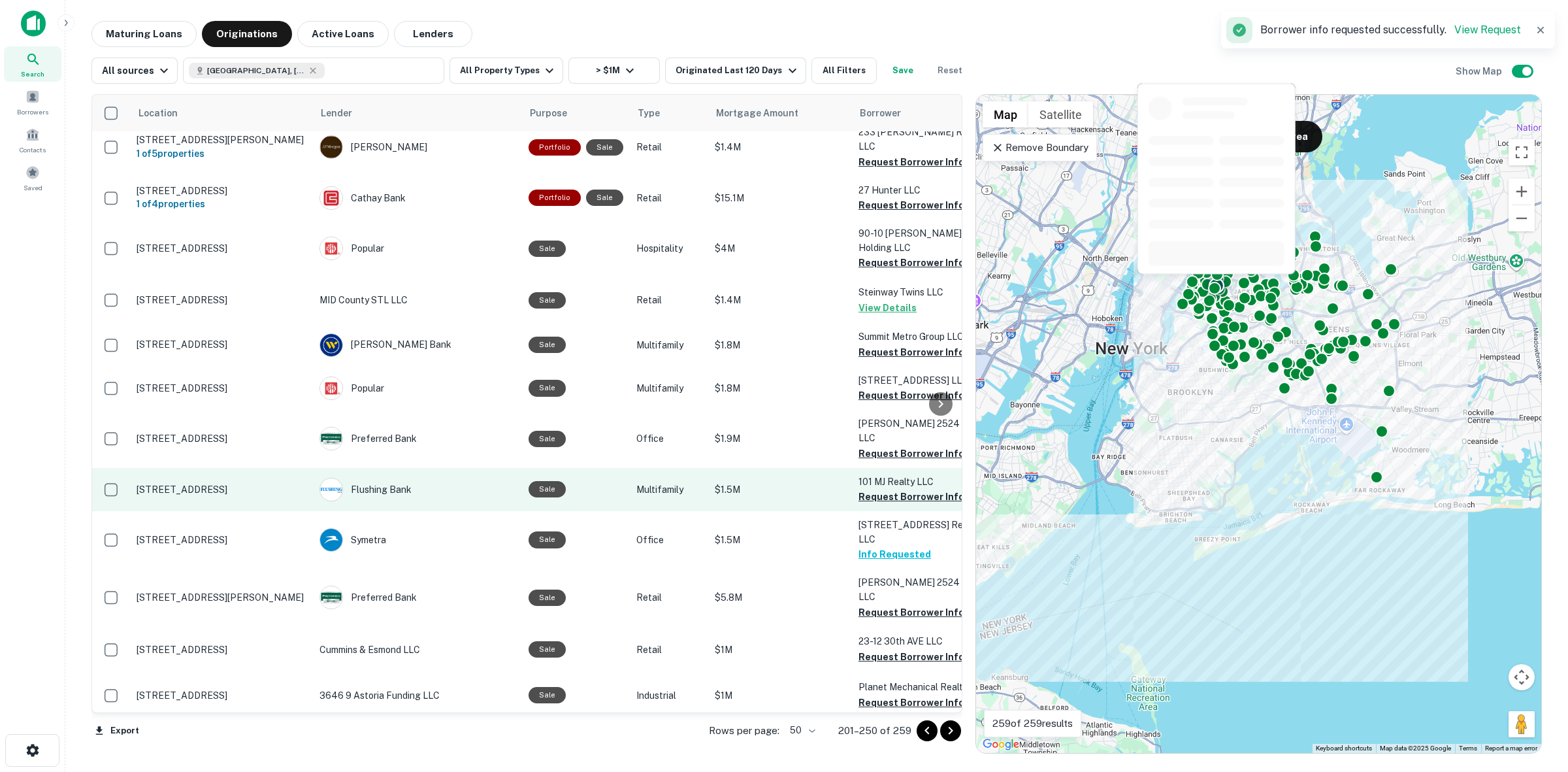
scroll to position [1740, 0]
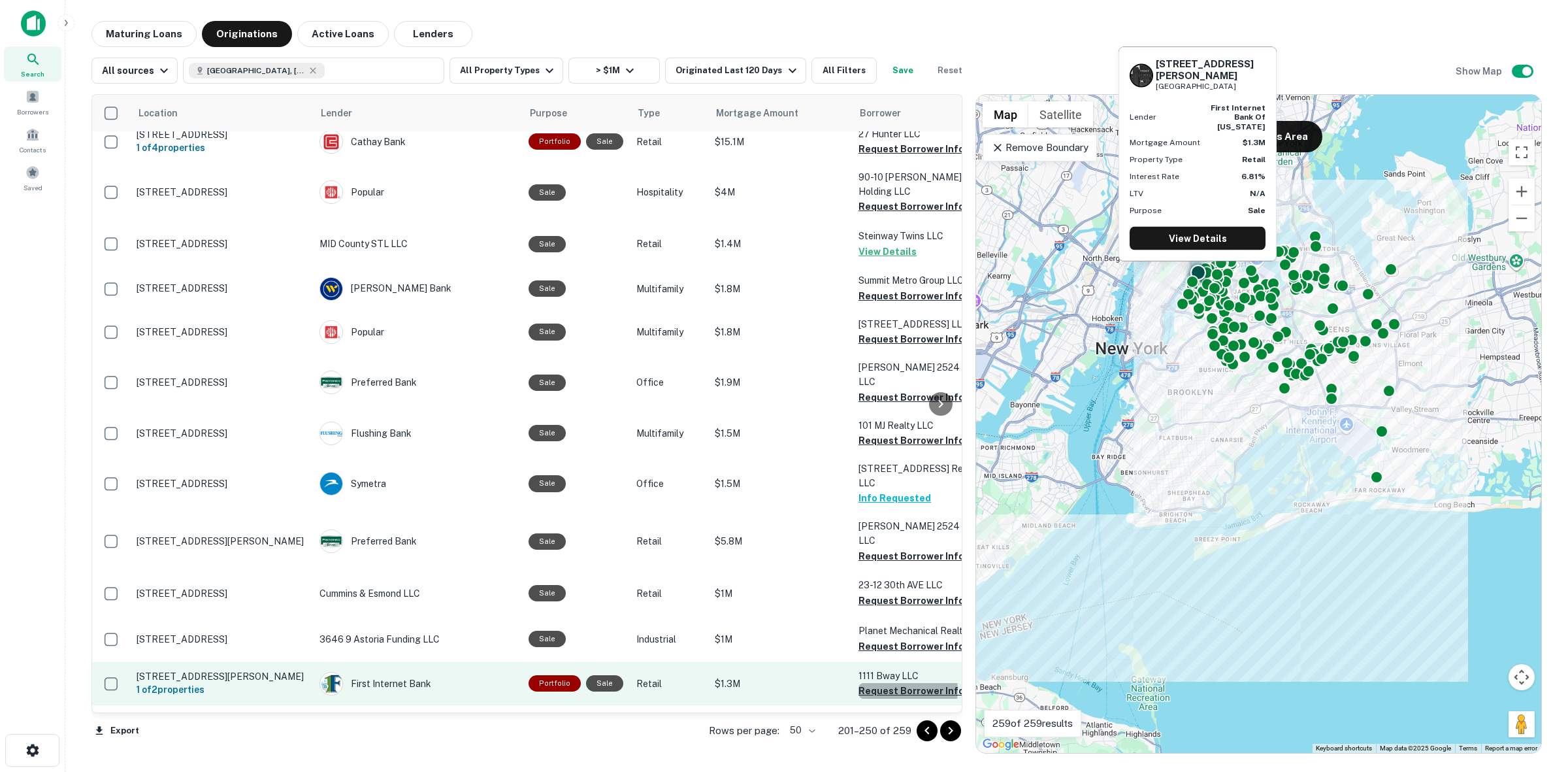
click at [892, 683] on button "Request Borrower Info" at bounding box center [911, 690] width 106 height 16
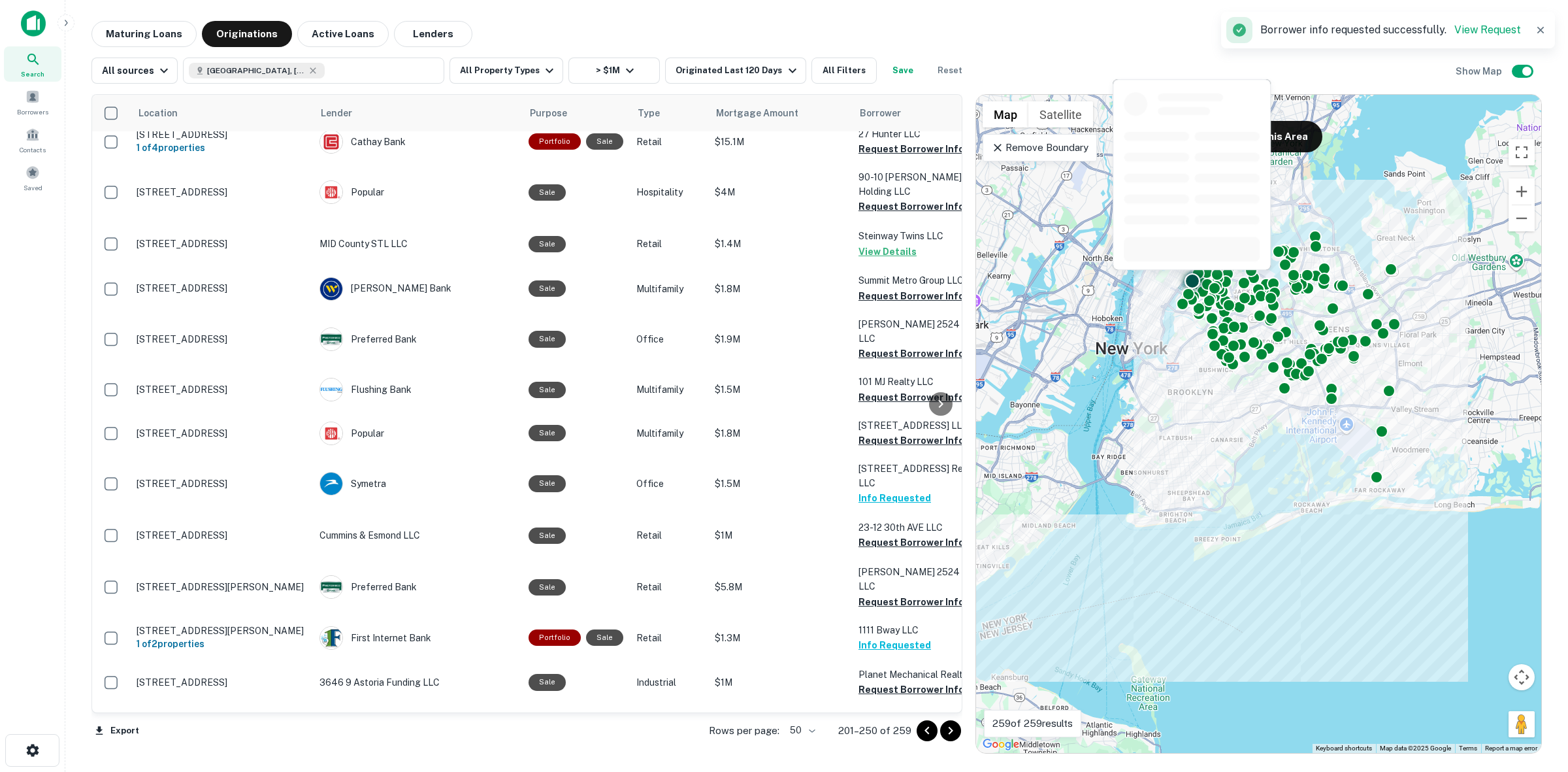
scroll to position [1733, 0]
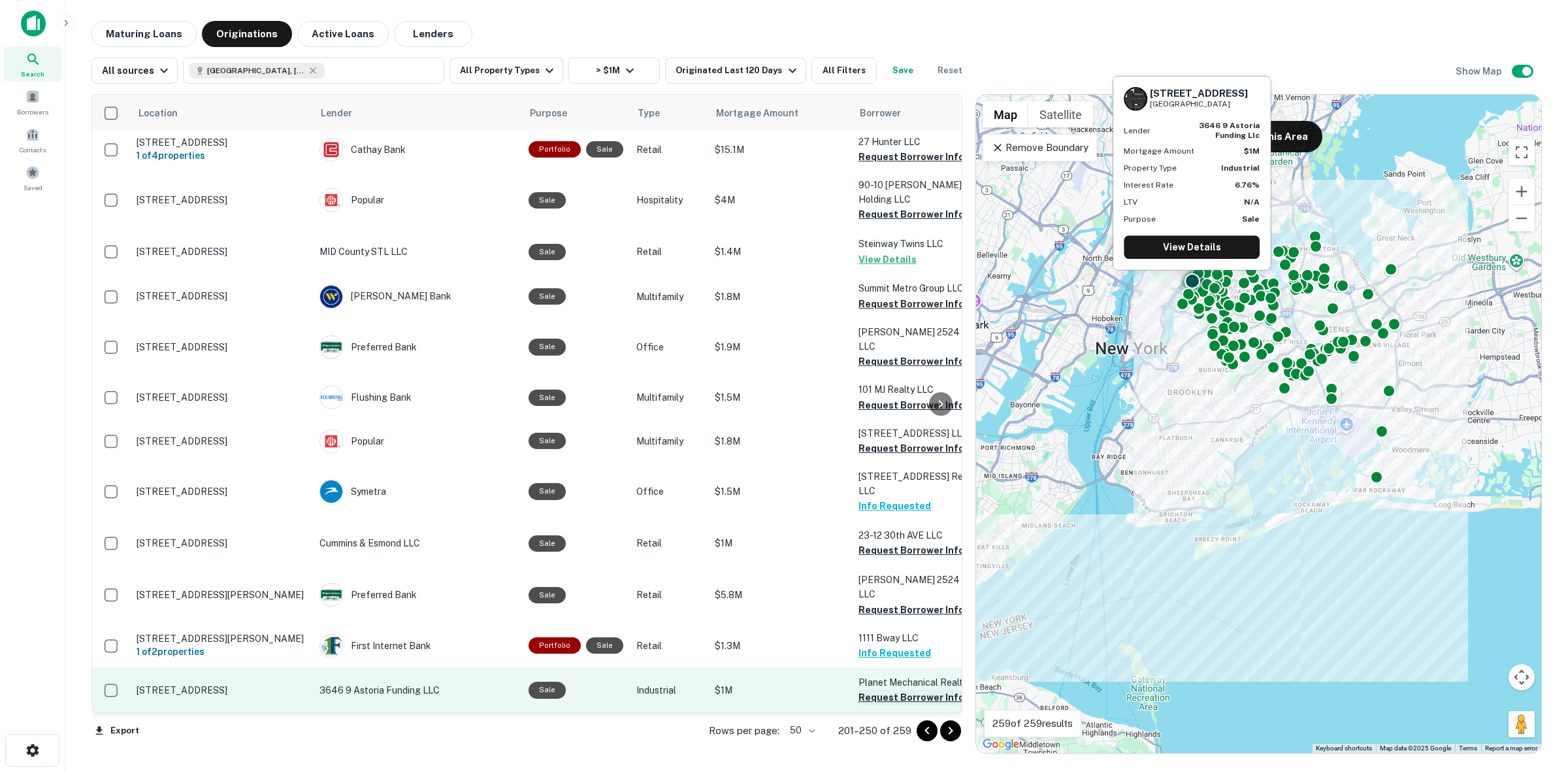
click at [900, 689] on button "Request Borrower Info" at bounding box center [911, 697] width 106 height 16
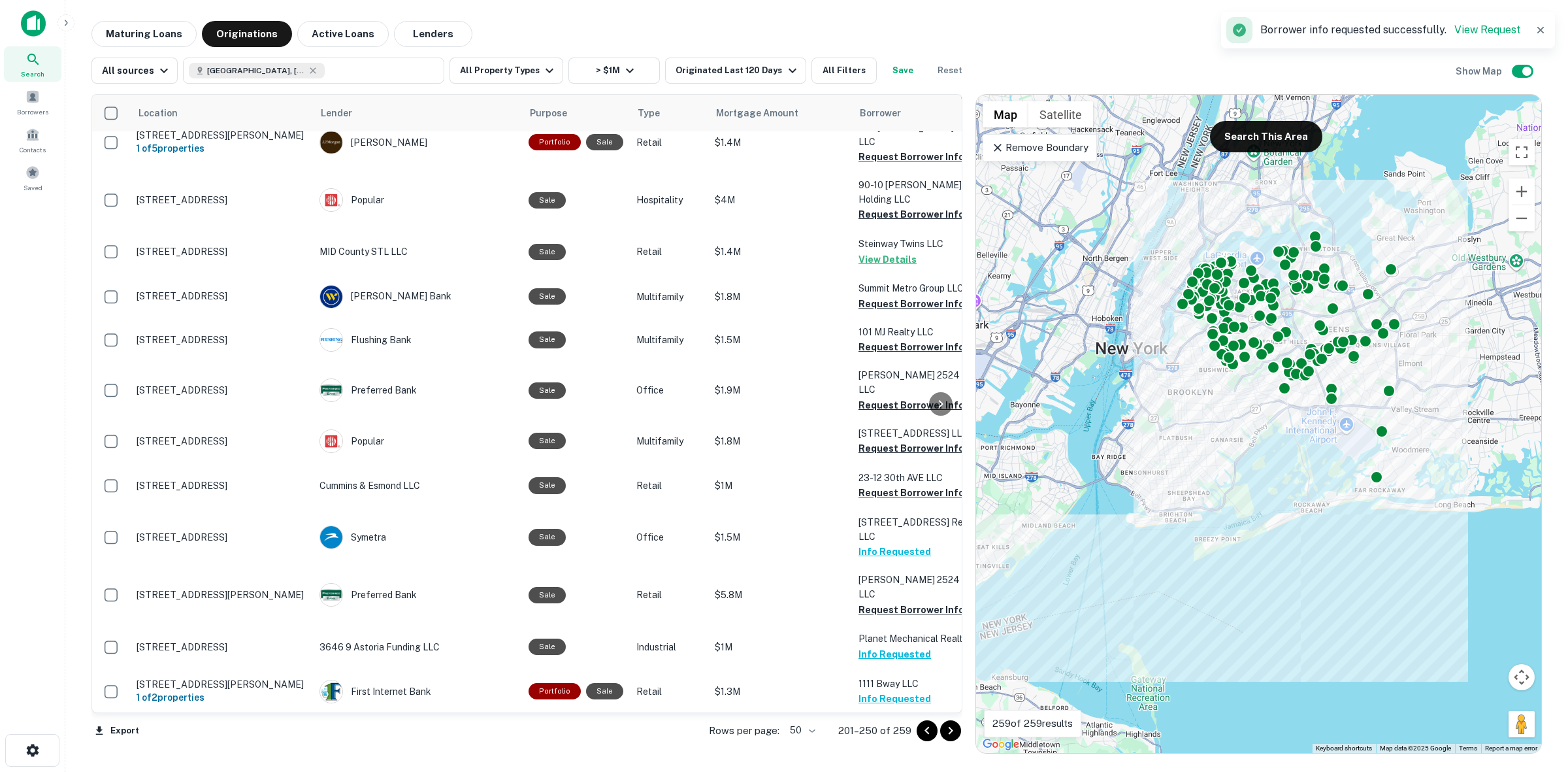
click at [953, 732] on icon "Go to next page" at bounding box center [950, 730] width 16 height 16
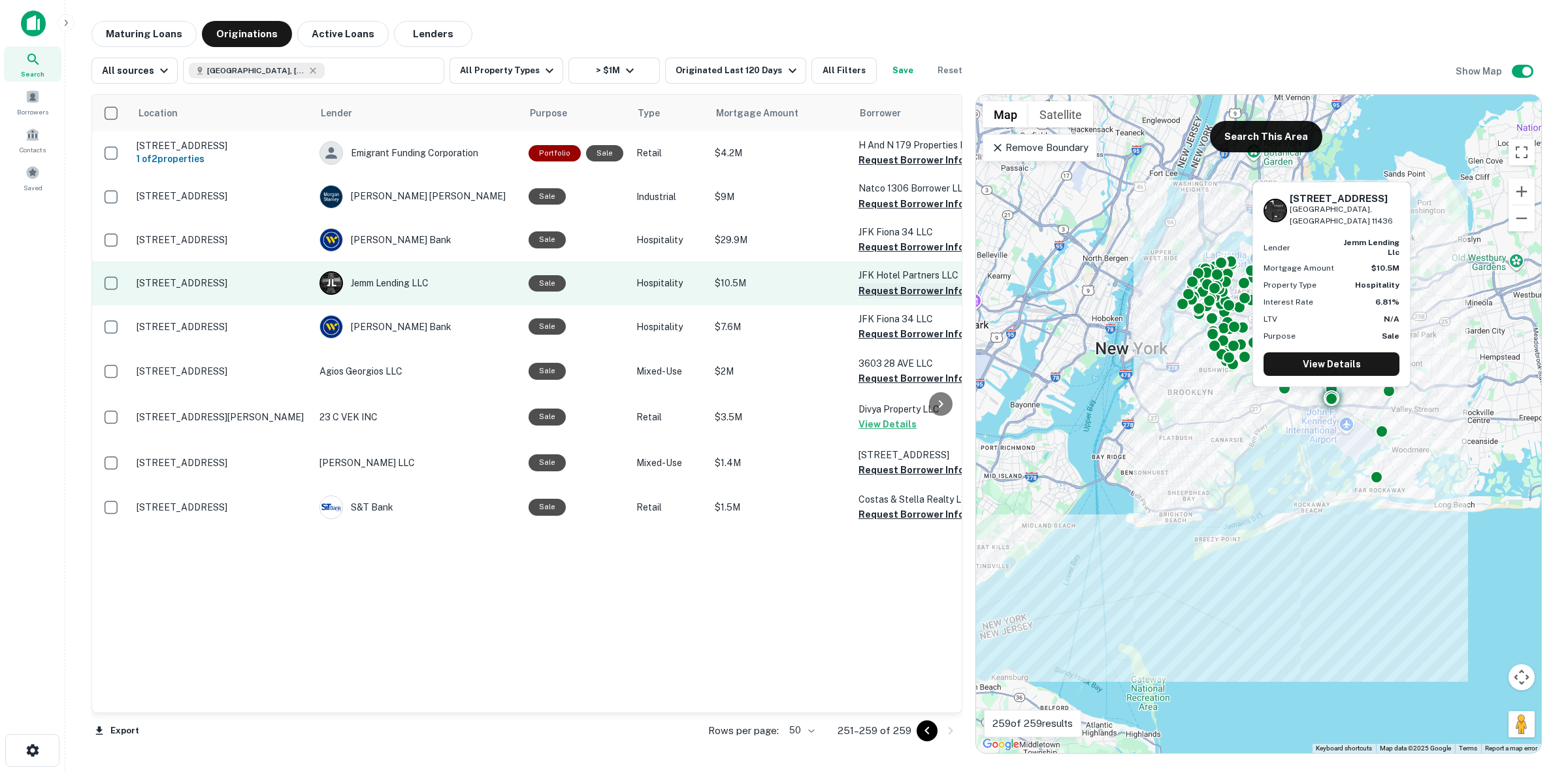
click at [889, 289] on button "Request Borrower Info" at bounding box center [911, 290] width 106 height 16
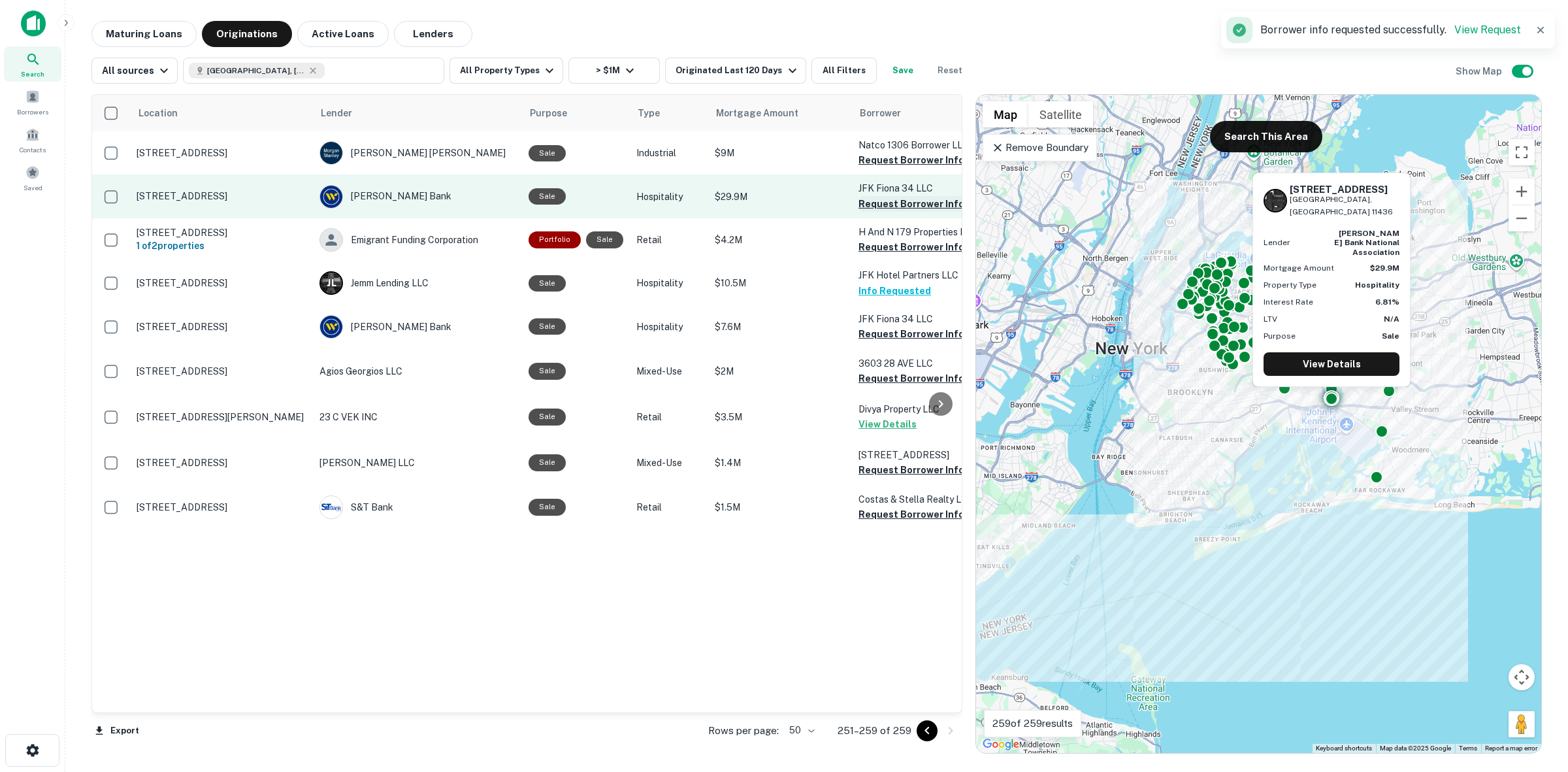
click at [895, 203] on button "Request Borrower Info" at bounding box center [911, 204] width 106 height 16
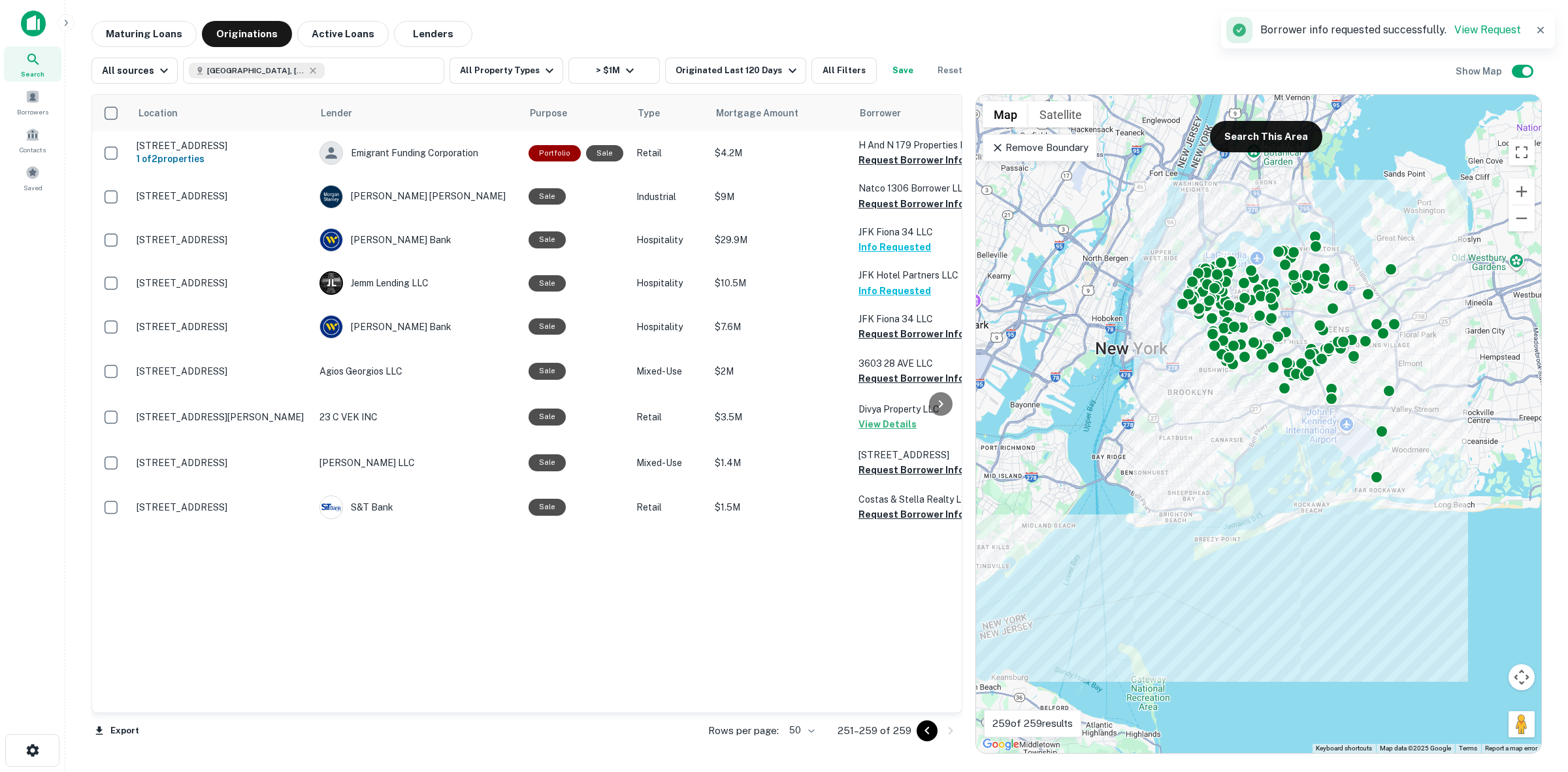
click at [925, 739] on button "Go to previous page" at bounding box center [927, 730] width 21 height 21
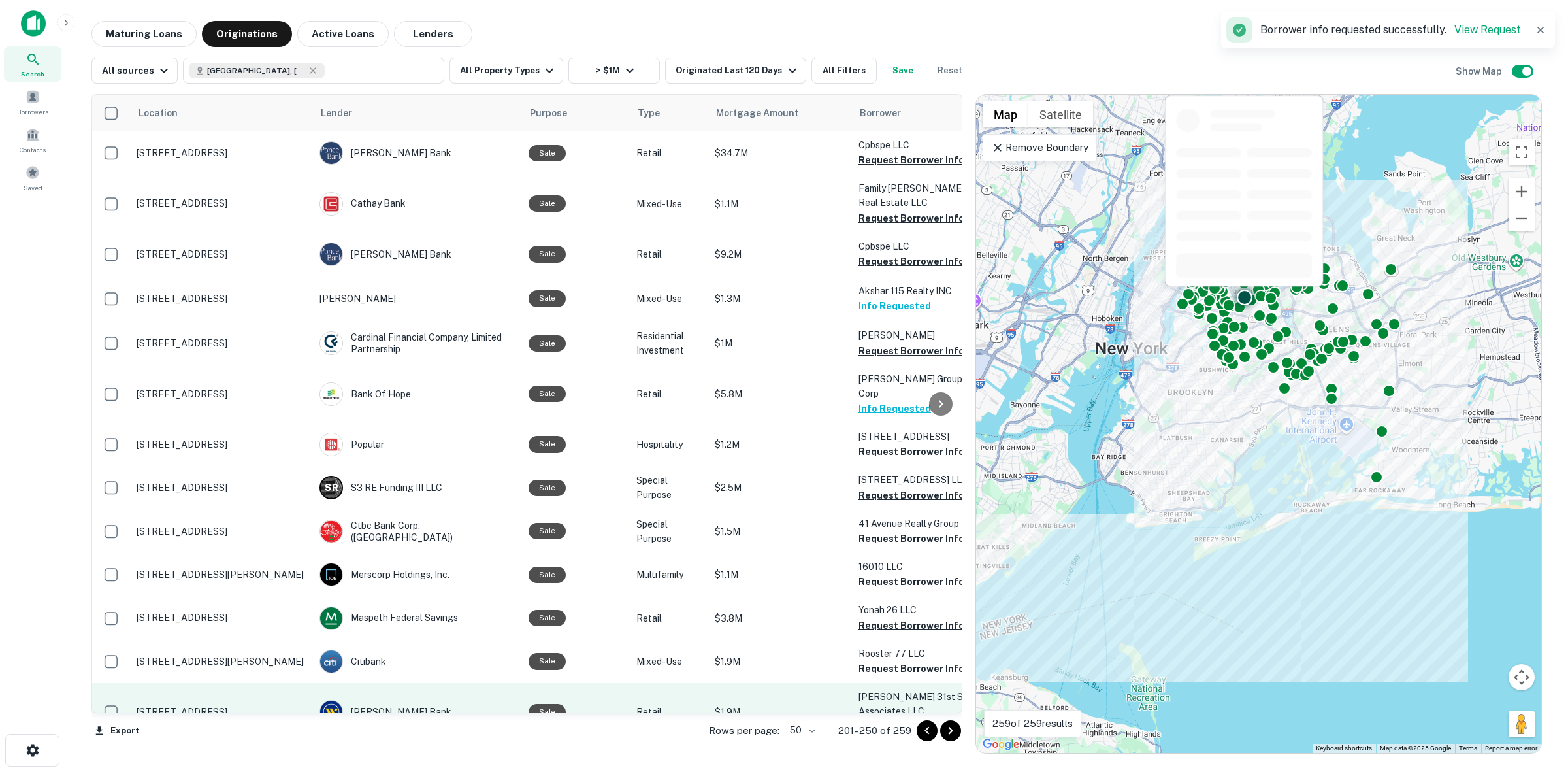
scroll to position [245, 0]
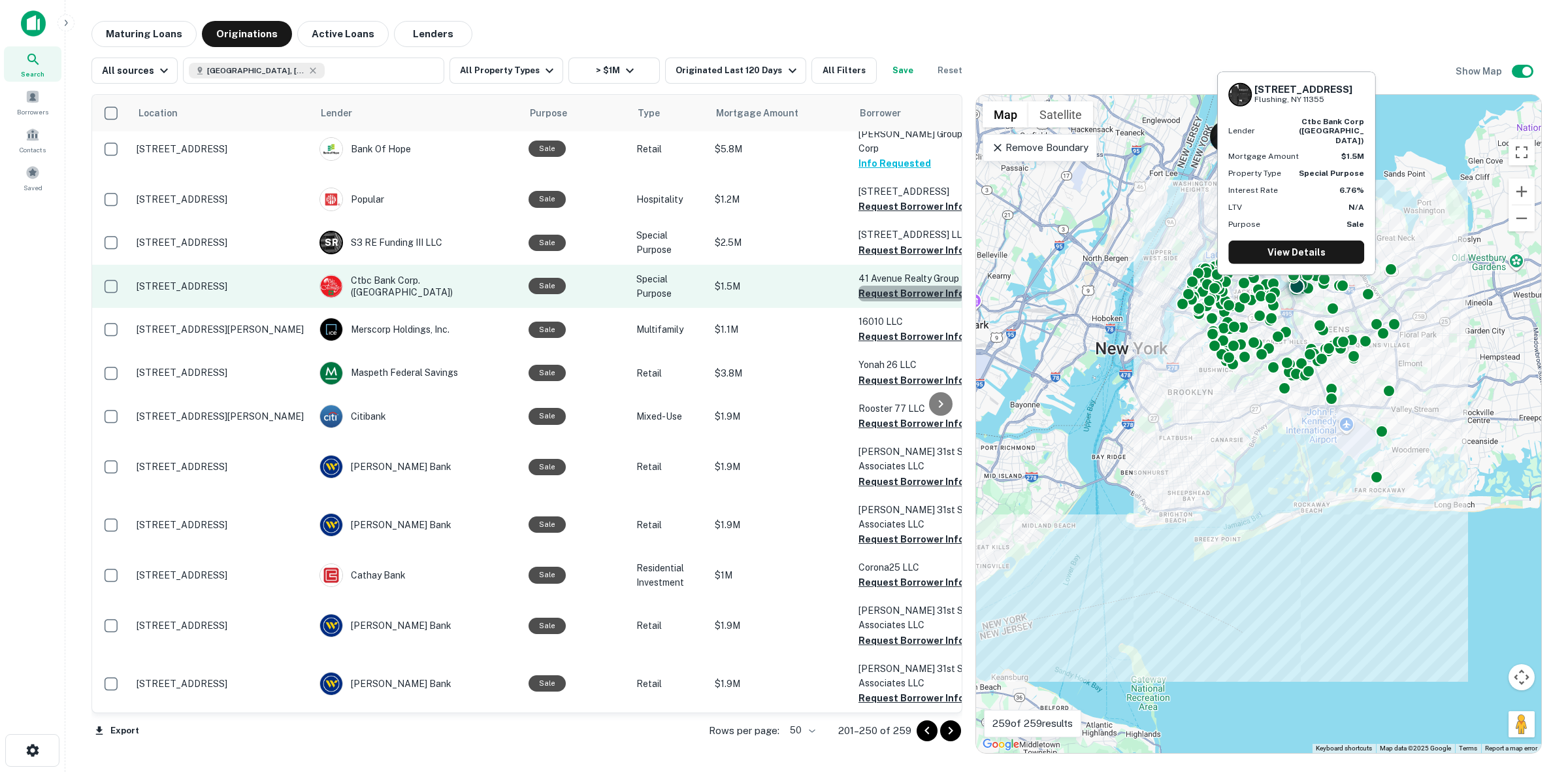
click at [915, 285] on button "Request Borrower Info" at bounding box center [911, 293] width 106 height 16
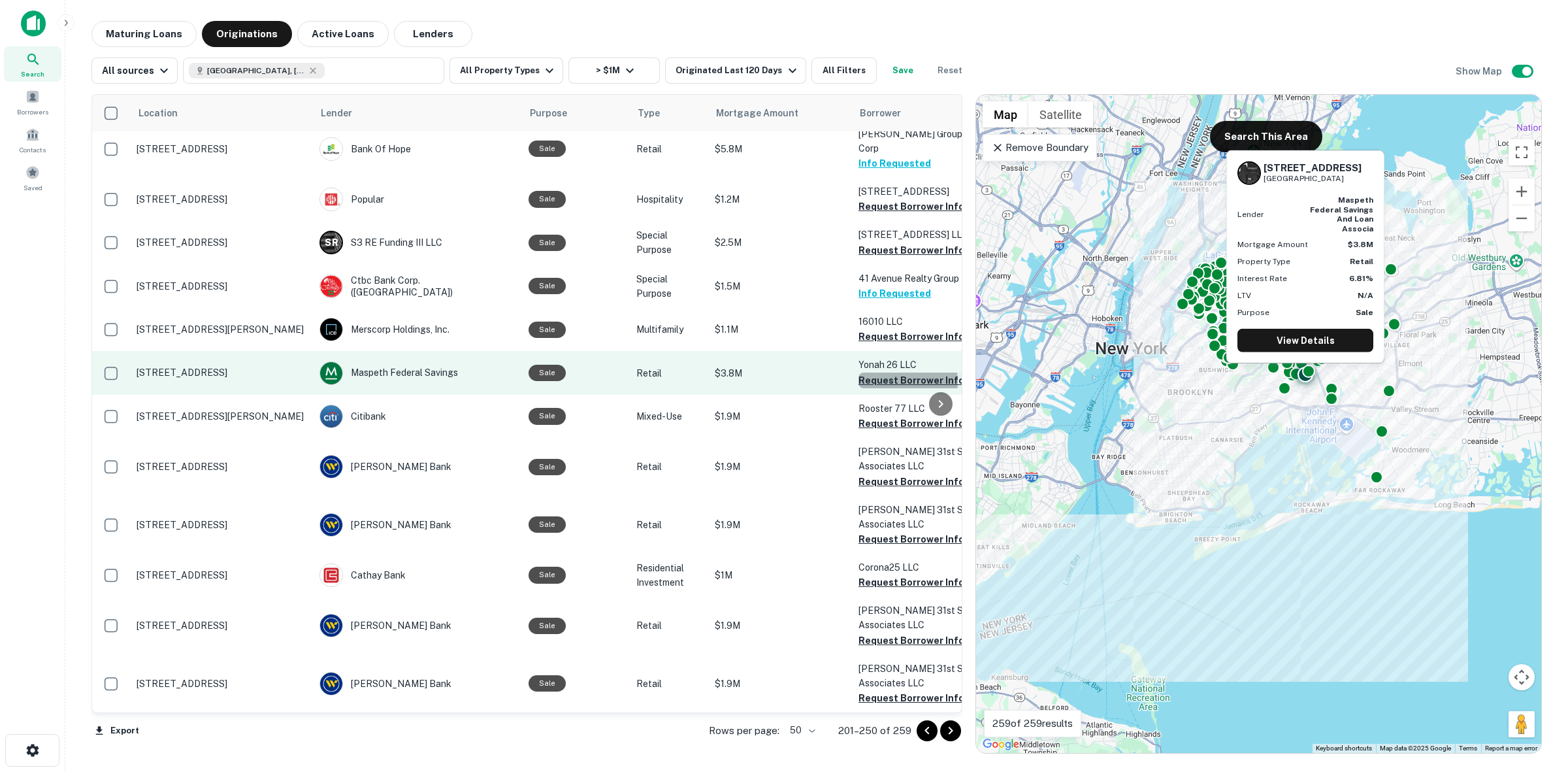
click at [883, 373] on button "Request Borrower Info" at bounding box center [911, 380] width 106 height 16
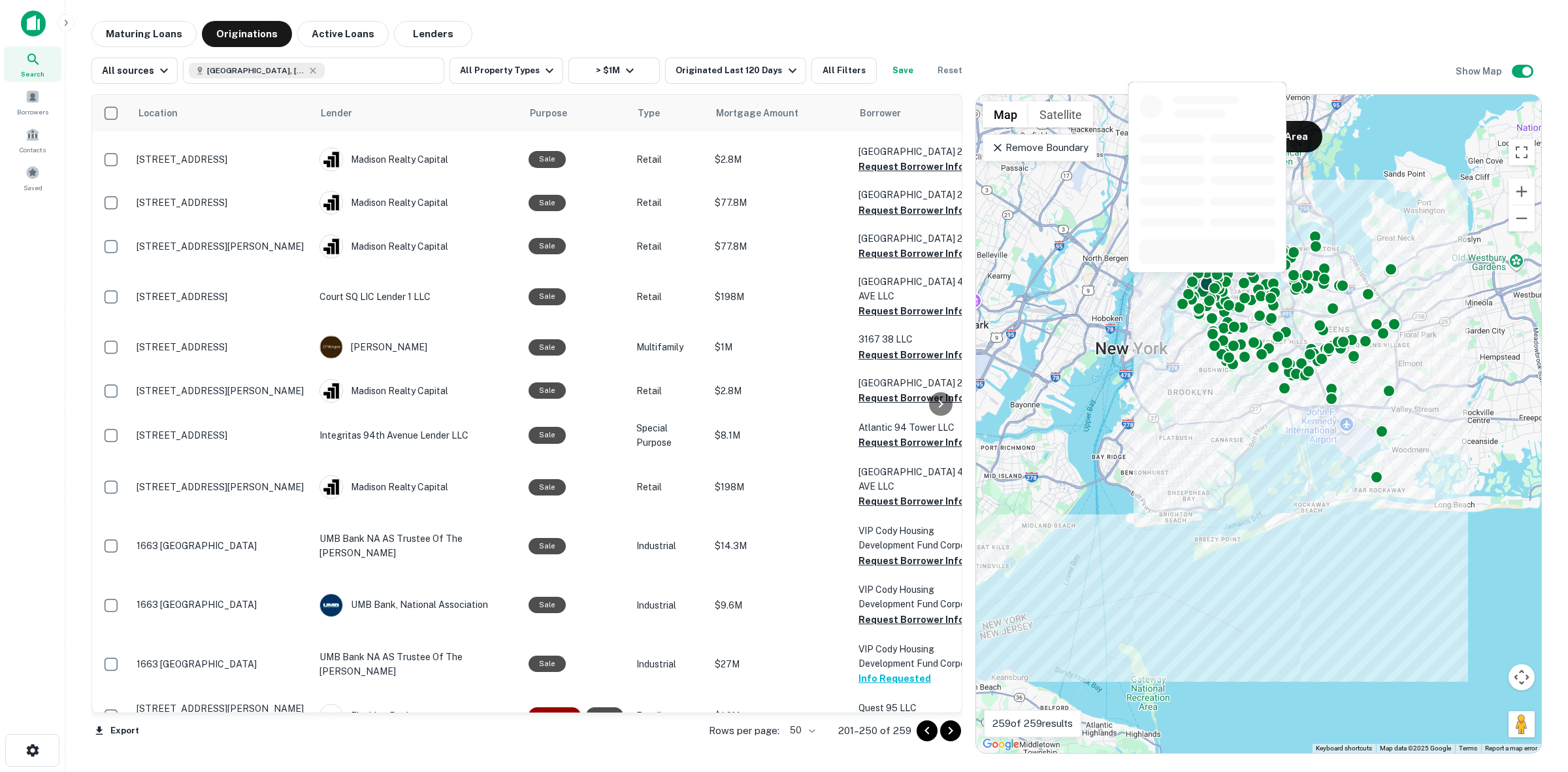
scroll to position [1144, 0]
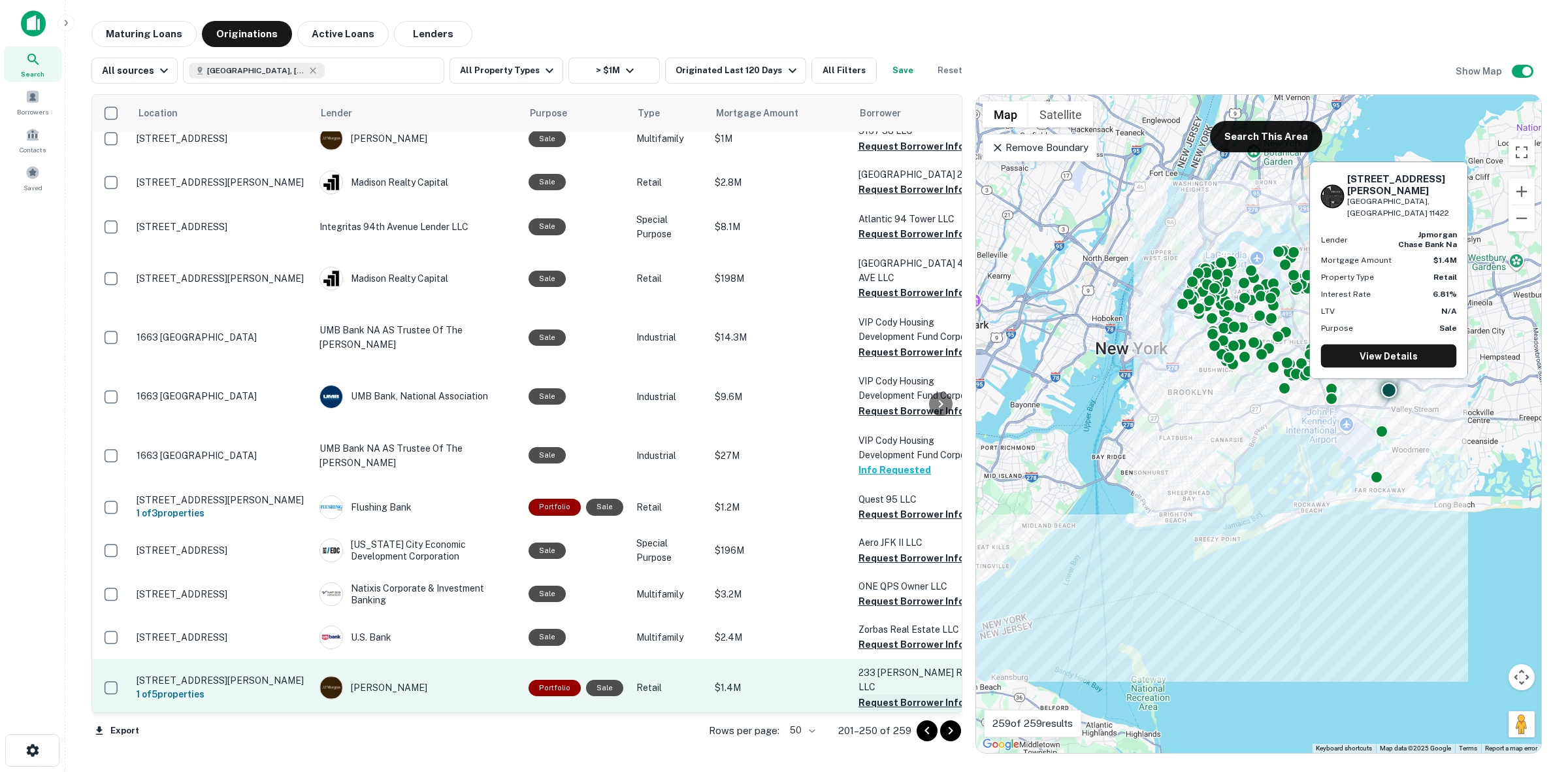
click at [921, 694] on button "Request Borrower Info" at bounding box center [911, 702] width 106 height 16
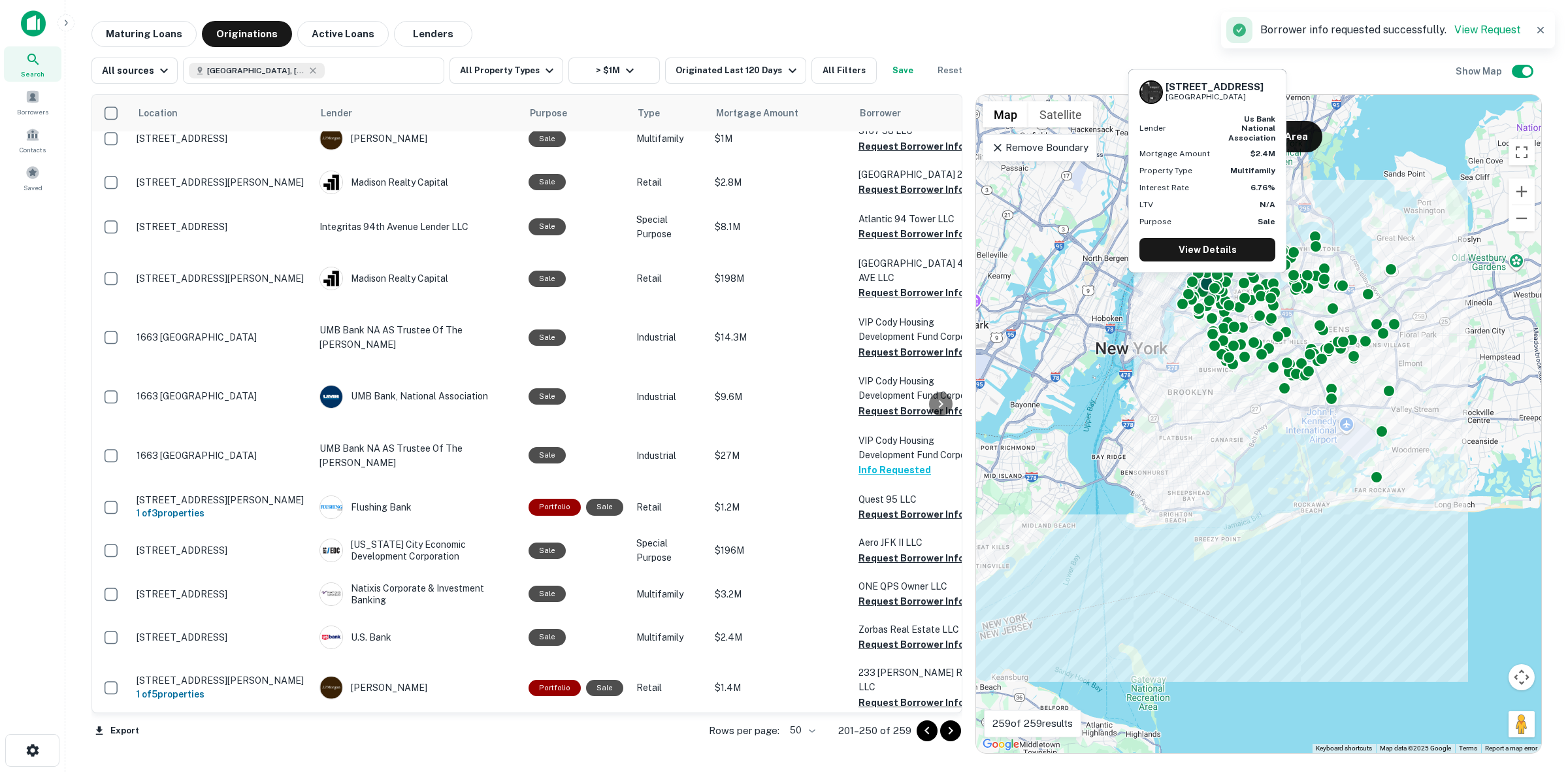
click at [900, 636] on button "Request Borrower Info" at bounding box center [911, 644] width 106 height 16
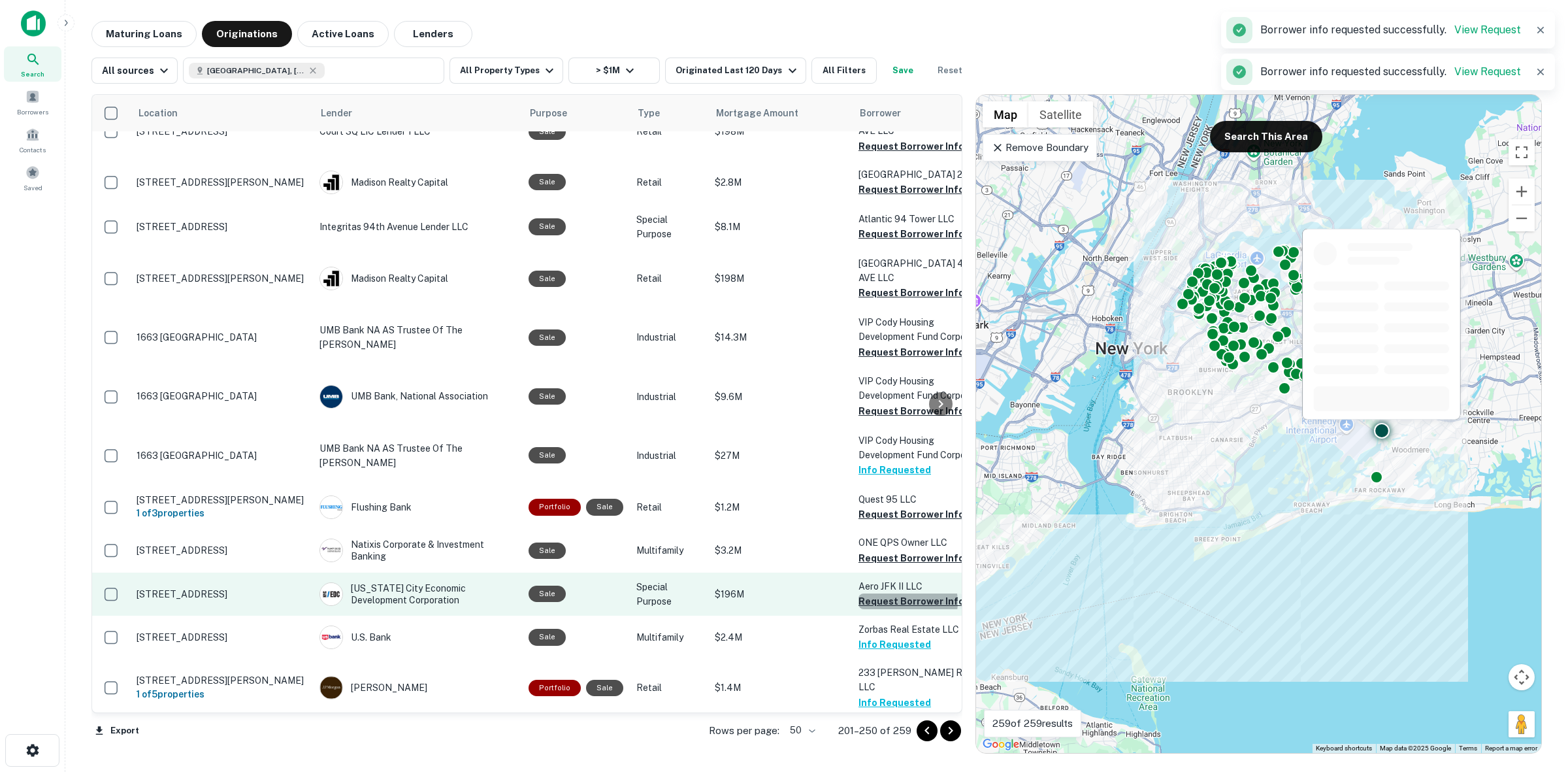
click at [900, 594] on button "Request Borrower Info" at bounding box center [911, 601] width 106 height 16
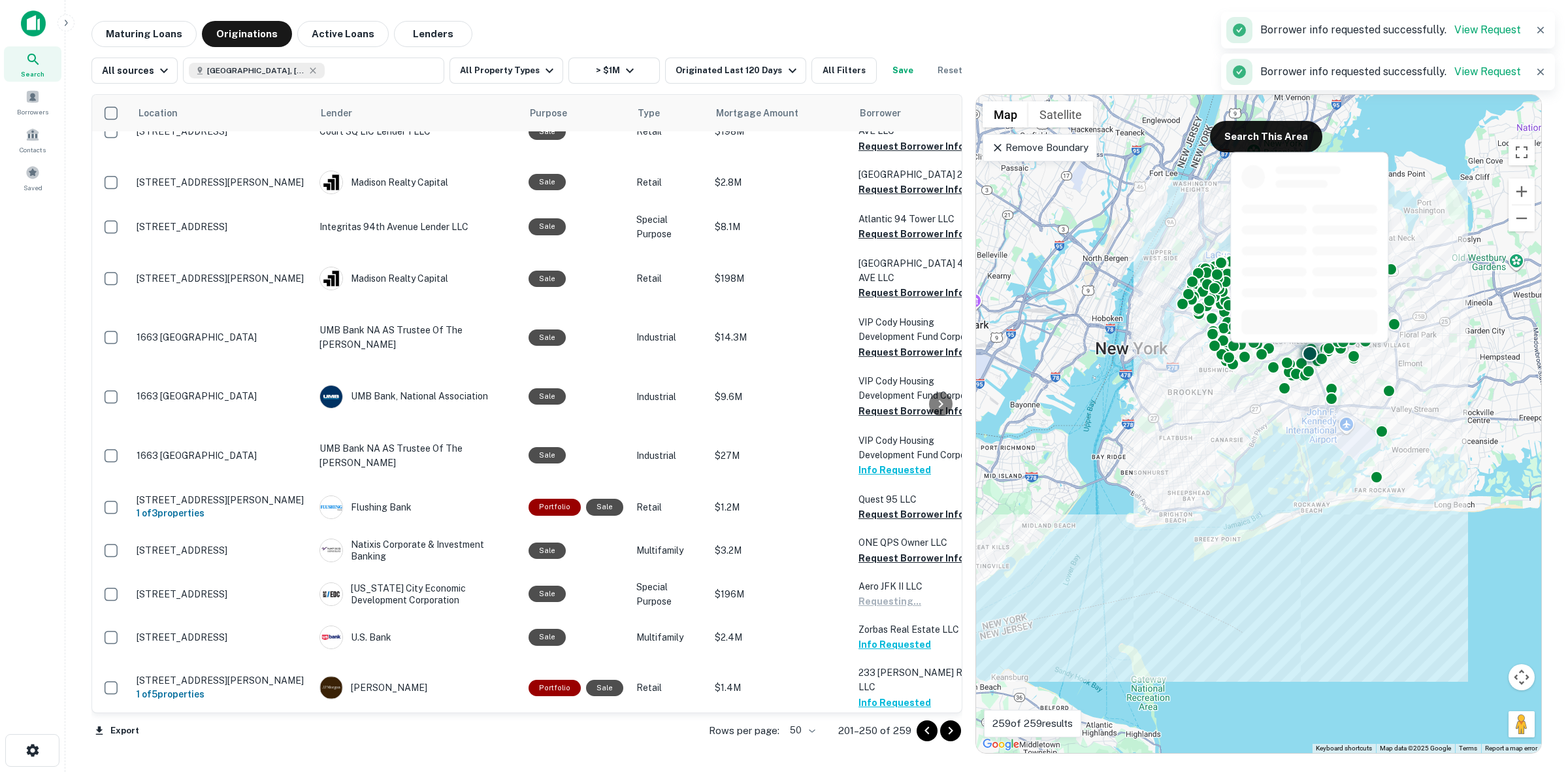
scroll to position [1470, 0]
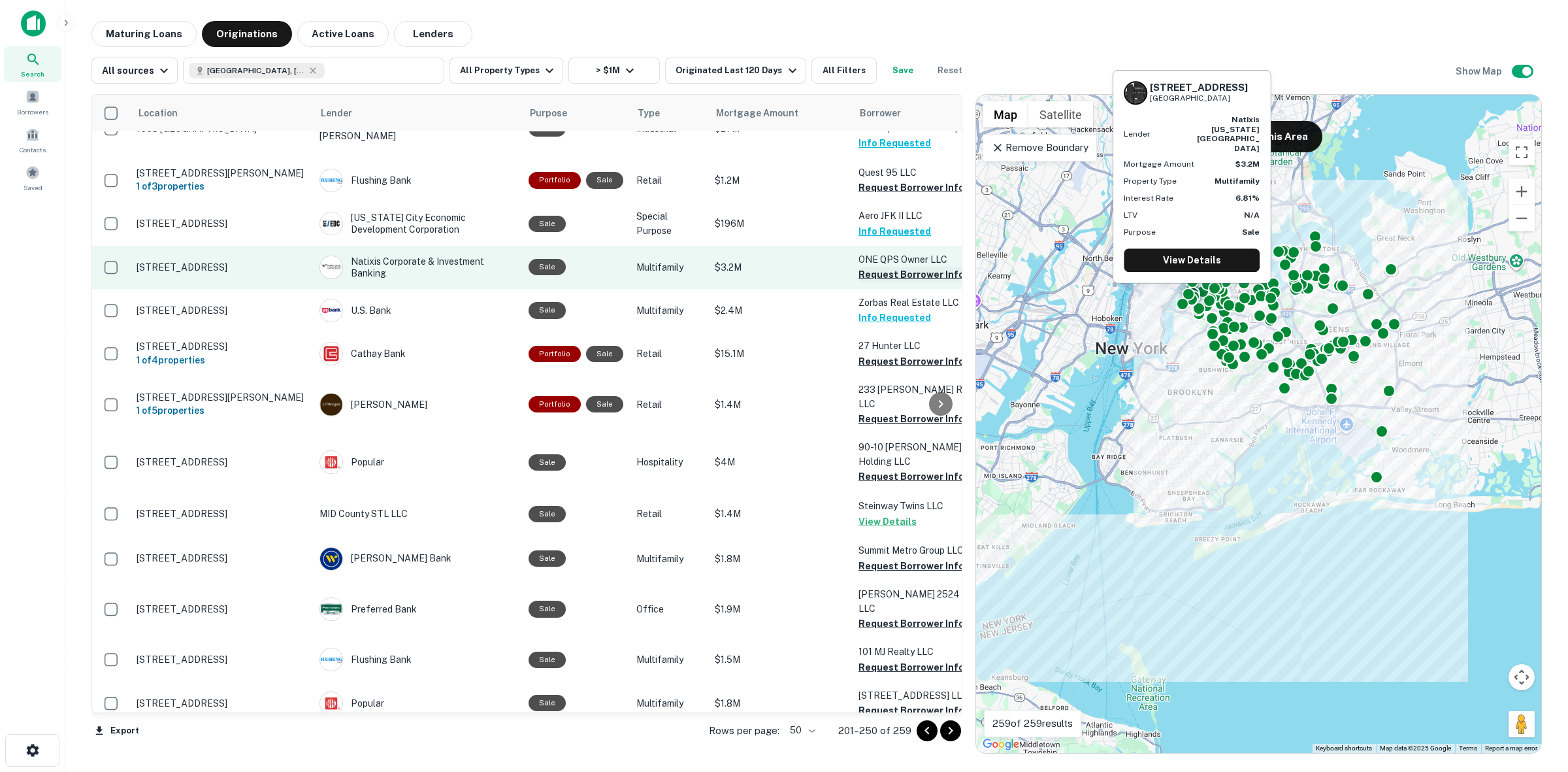
click at [924, 267] on button "Request Borrower Info" at bounding box center [911, 274] width 106 height 16
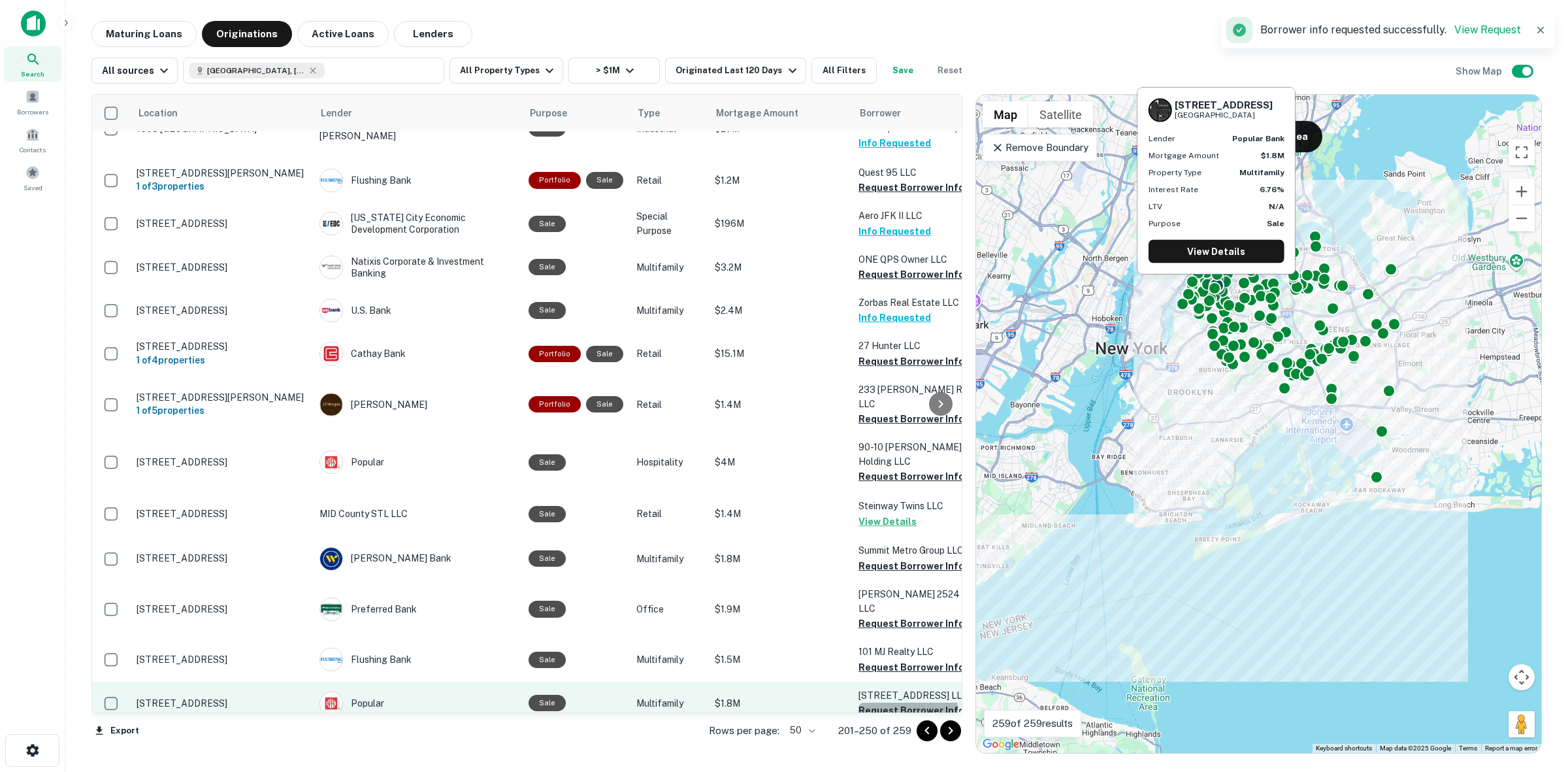
click at [885, 703] on button "Request Borrower Info" at bounding box center [911, 710] width 106 height 16
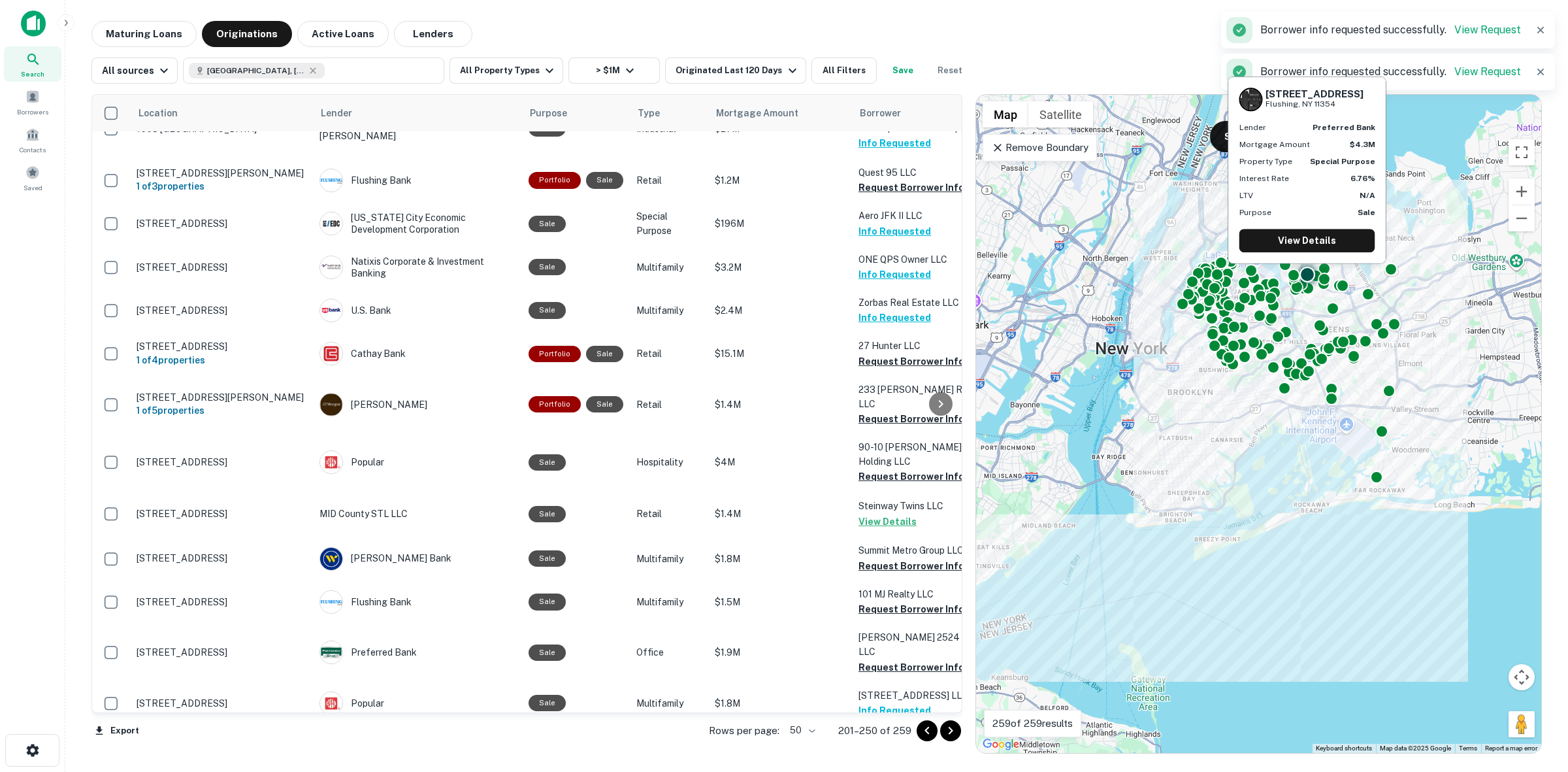
scroll to position [1733, 0]
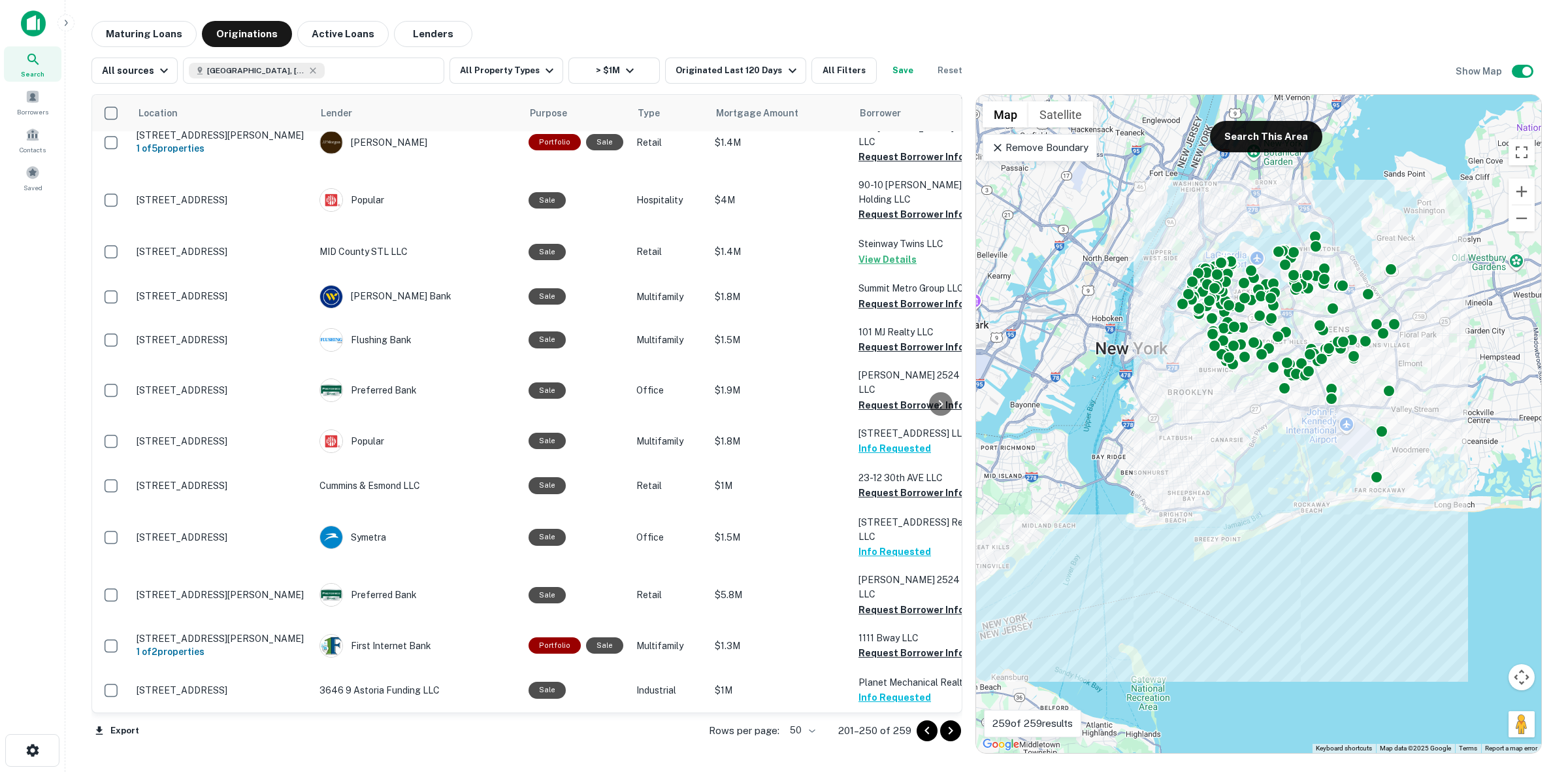
click at [928, 730] on icon "Go to previous page" at bounding box center [926, 730] width 16 height 16
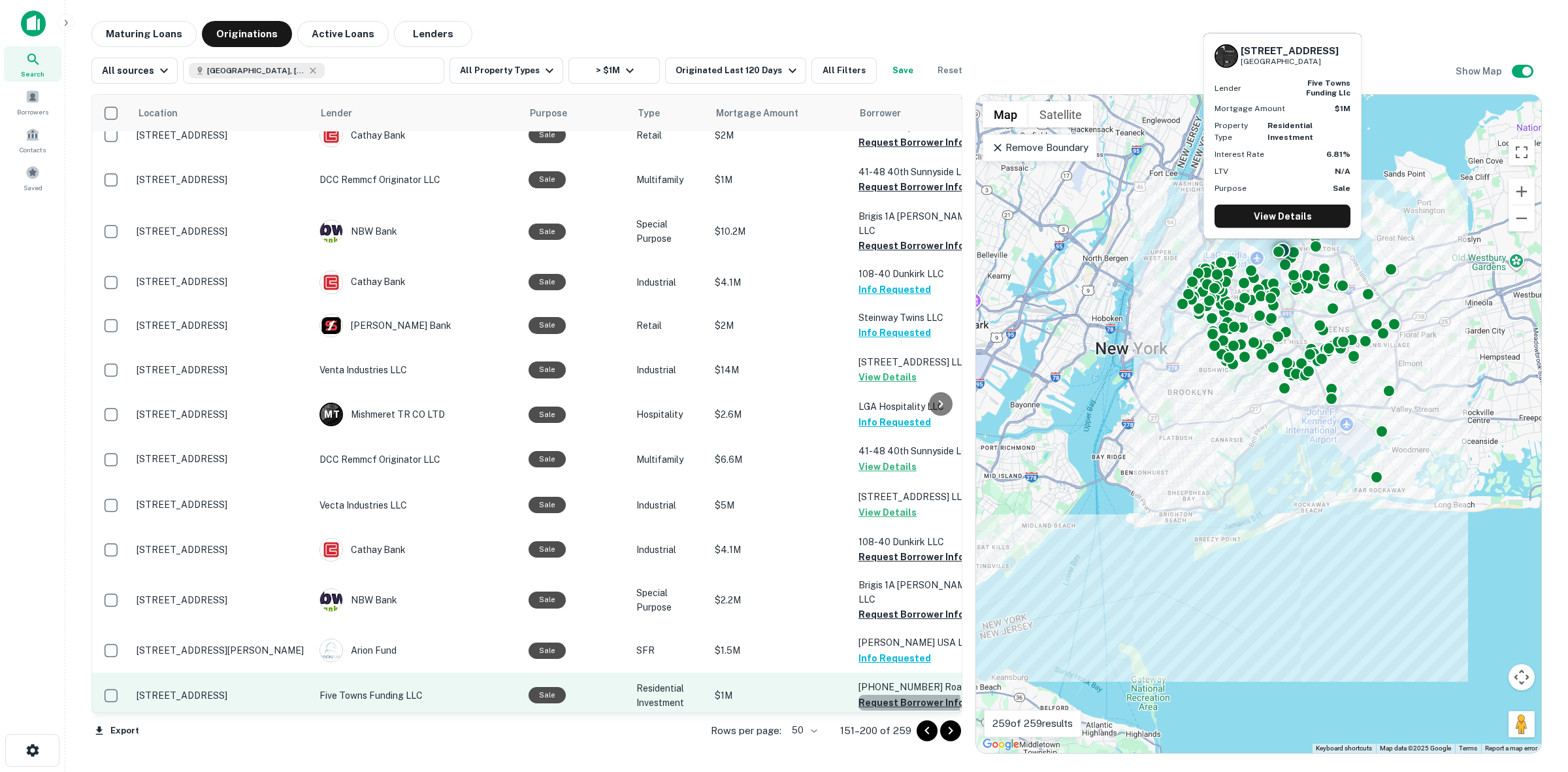
click at [904, 694] on button "Request Borrower Info" at bounding box center [911, 702] width 106 height 16
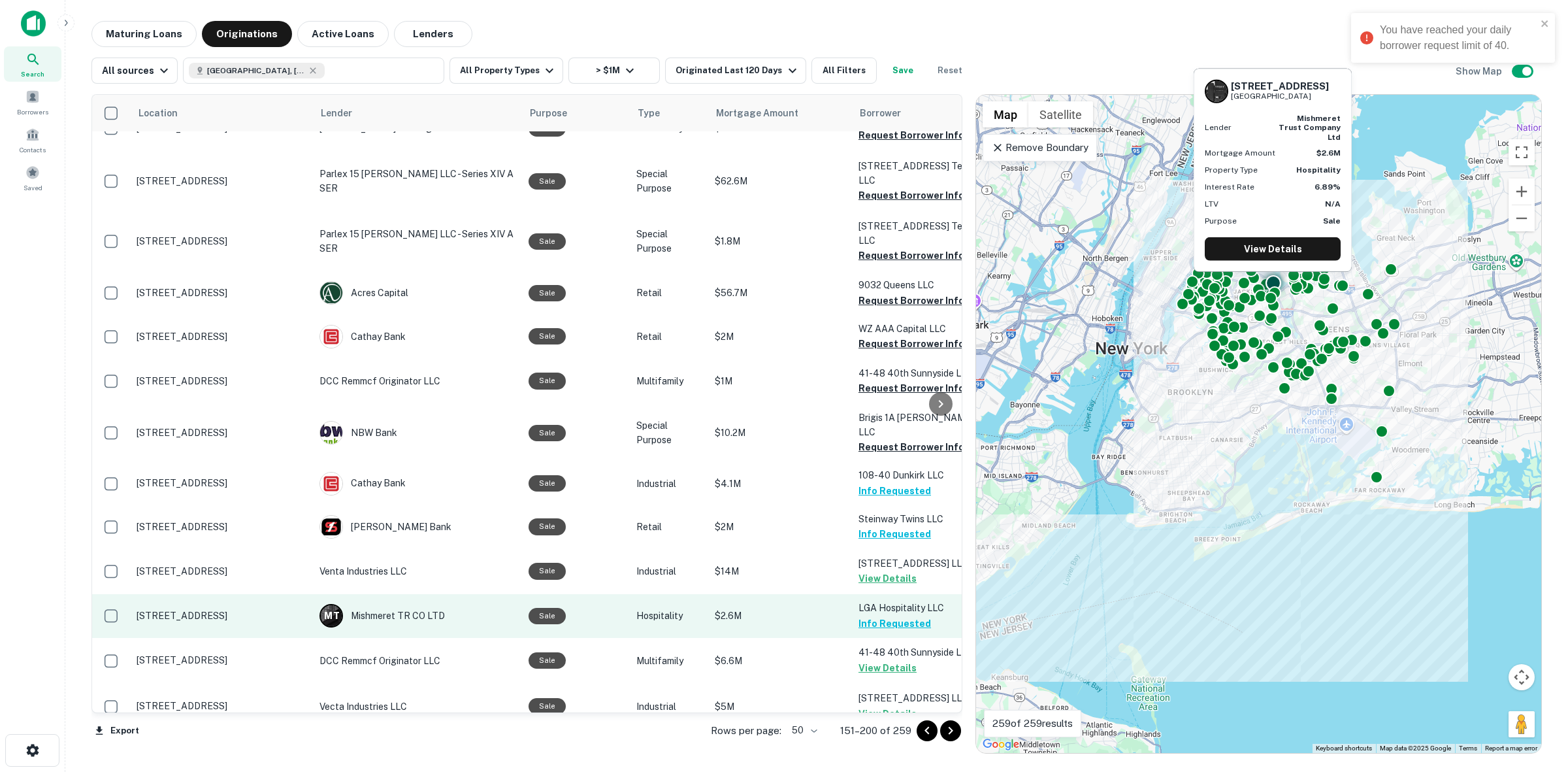
scroll to position [1436, 0]
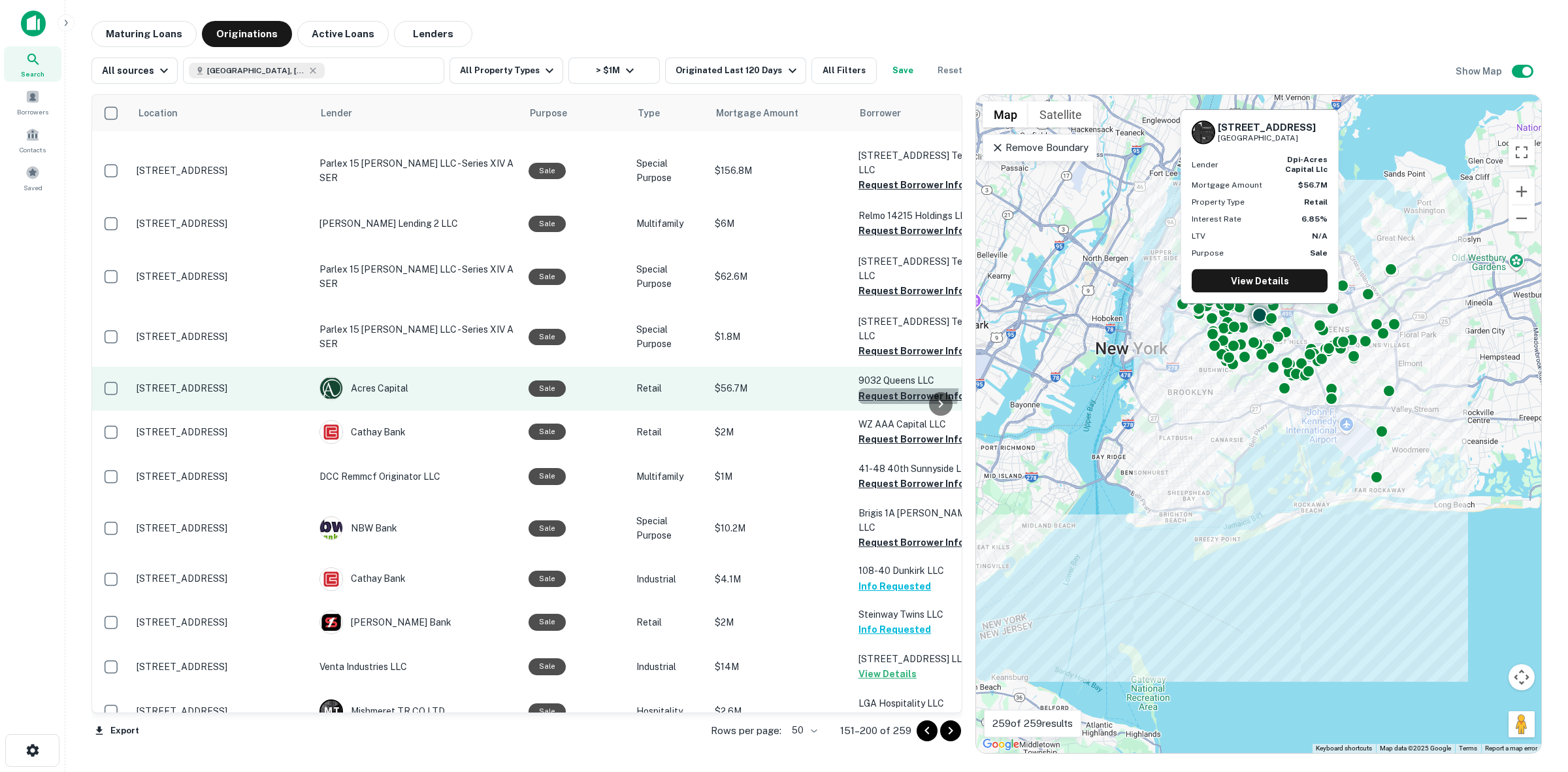
click at [899, 388] on button "Request Borrower Info" at bounding box center [911, 395] width 106 height 16
click at [888, 388] on button "Request Borrower Info" at bounding box center [911, 395] width 106 height 16
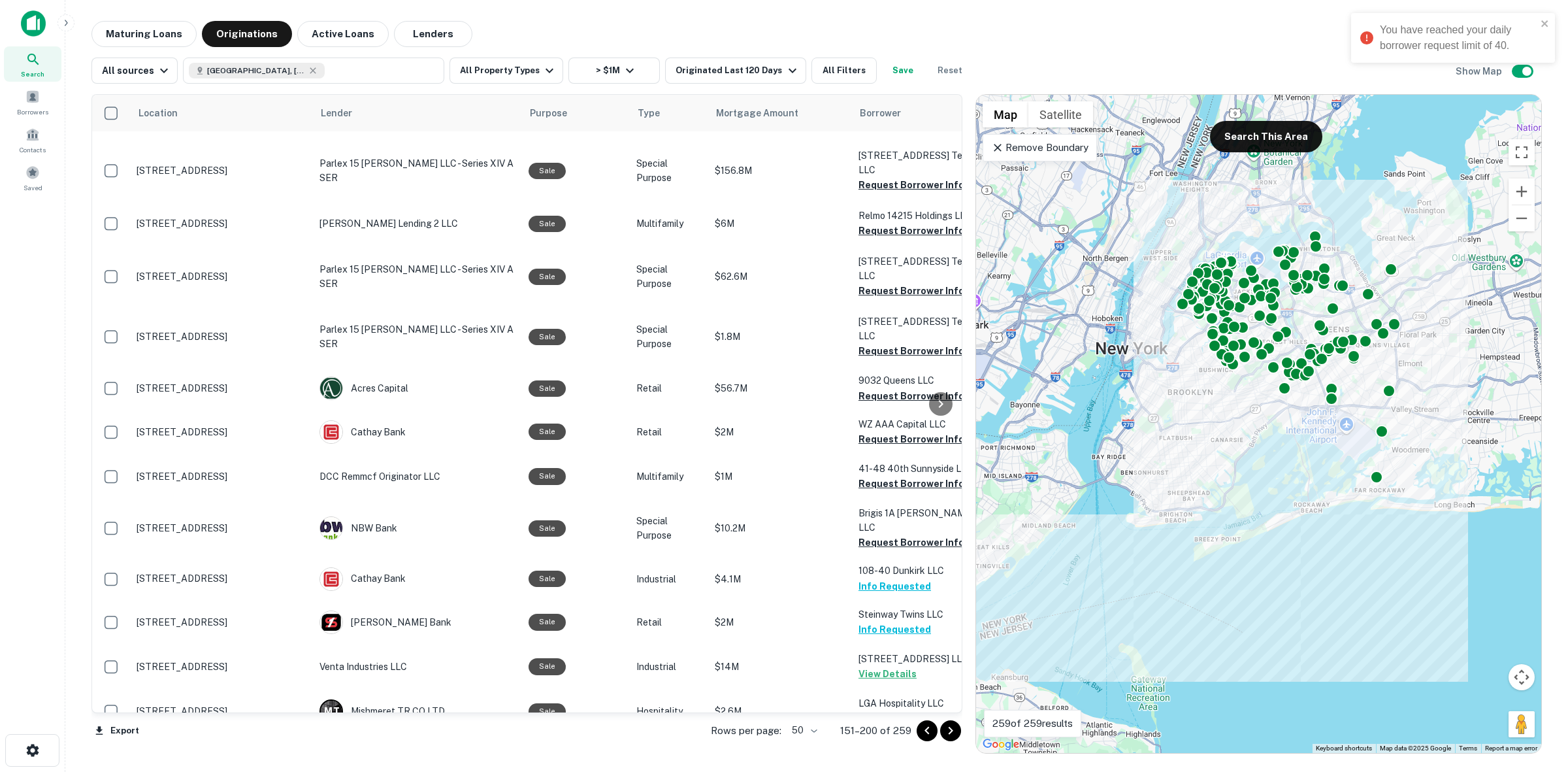
click at [1415, 38] on div "You have reached your daily borrower request limit of 40." at bounding box center [1457, 37] width 156 height 31
click at [30, 100] on span at bounding box center [32, 96] width 14 height 14
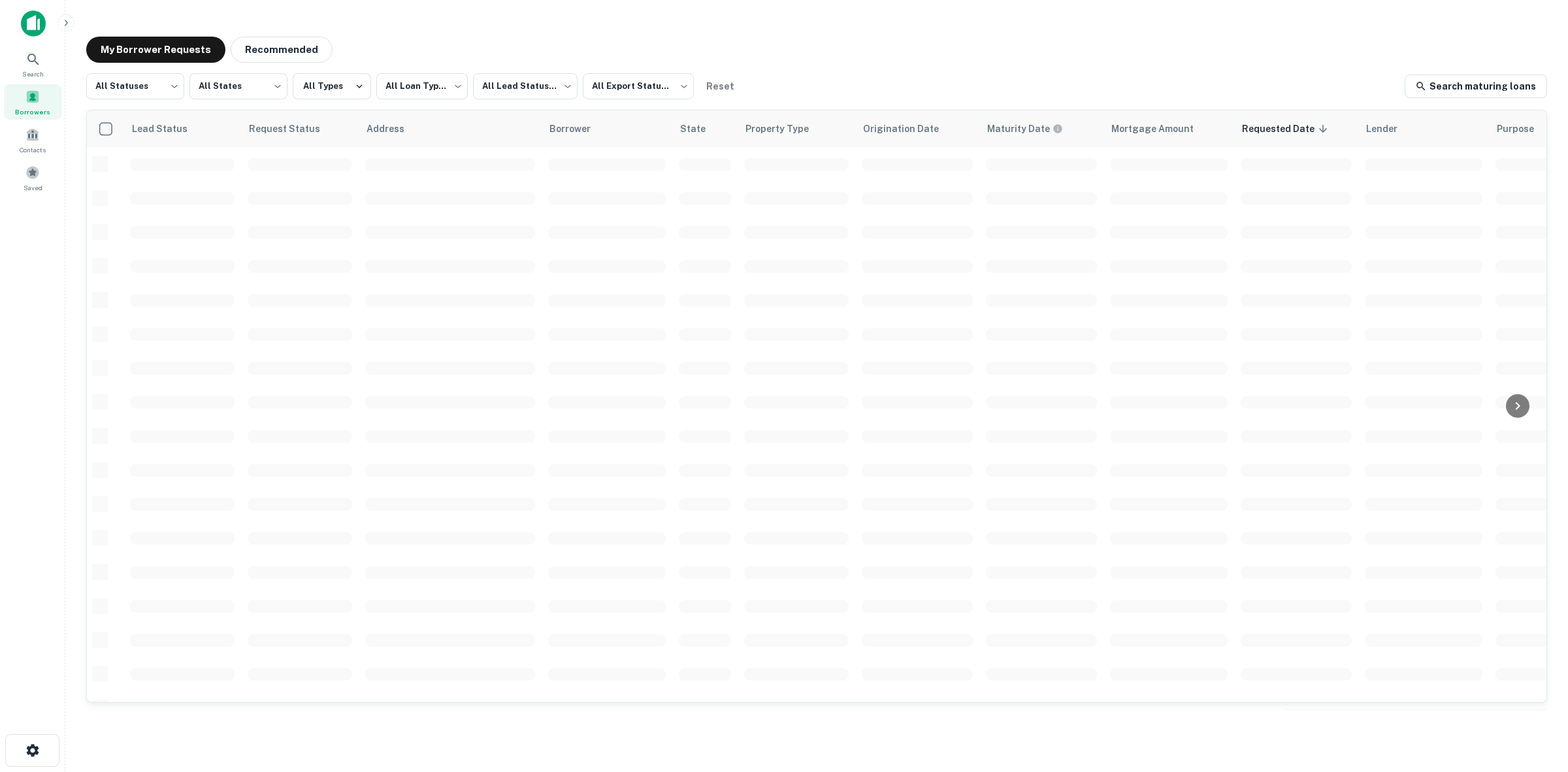
scroll to position [307, 0]
